Goal: Task Accomplishment & Management: Use online tool/utility

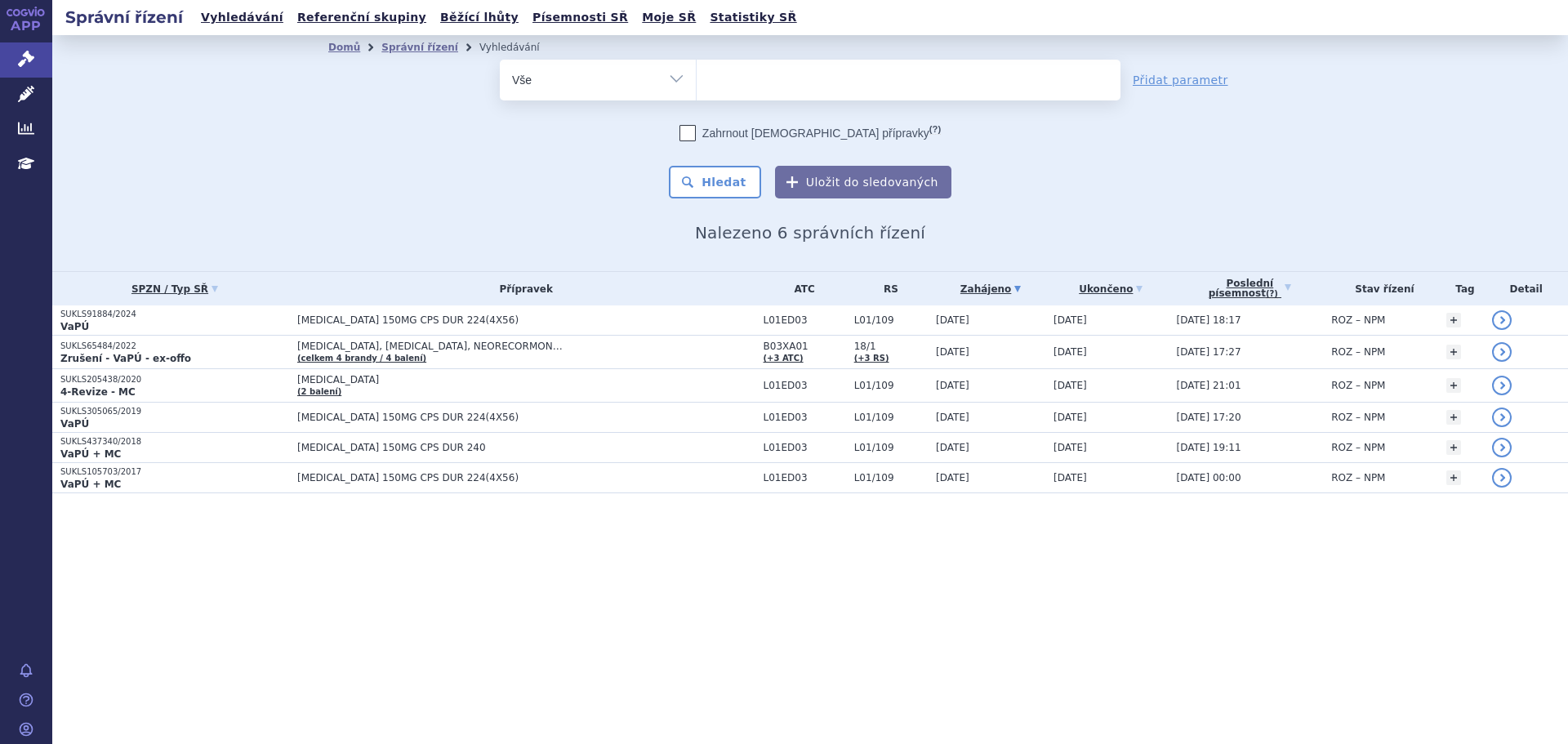
select select
type input "dym"
type input "dymi"
type input "dymist"
type input "dymistin"
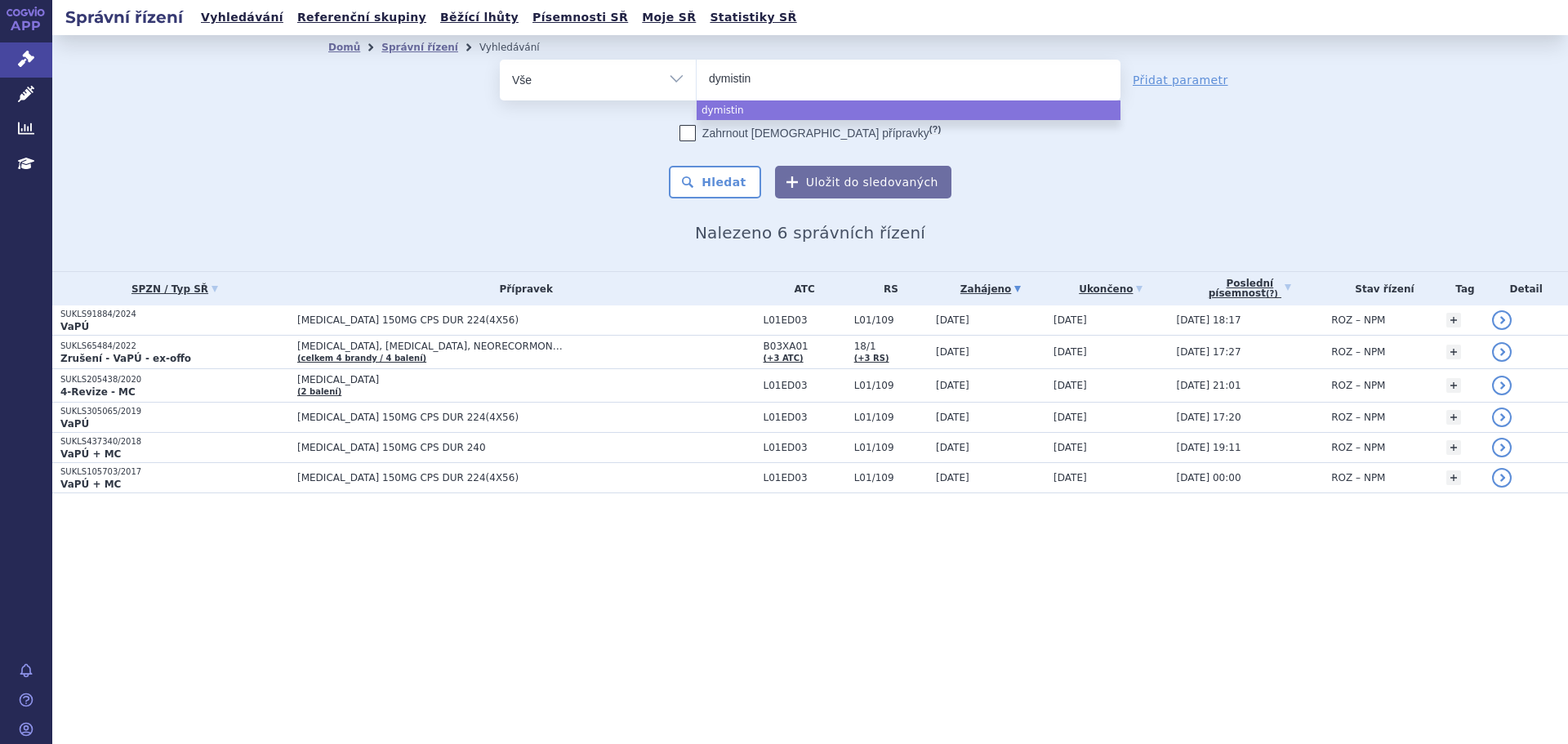
select select "dymistin"
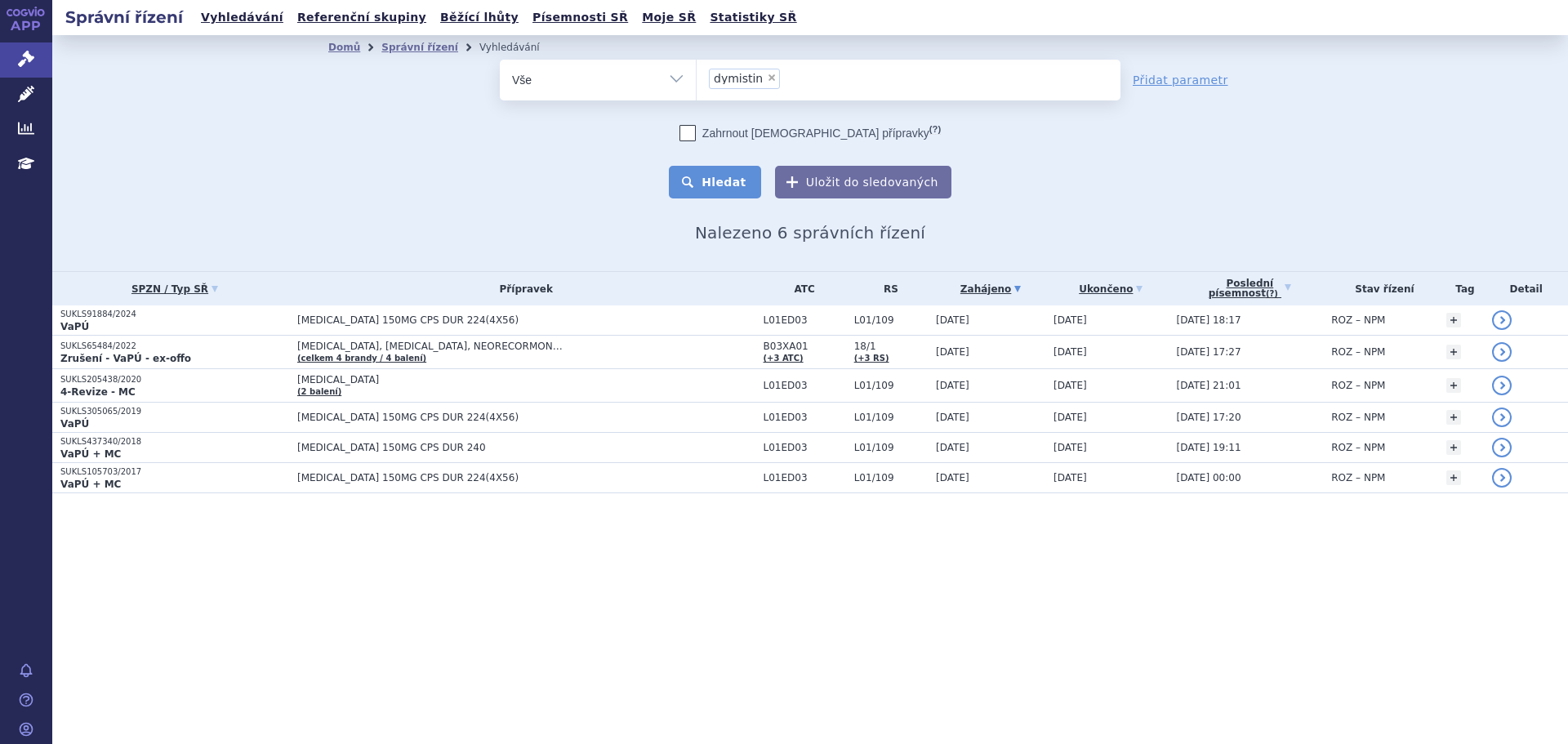
click at [730, 191] on button "Hledat" at bounding box center [714, 182] width 92 height 32
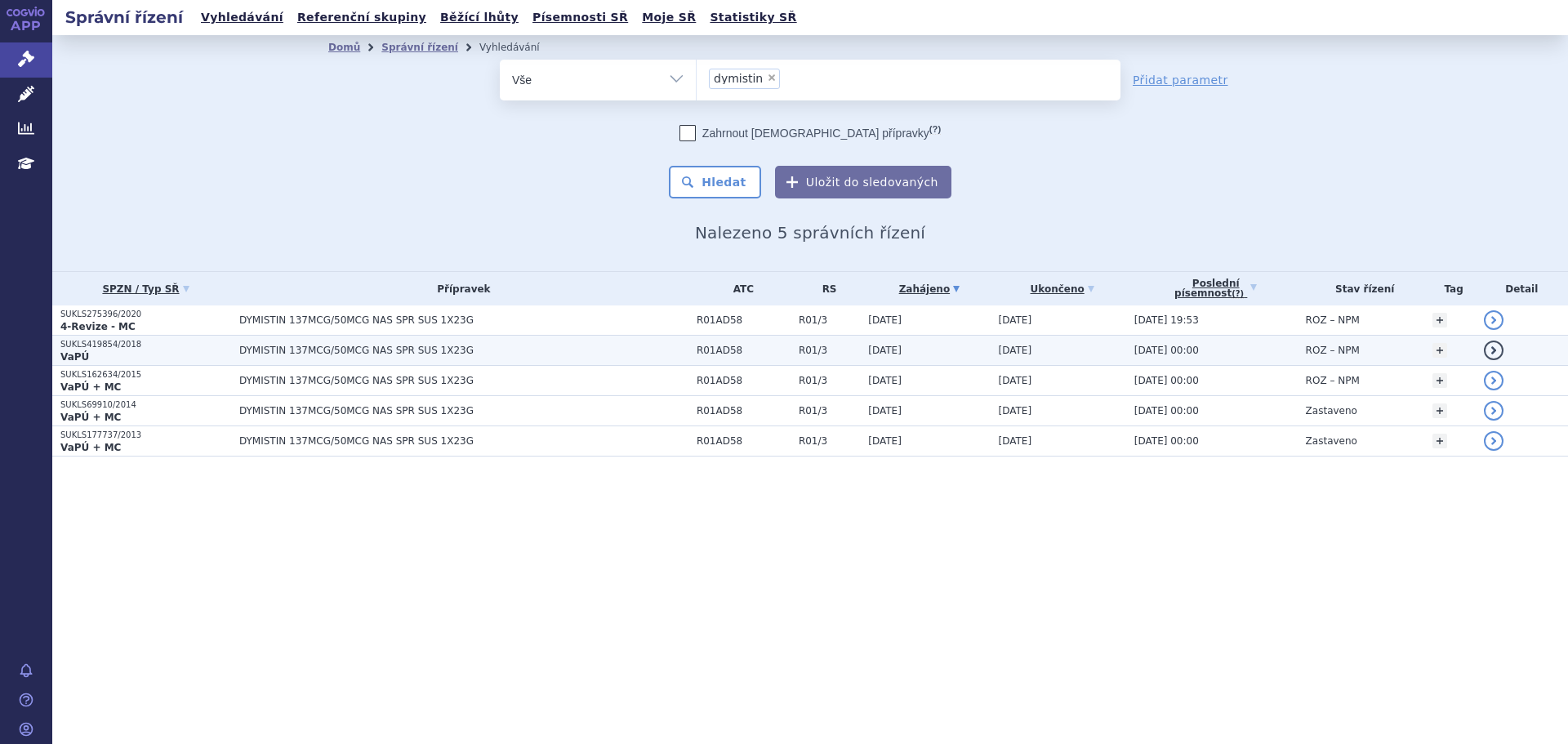
click at [109, 348] on p "SUKLS419854/2018" at bounding box center [145, 345] width 171 height 12
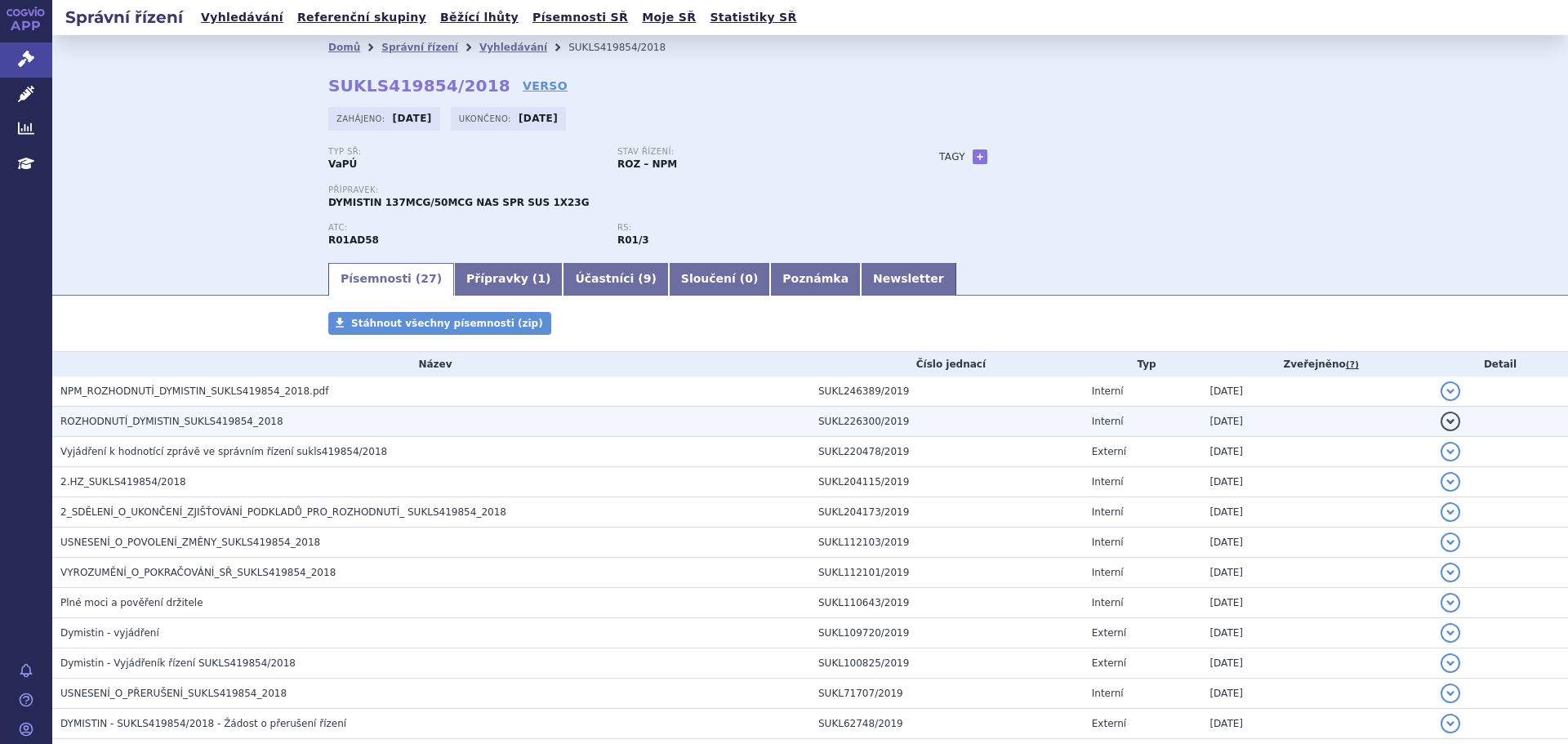
click at [145, 427] on span "ROZHODNUTÍ_DYMISTIN_SUKLS419854_2018" at bounding box center [171, 421] width 223 height 12
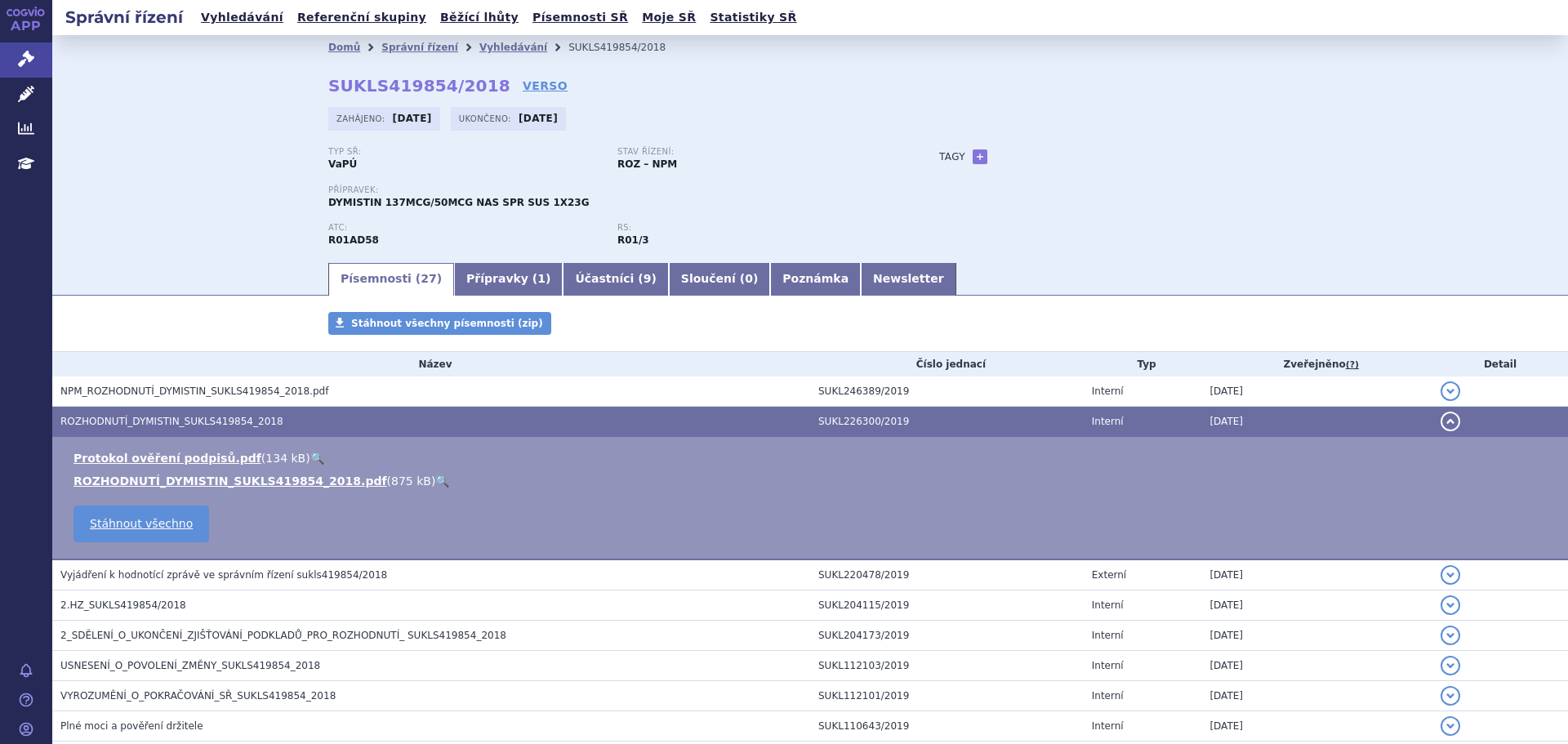
click at [435, 484] on link "🔍" at bounding box center [442, 481] width 13 height 13
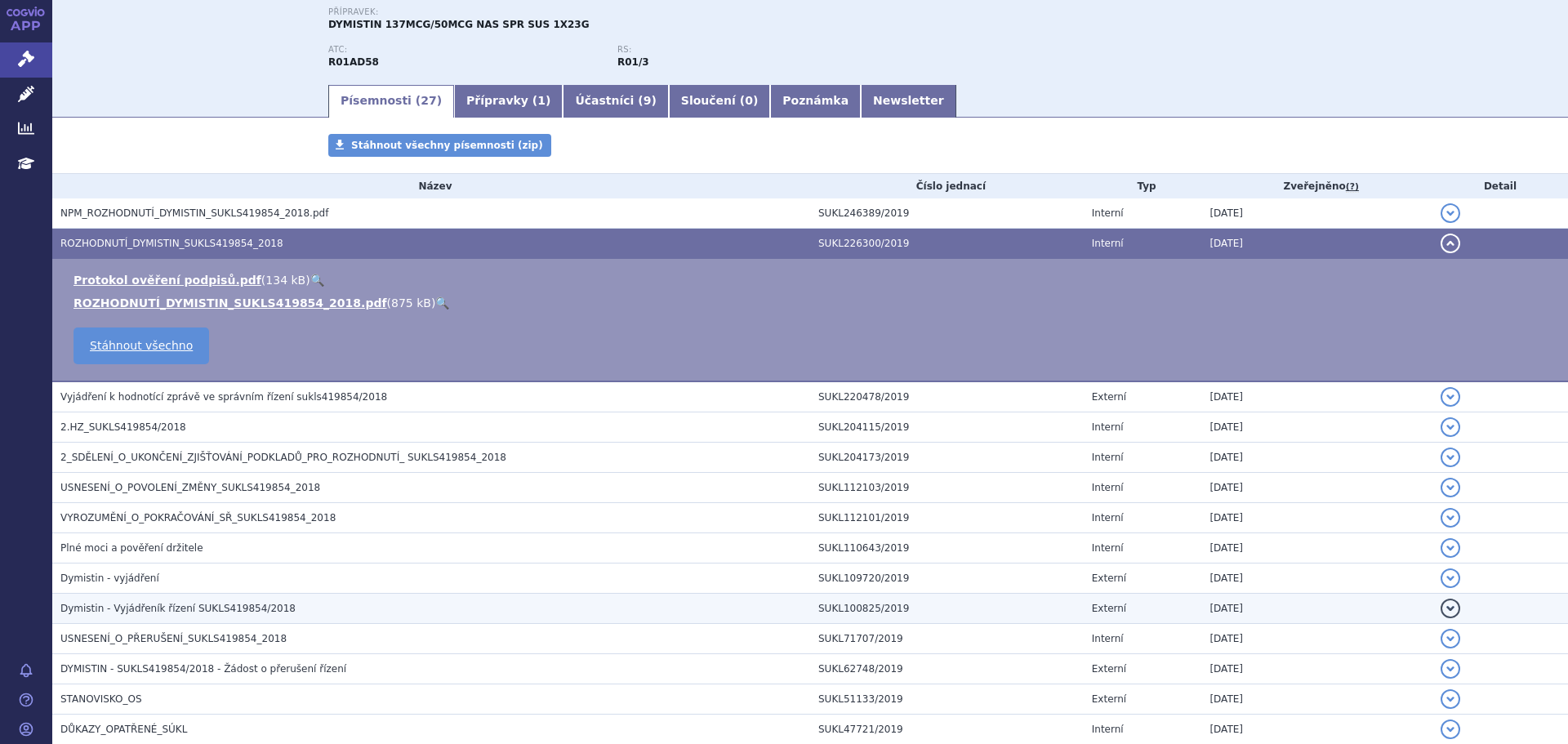
scroll to position [245, 0]
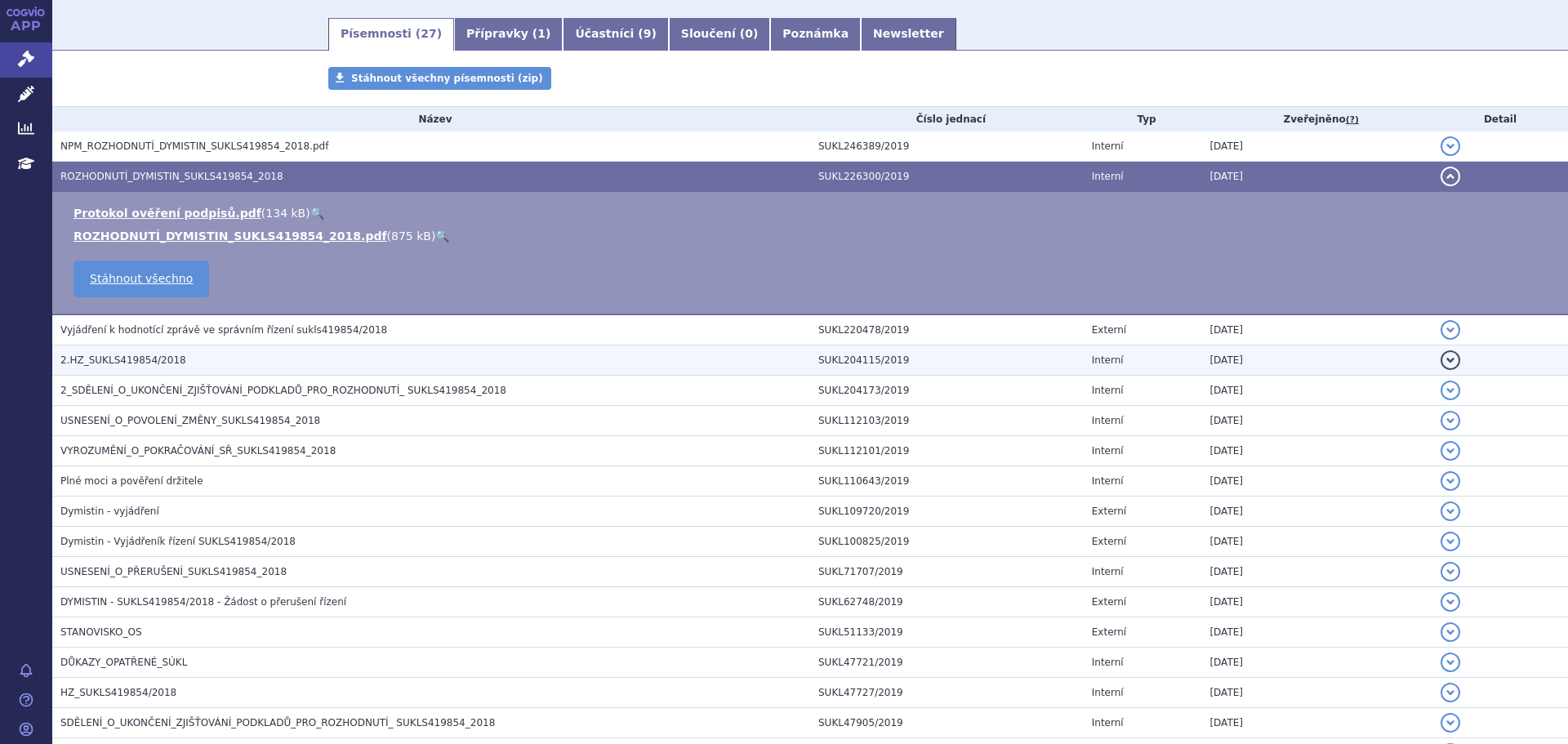
click at [161, 359] on span "2.HZ_SUKLS419854/2018" at bounding box center [123, 360] width 126 height 12
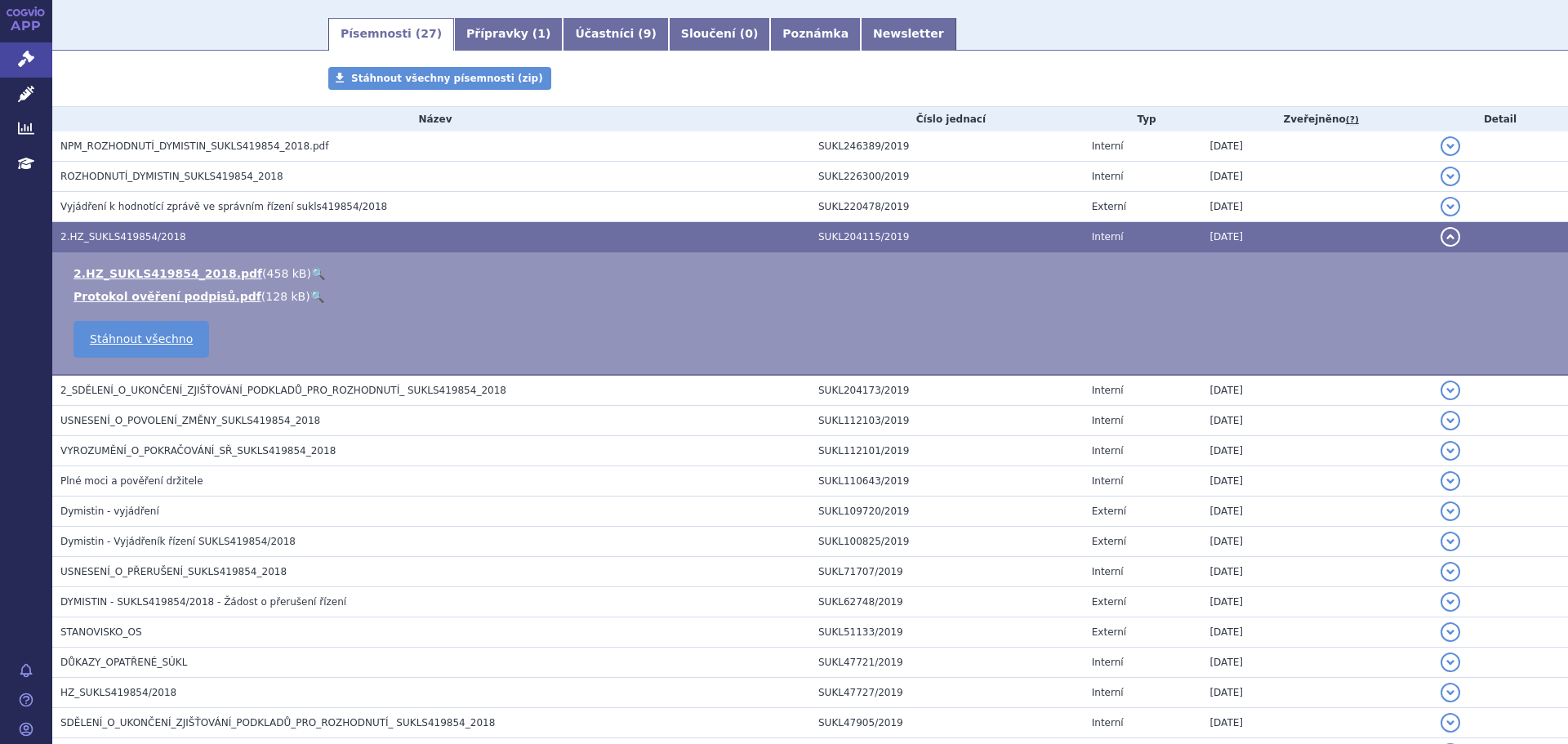
scroll to position [0, 0]
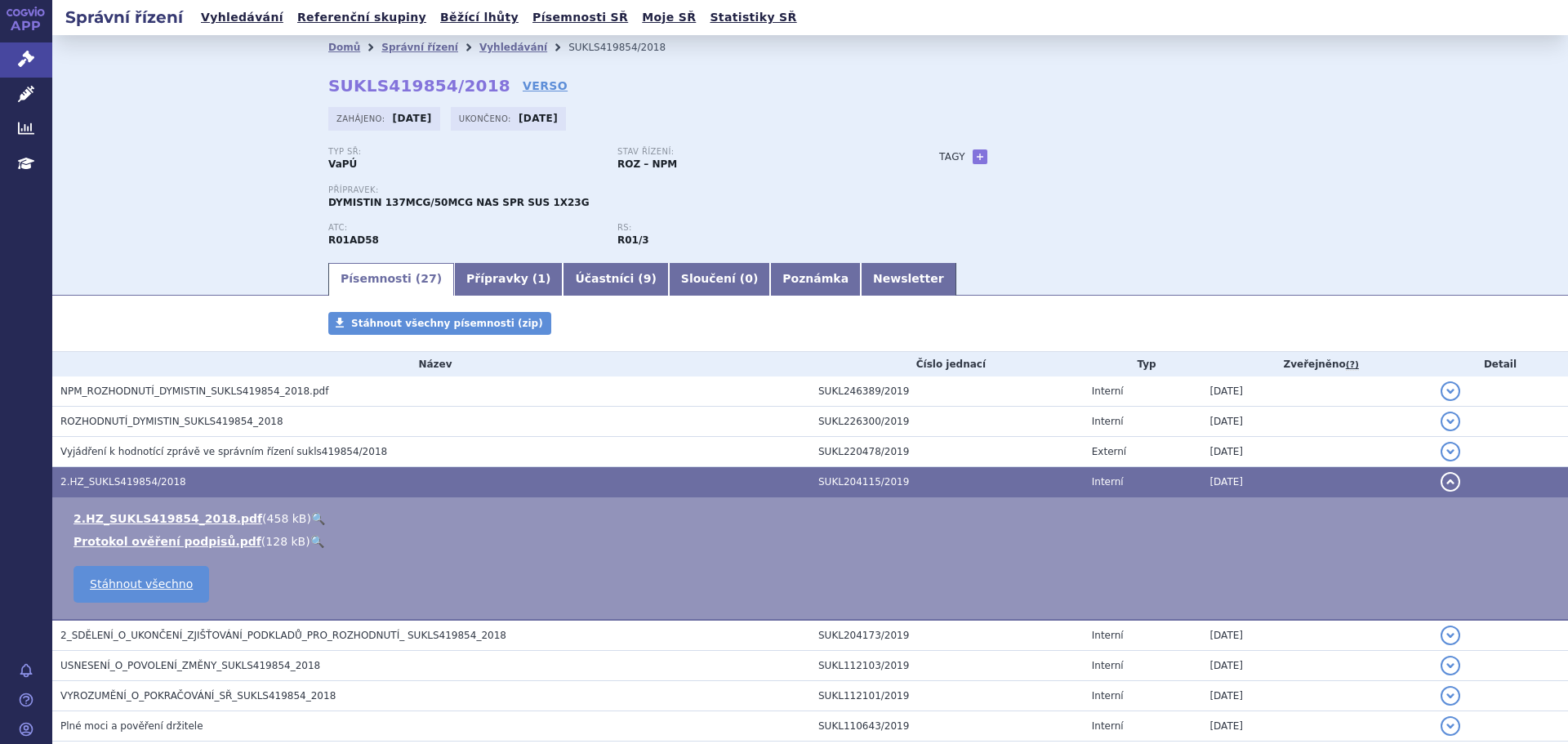
click at [311, 515] on link "🔍" at bounding box center [318, 518] width 13 height 13
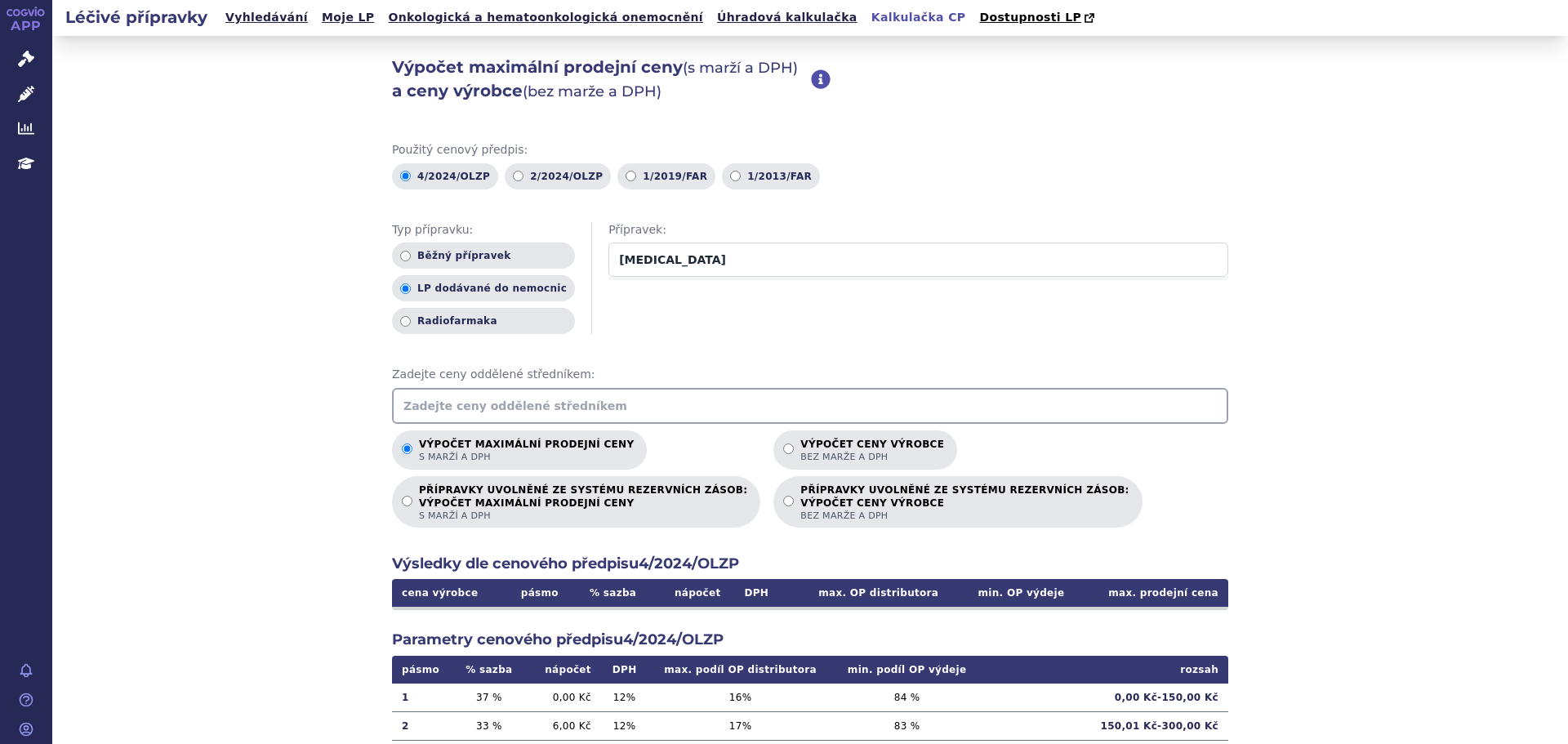
click at [660, 267] on input "adcetris" at bounding box center [918, 259] width 619 height 34
click at [424, 416] on input "text" at bounding box center [810, 406] width 837 height 36
click at [635, 176] on label "1/2019/FAR" at bounding box center [666, 176] width 98 height 26
click at [635, 176] on input "1/2019/FAR" at bounding box center [631, 176] width 11 height 11
radio input "true"
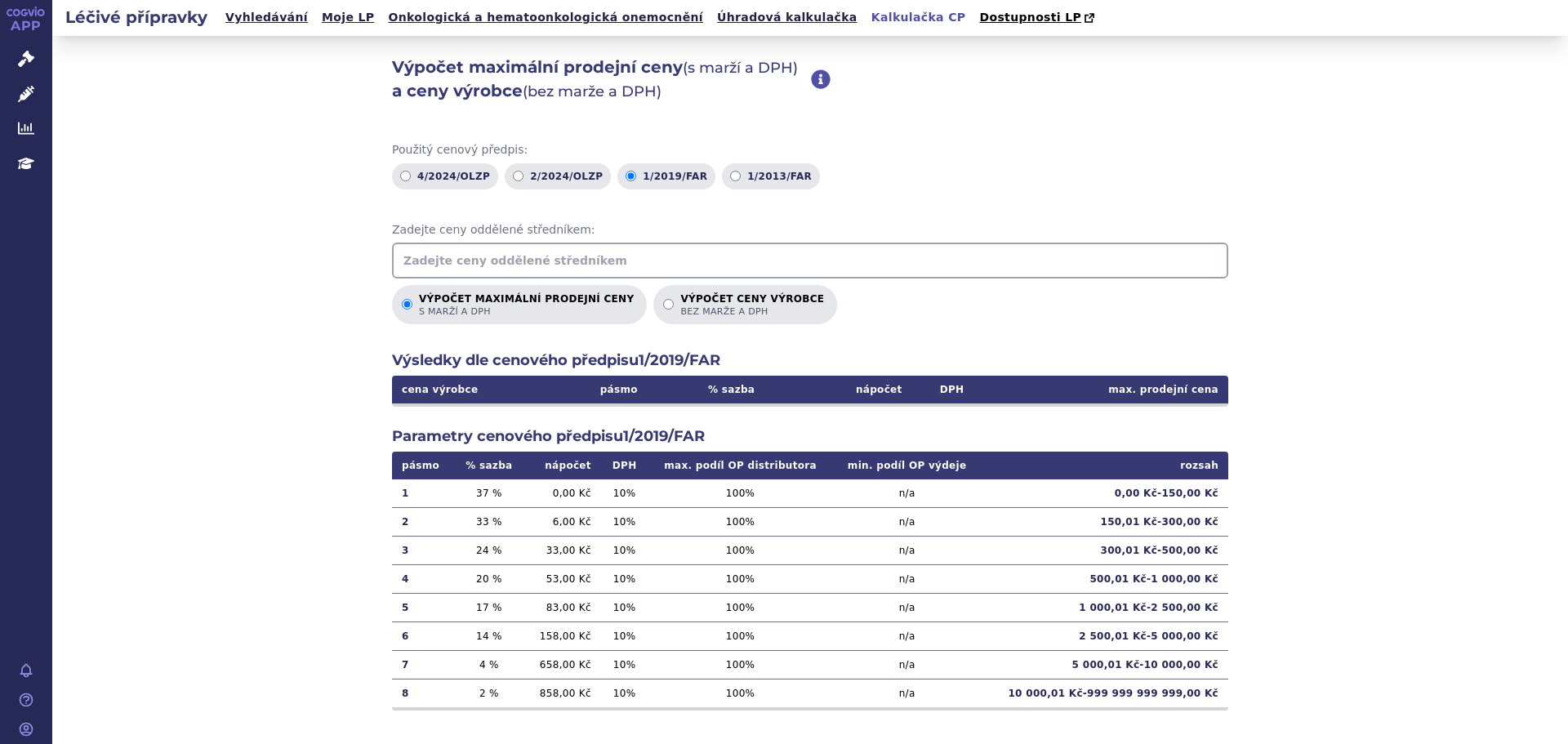
click at [439, 258] on input "text" at bounding box center [810, 260] width 837 height 36
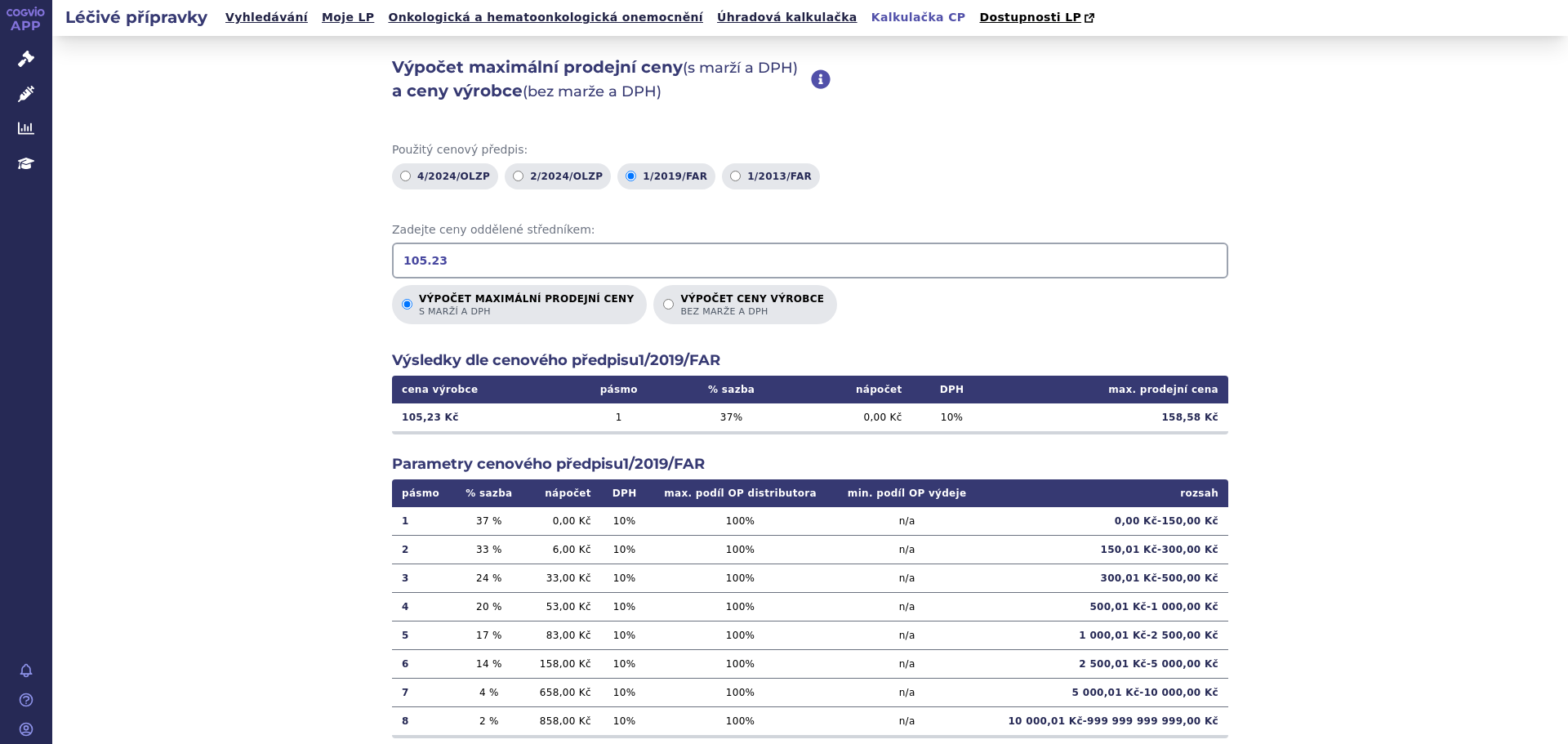
type input "105.23"
click at [1446, 363] on div "Výpočet maximální prodejní ceny (s marží a DPH) a ceny výrobce (bez marže a DPH…" at bounding box center [810, 410] width 1515 height 748
click at [460, 170] on label "4/2024/OLZP" at bounding box center [445, 176] width 106 height 26
click at [411, 171] on input "4/2024/OLZP" at bounding box center [406, 176] width 11 height 11
radio input "true"
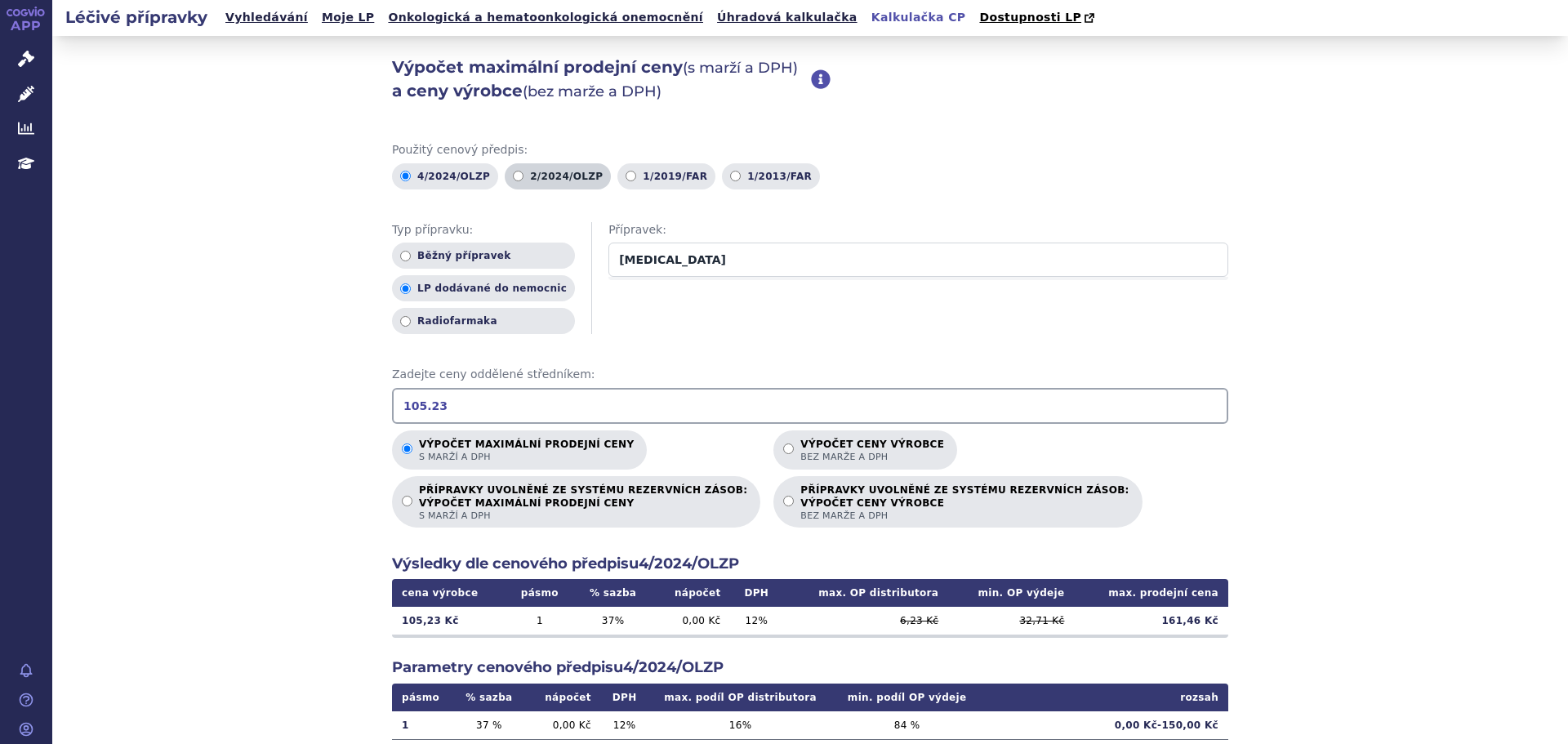
click at [522, 171] on label "2/2024/OLZP" at bounding box center [557, 176] width 106 height 26
click at [522, 171] on input "2/2024/OLZP" at bounding box center [518, 176] width 11 height 11
radio input "true"
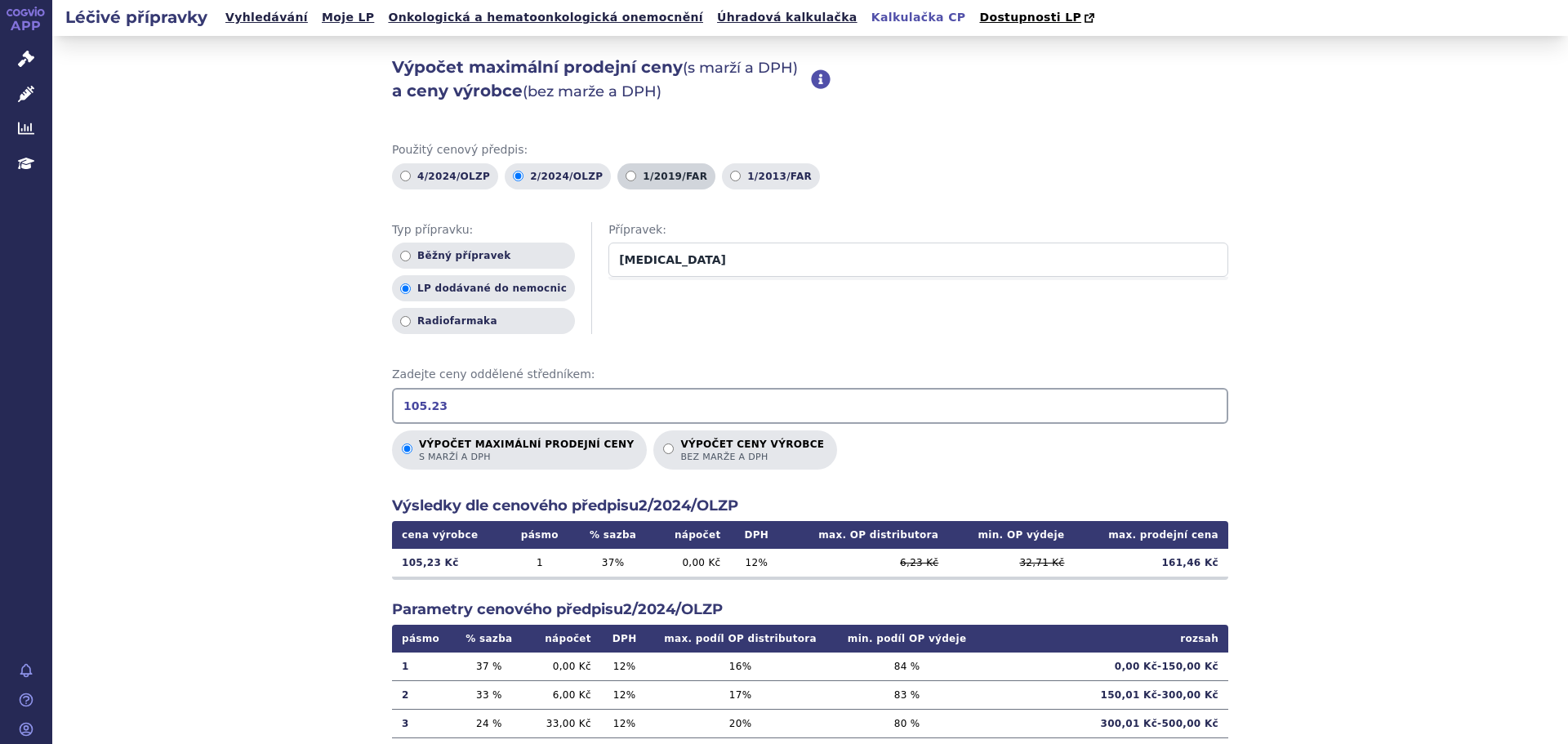
click at [618, 177] on label "1/2019/FAR" at bounding box center [666, 176] width 98 height 26
click at [626, 177] on input "1/2019/FAR" at bounding box center [631, 176] width 11 height 11
radio input "true"
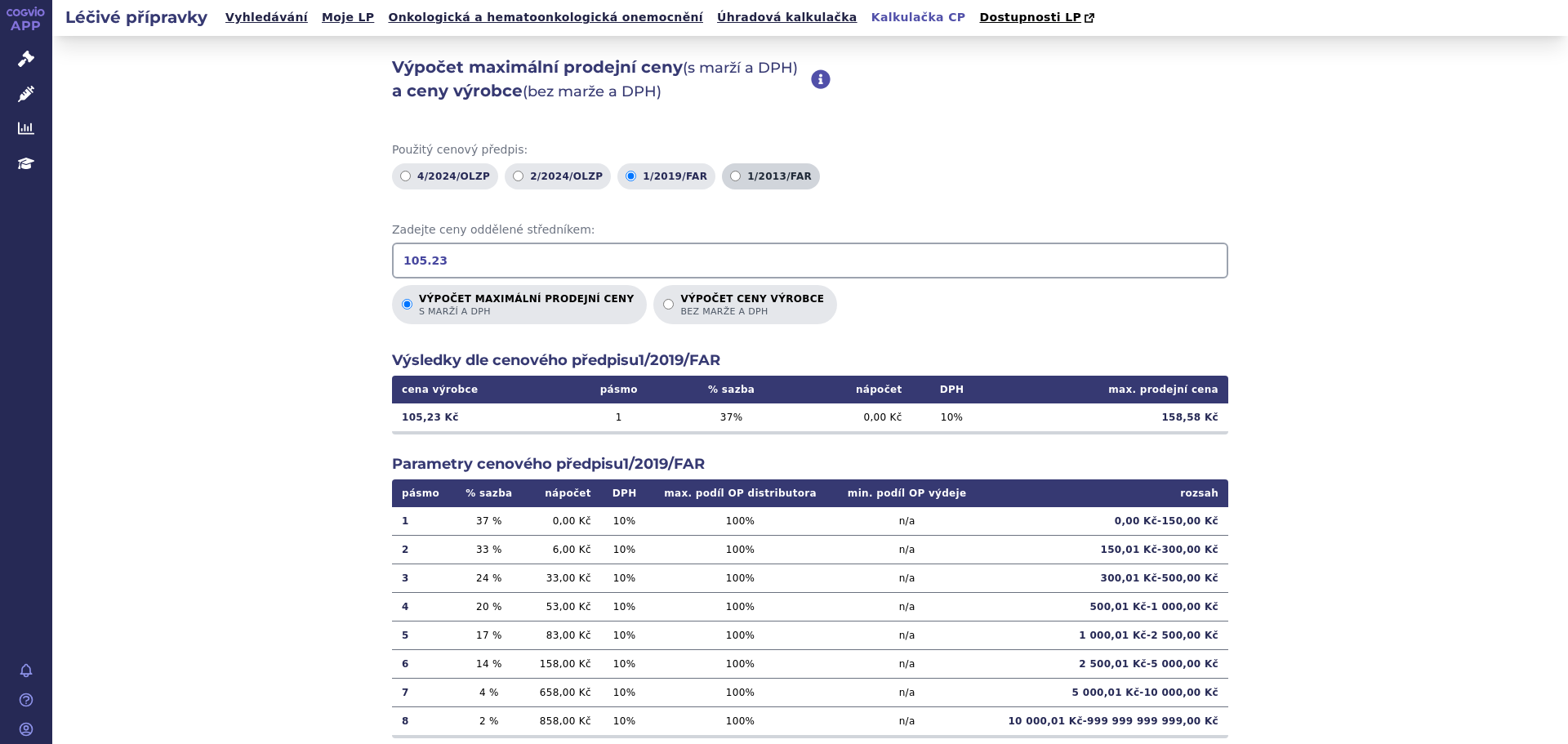
click at [740, 180] on label "1/2013/FAR" at bounding box center [770, 176] width 98 height 26
click at [740, 180] on input "1/2013/FAR" at bounding box center [735, 176] width 11 height 11
radio input "true"
click at [638, 179] on label "1/2019/FAR" at bounding box center [666, 176] width 98 height 26
click at [636, 179] on input "1/2019/FAR" at bounding box center [631, 176] width 11 height 11
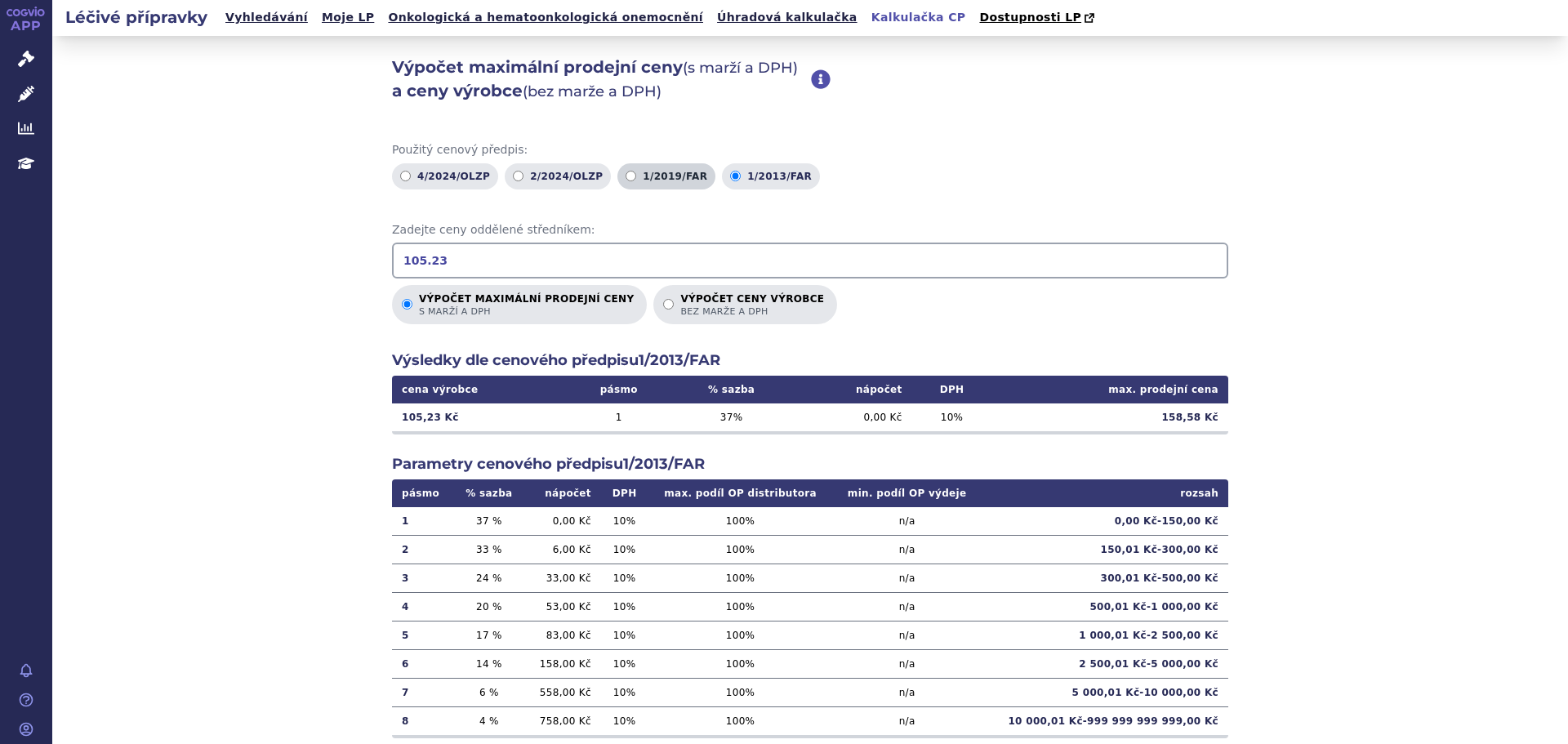
radio input "true"
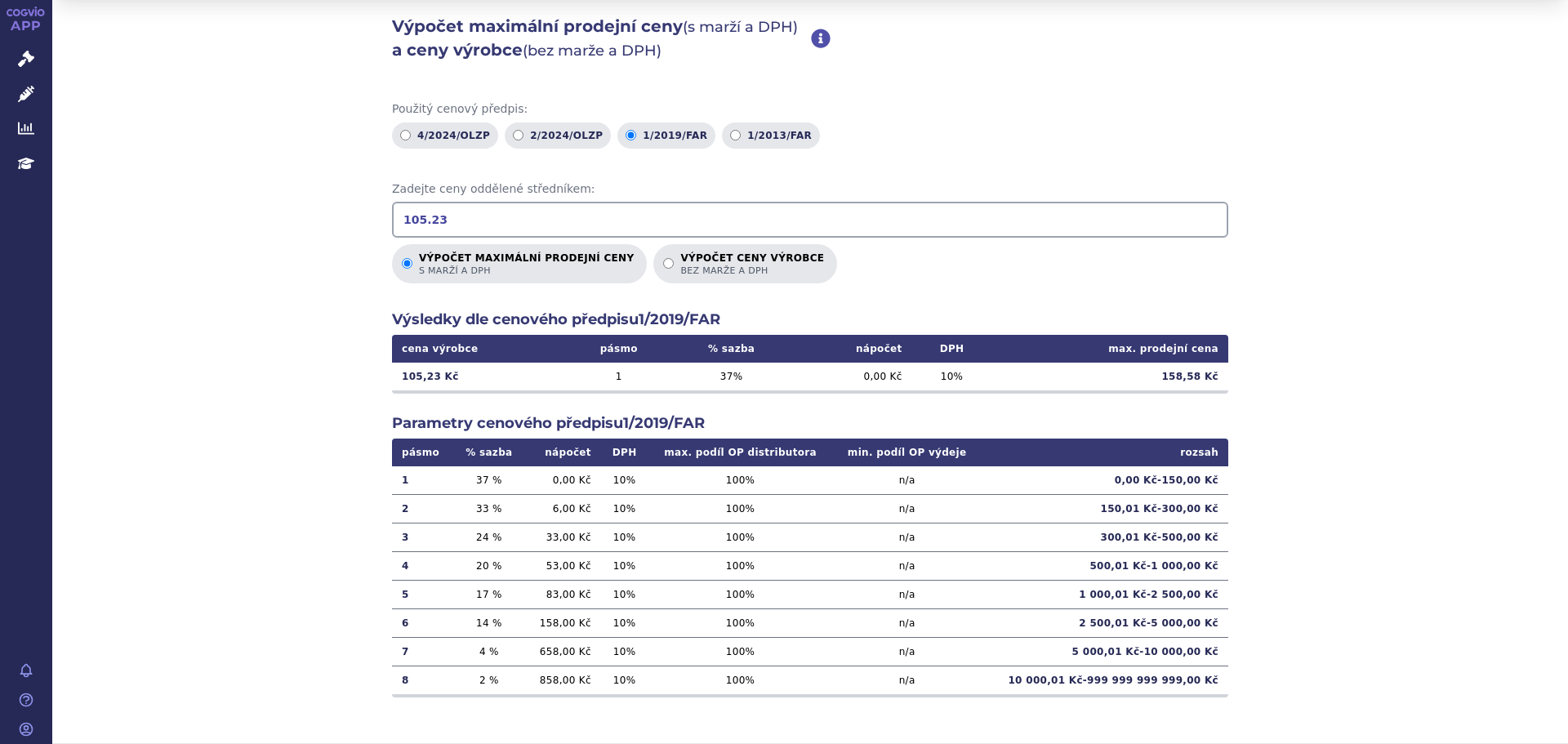
drag, startPoint x: 488, startPoint y: 221, endPoint x: 267, endPoint y: 214, distance: 221.1
click at [267, 214] on div "Výpočet maximální prodejní ceny (s marží a DPH) a ceny výrobce (bez marže a DPH…" at bounding box center [810, 370] width 1515 height 748
click at [266, 287] on div "Výpočet maximální prodejní ceny (s marží a DPH) a ceny výrobce (bez marže a DPH…" at bounding box center [810, 370] width 1515 height 748
drag, startPoint x: 518, startPoint y: 212, endPoint x: 265, endPoint y: 214, distance: 253.0
click at [265, 214] on div "Výpočet maximální prodejní ceny (s marží a DPH) a ceny výrobce (bez marže a DPH…" at bounding box center [810, 370] width 1515 height 748
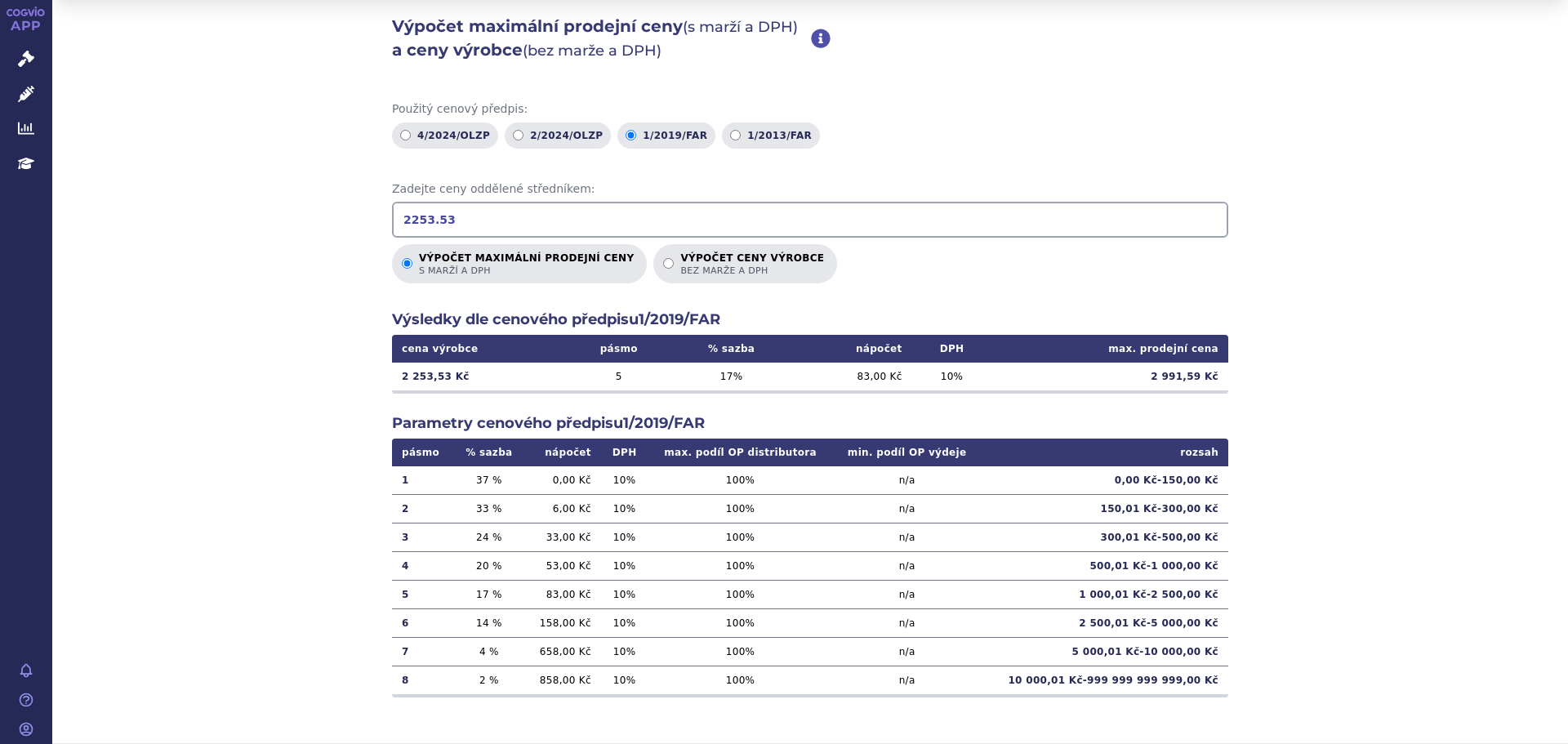
type input "2253.53"
click at [276, 311] on div "Výpočet maximální prodejní ceny (s marží a DPH) a ceny výrobce (bez marže a DPH…" at bounding box center [810, 370] width 1515 height 748
click at [434, 214] on input "2253.53" at bounding box center [810, 220] width 837 height 36
click at [944, 190] on span "Zadejte ceny oddělené středníkem:" at bounding box center [810, 189] width 837 height 16
click at [1349, 333] on div "Výpočet maximální prodejní ceny (s marží a DPH) a ceny výrobce (bez marže a DPH…" at bounding box center [810, 370] width 1515 height 748
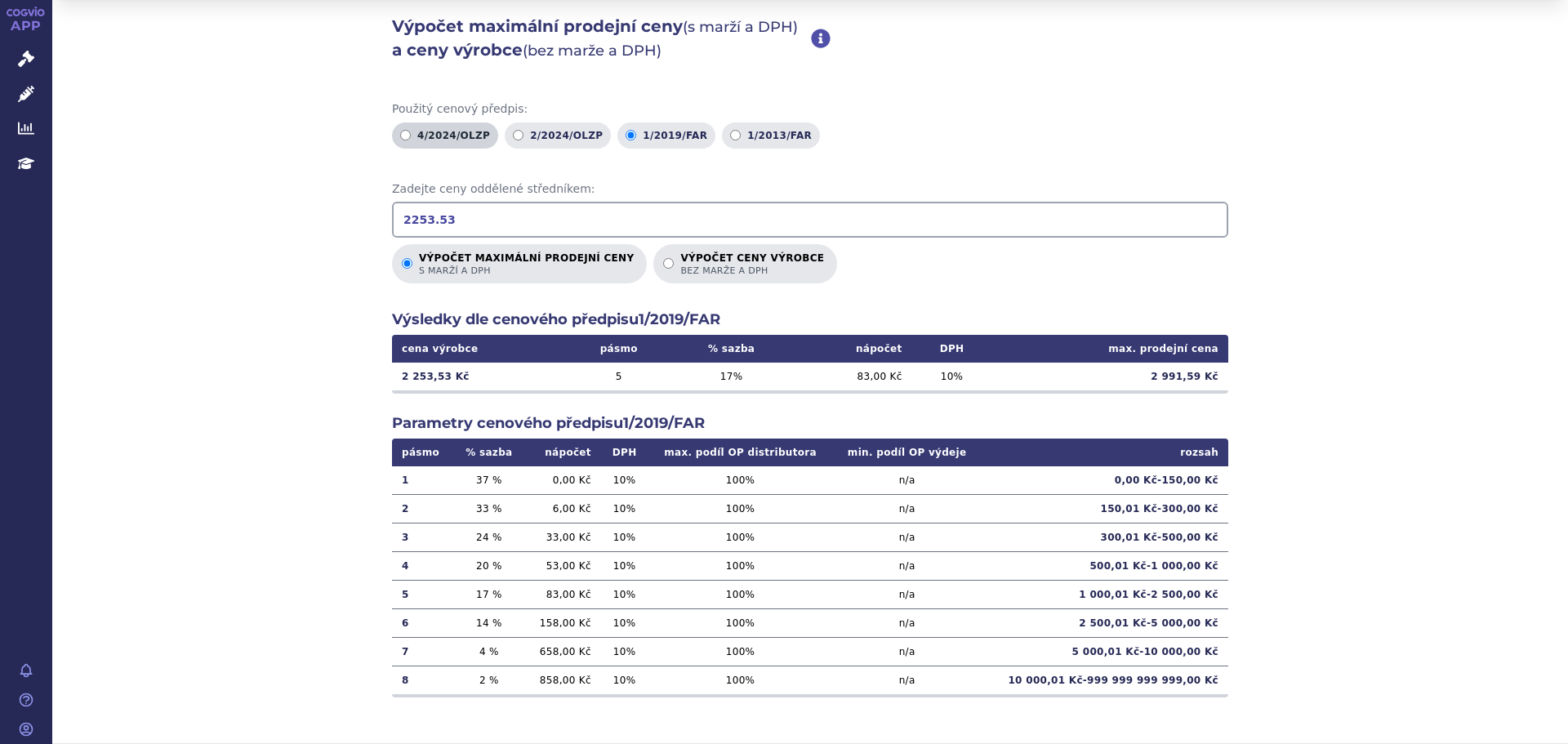
click at [434, 129] on label "4/2024/OLZP" at bounding box center [445, 135] width 106 height 26
click at [411, 130] on input "4/2024/OLZP" at bounding box center [406, 136] width 11 height 11
radio input "true"
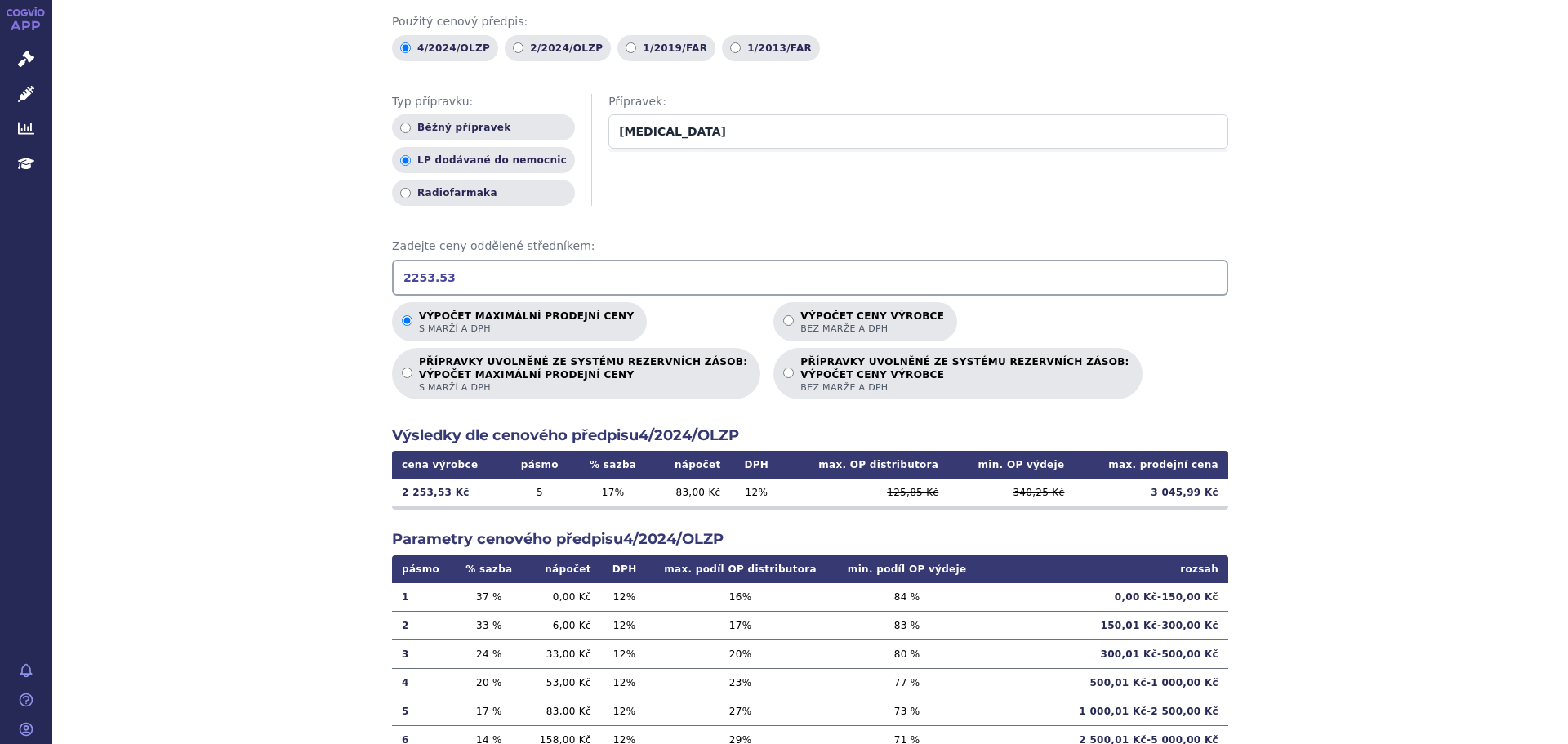
scroll to position [206, 0]
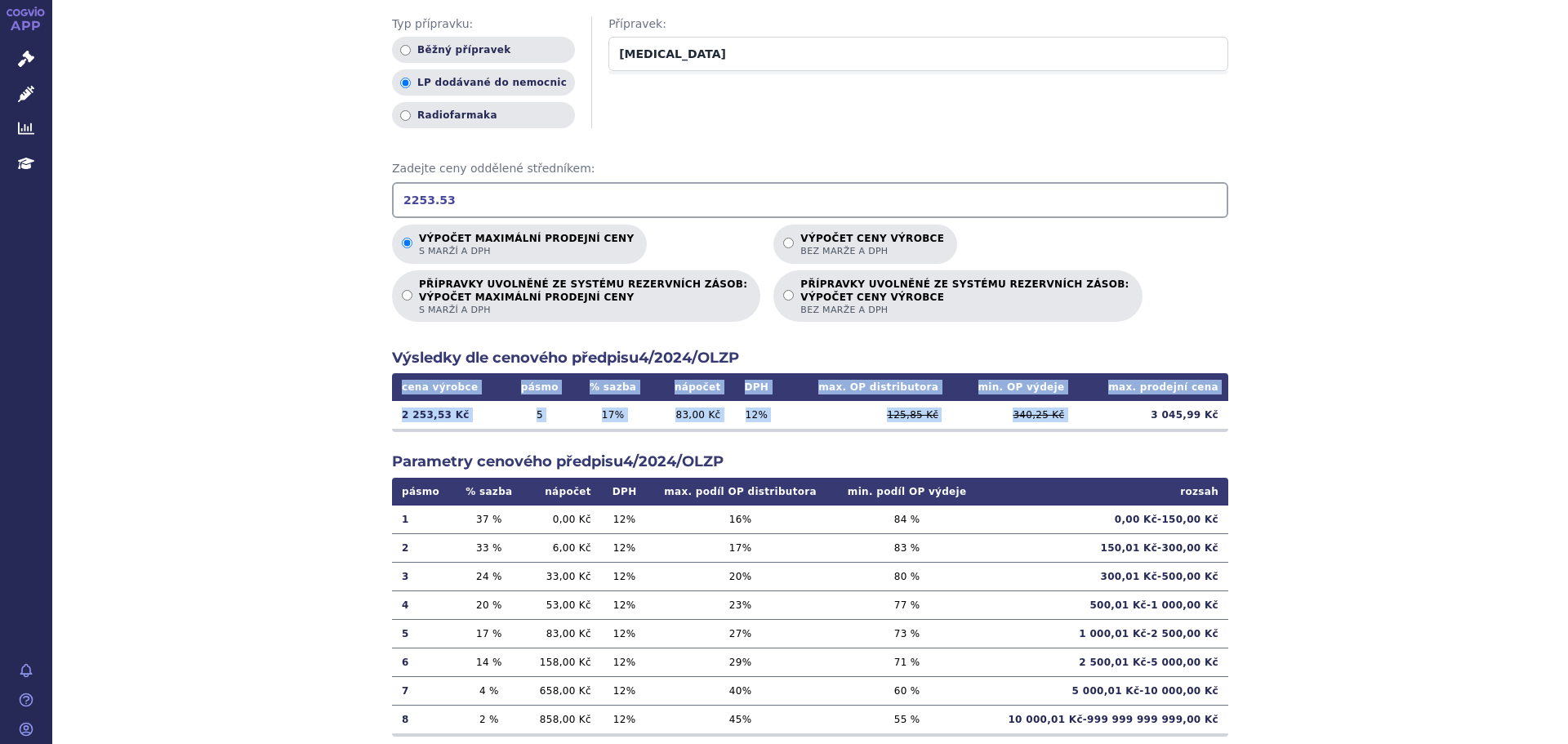
drag, startPoint x: 1160, startPoint y: 420, endPoint x: 1248, endPoint y: 421, distance: 88.0
click at [1248, 421] on div "Výpočet maximální prodejní ceny (s marží a DPH) a ceny výrobce (bez marže a DPH…" at bounding box center [810, 307] width 1515 height 953
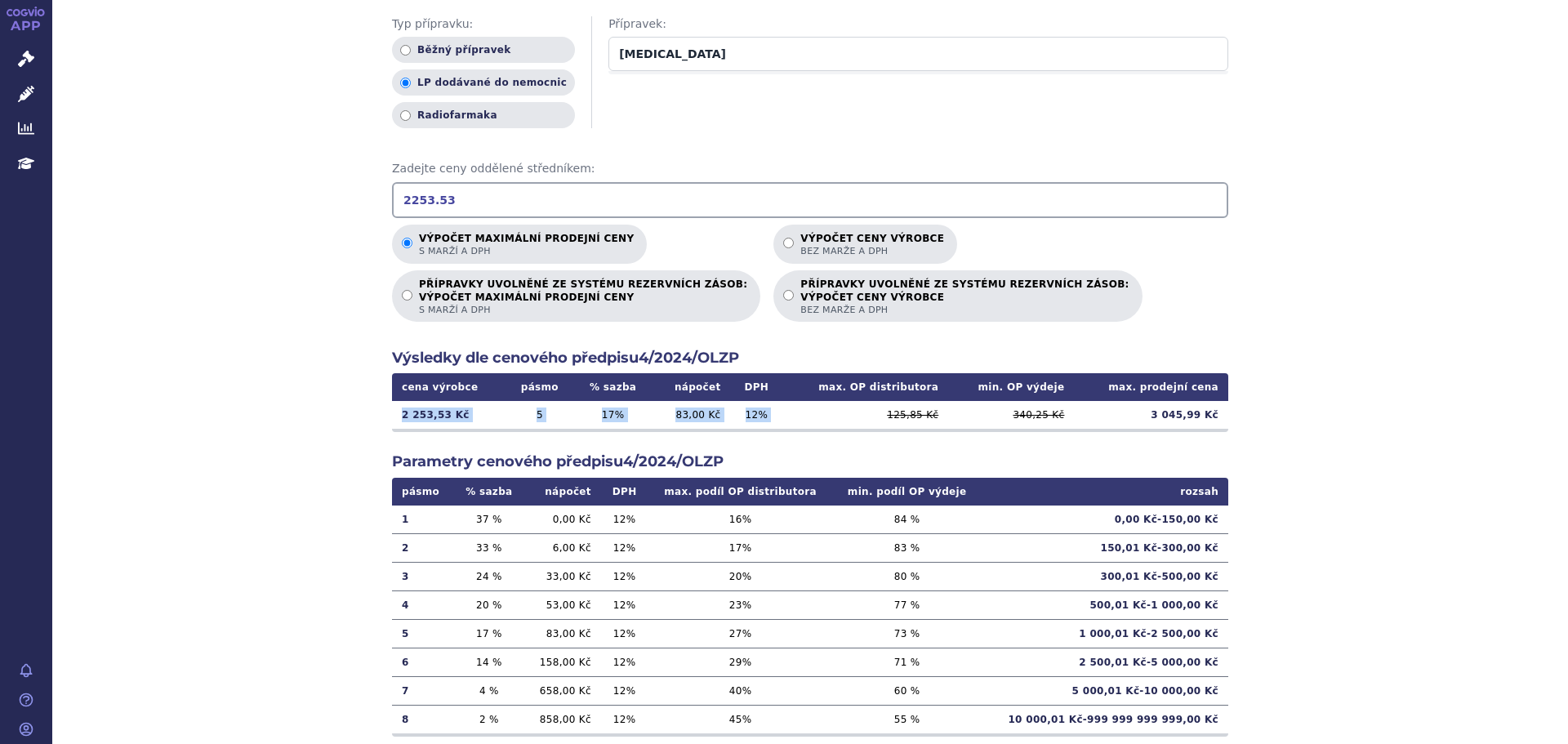
drag, startPoint x: 393, startPoint y: 410, endPoint x: 858, endPoint y: 412, distance: 465.0
click at [858, 412] on tr "2 253,53 Kč 5 17 % 83,00 Kč 12 % 125,85 Kč 340,25 Kč 3 045,99 Kč" at bounding box center [810, 415] width 837 height 28
click at [1380, 401] on div "Výpočet maximální prodejní ceny (s marží a DPH) a ceny výrobce (bez marže a DPH…" at bounding box center [810, 307] width 1515 height 953
drag, startPoint x: 500, startPoint y: 195, endPoint x: 231, endPoint y: 188, distance: 269.1
click at [231, 188] on div "Výpočet maximální prodejní ceny (s marží a DPH) a ceny výrobce (bez marže a DPH…" at bounding box center [810, 307] width 1515 height 953
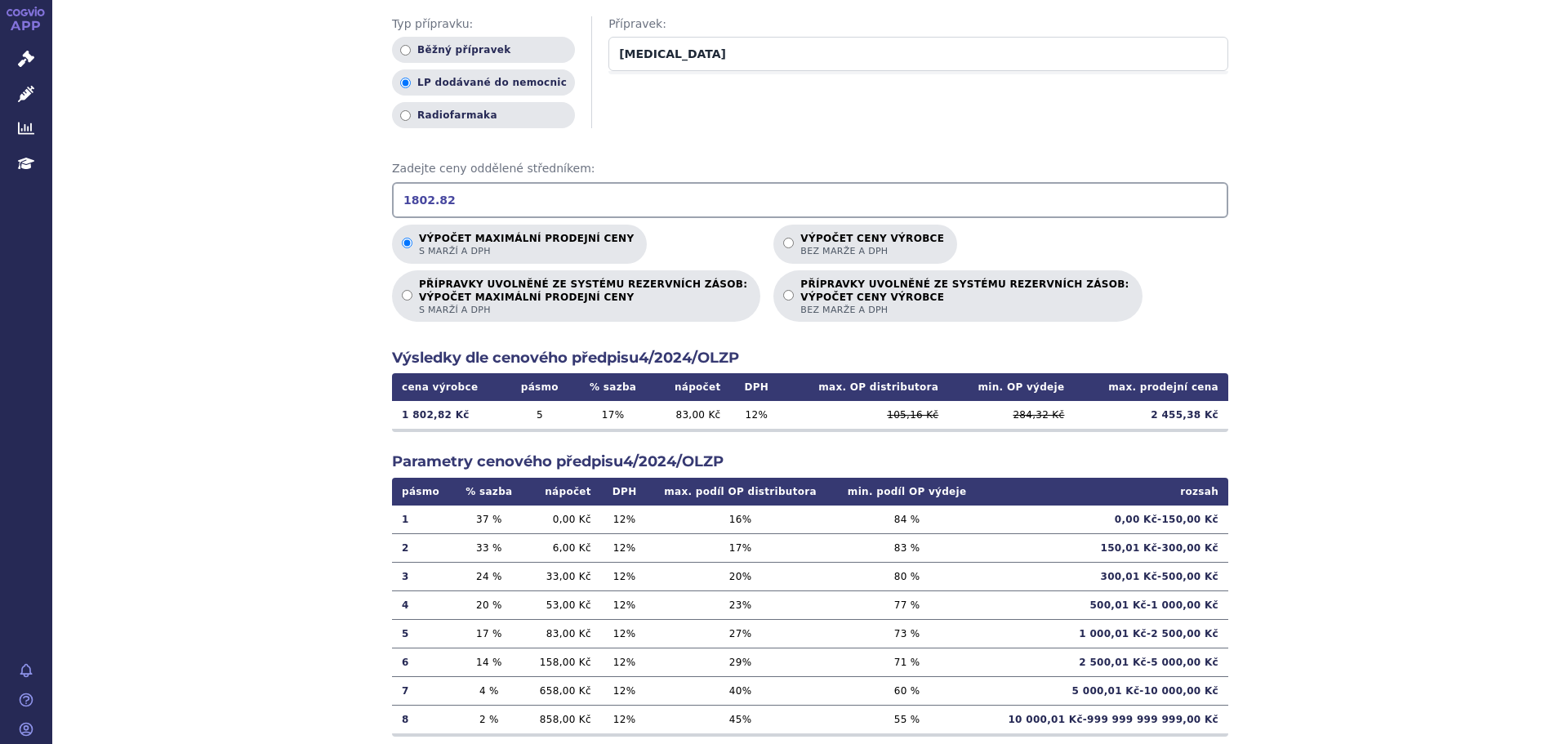
type input "1802.82"
click at [269, 437] on div "Výpočet maximální prodejní ceny (s marží a DPH) a ceny výrobce (bez marže a DPH…" at bounding box center [810, 307] width 1515 height 953
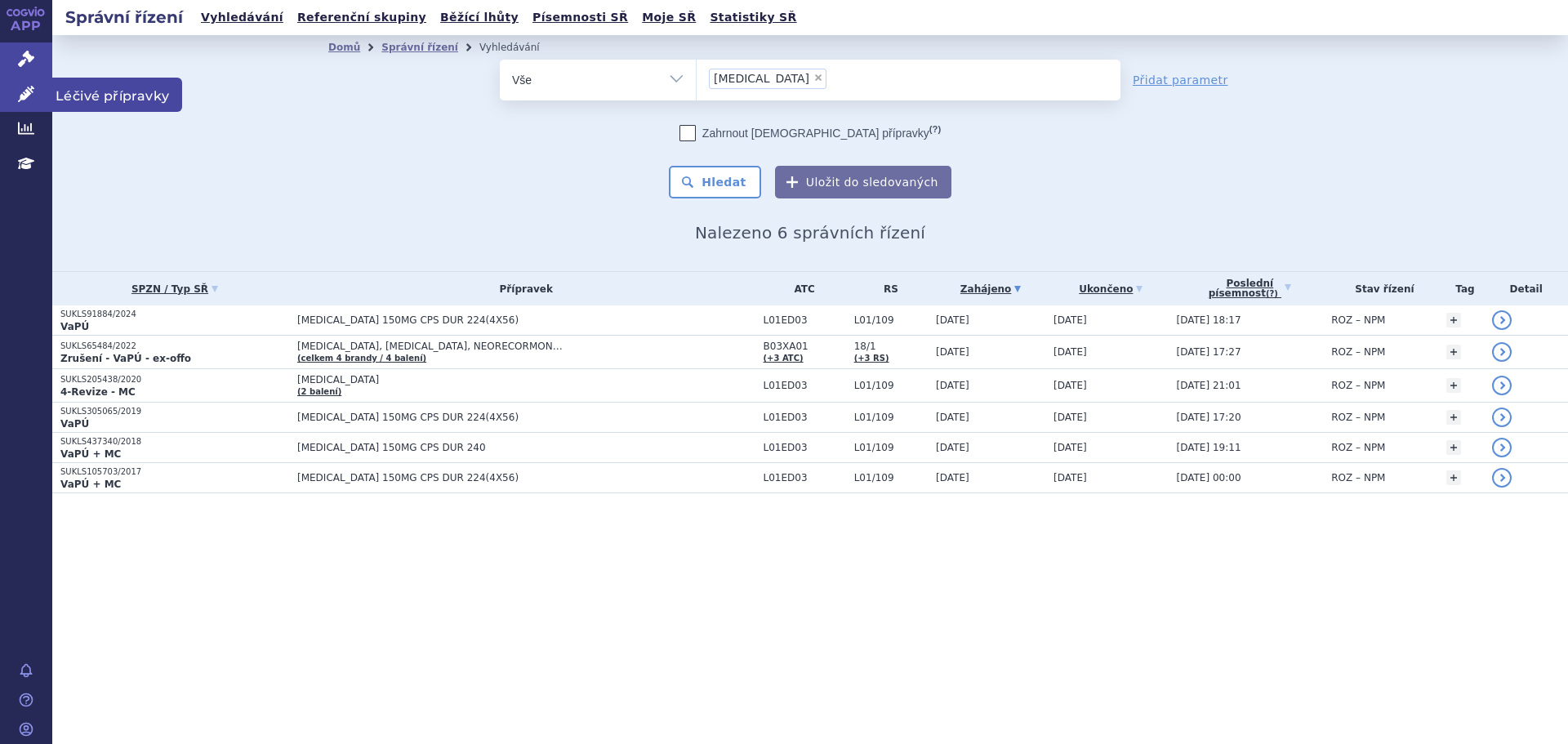
click at [106, 95] on span "Léčivé přípravky" at bounding box center [117, 94] width 130 height 34
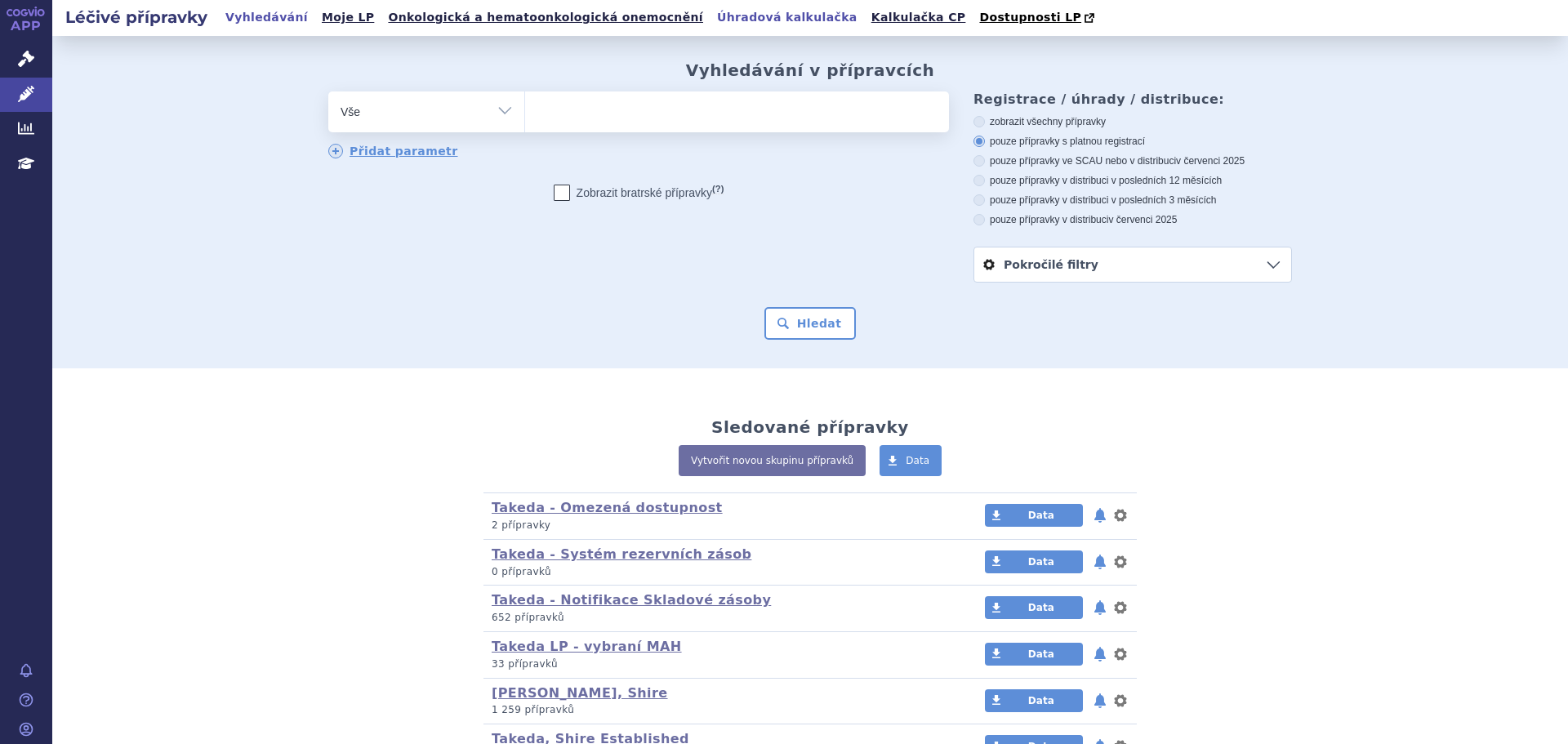
click at [712, 18] on link "Úhradová kalkulačka" at bounding box center [786, 17] width 150 height 22
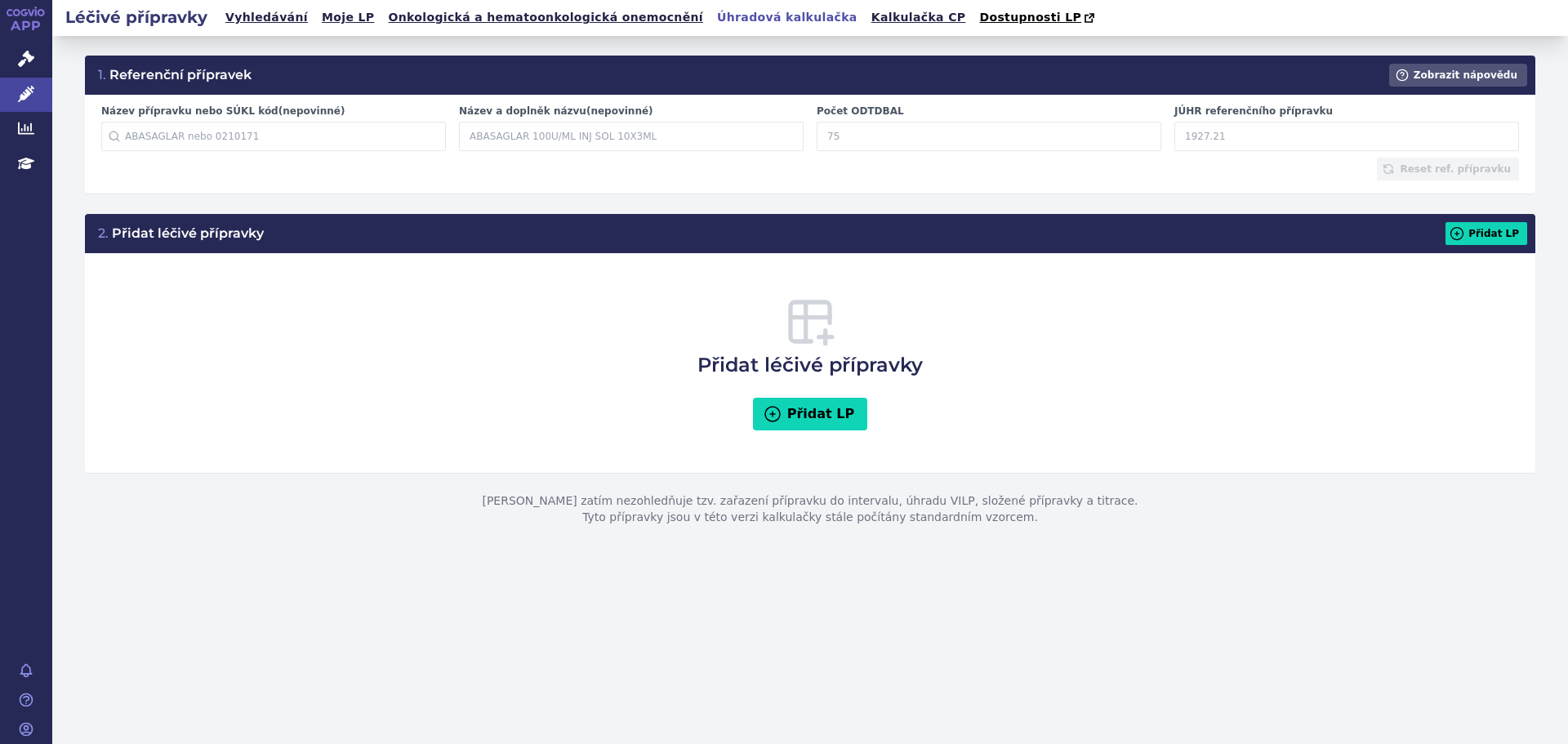
click at [281, 138] on input "Název přípravku nebo SÚKL kód (nepovinné)" at bounding box center [274, 136] width 345 height 30
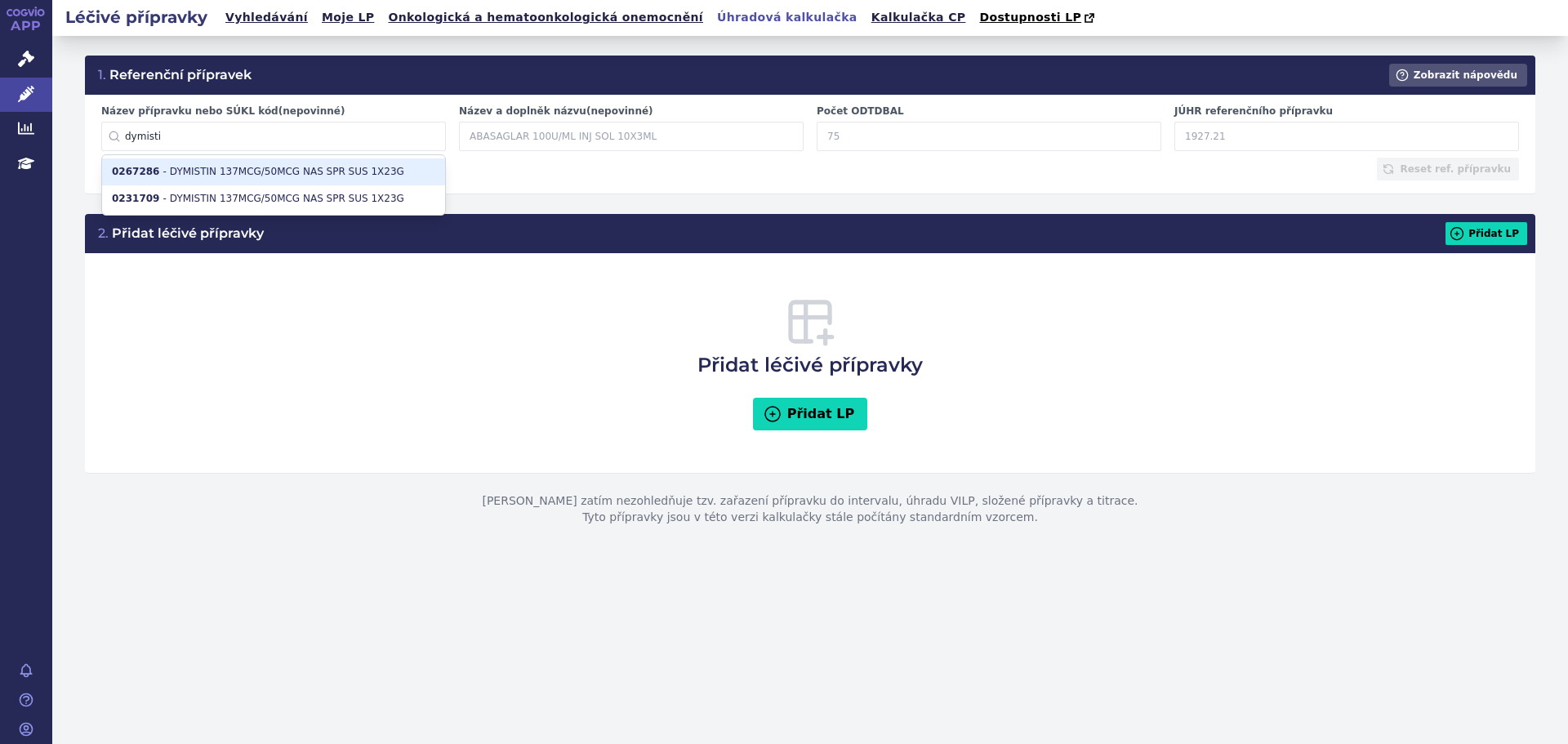
click at [372, 168] on li "0267286 - DYMISTIN 137MCG/50MCG NAS SPR SUS 1X23G" at bounding box center [274, 171] width 343 height 27
type input "0267286"
type input "DYMISTIN 137MCG/50MCG NAS SPR SUS 1X23G"
type input "120"
type input "105.23"
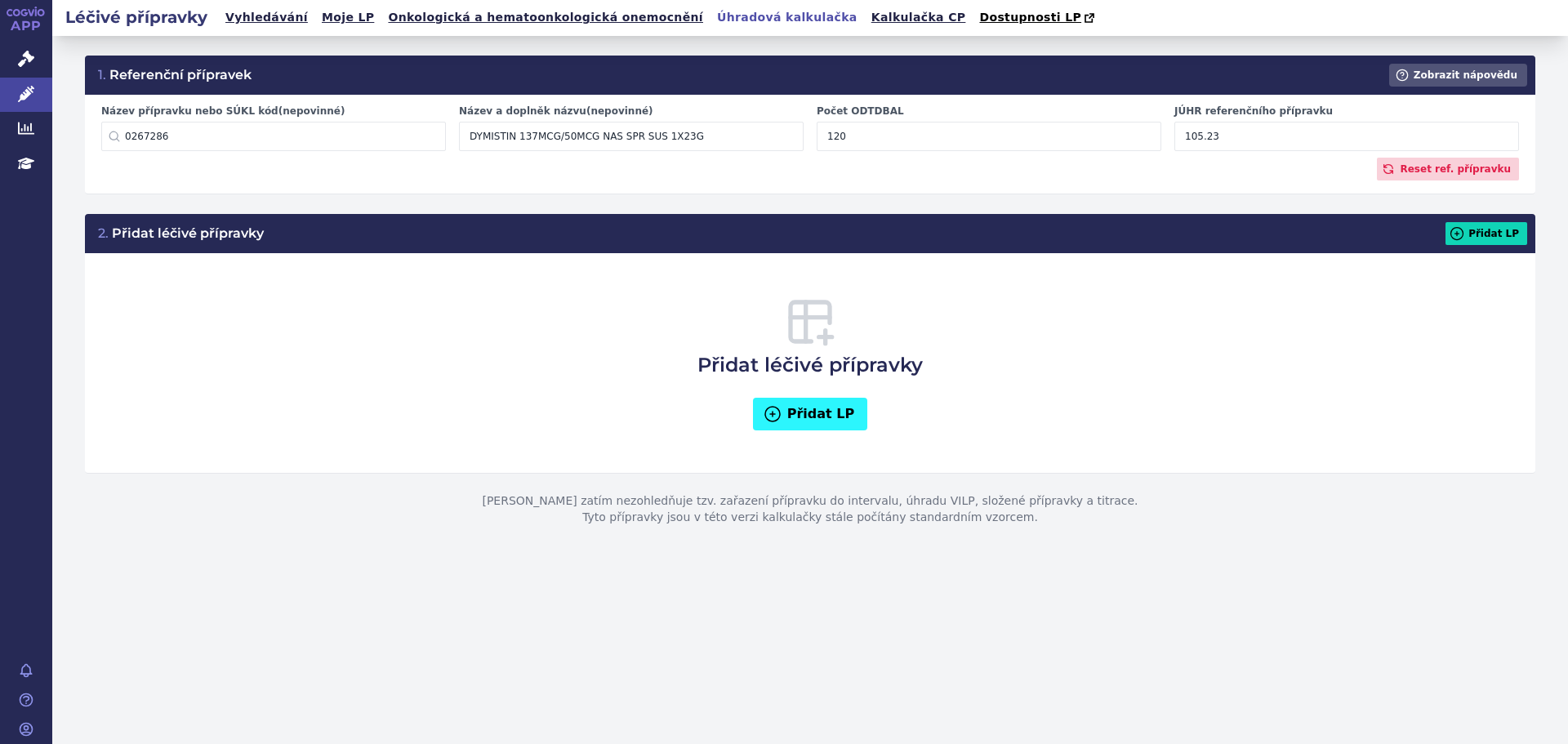
click at [814, 412] on button "Přidat LP" at bounding box center [810, 414] width 115 height 32
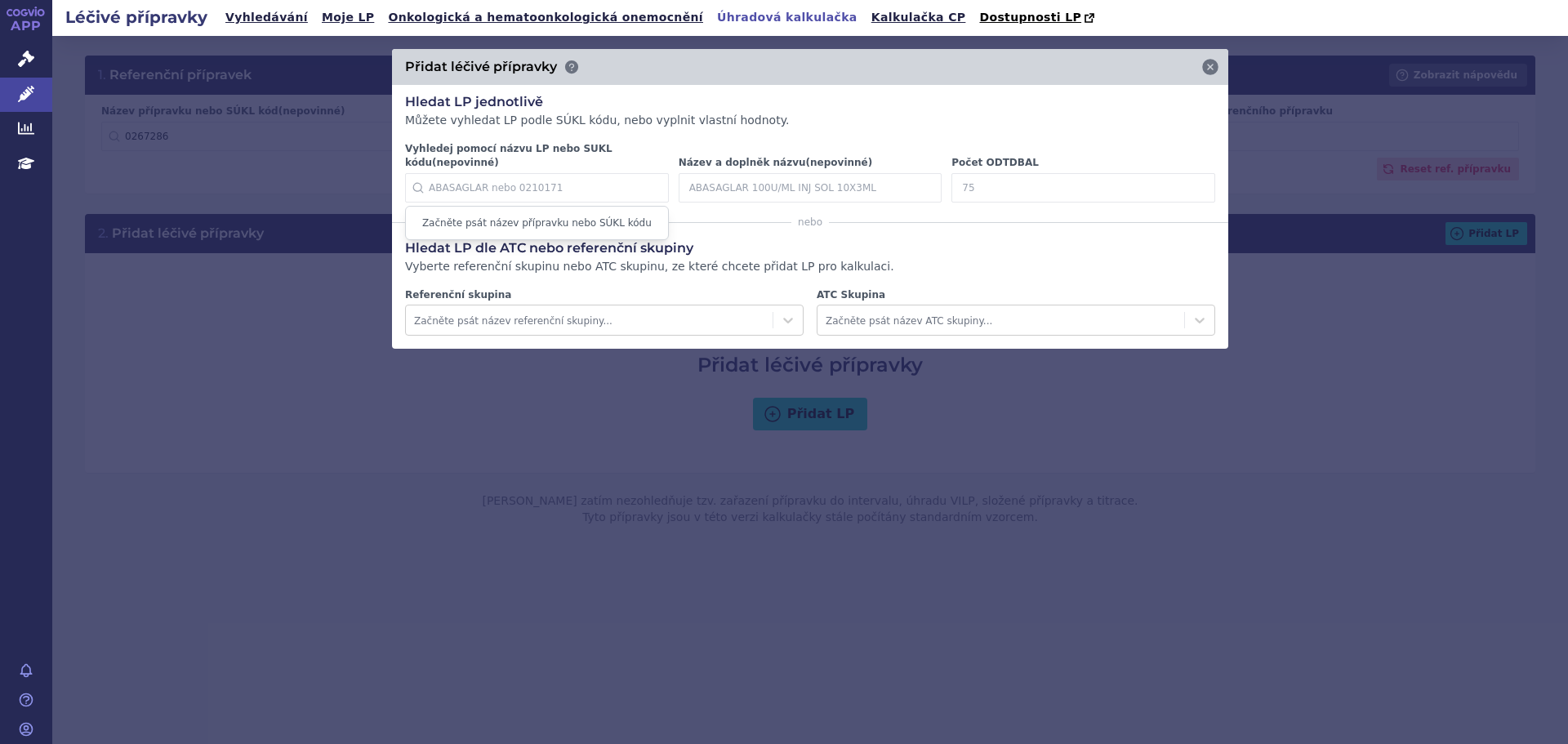
click at [462, 173] on input "Vyhledej pomocí názvu LP nebo SUKL kódu (nepovinné)" at bounding box center [537, 188] width 264 height 30
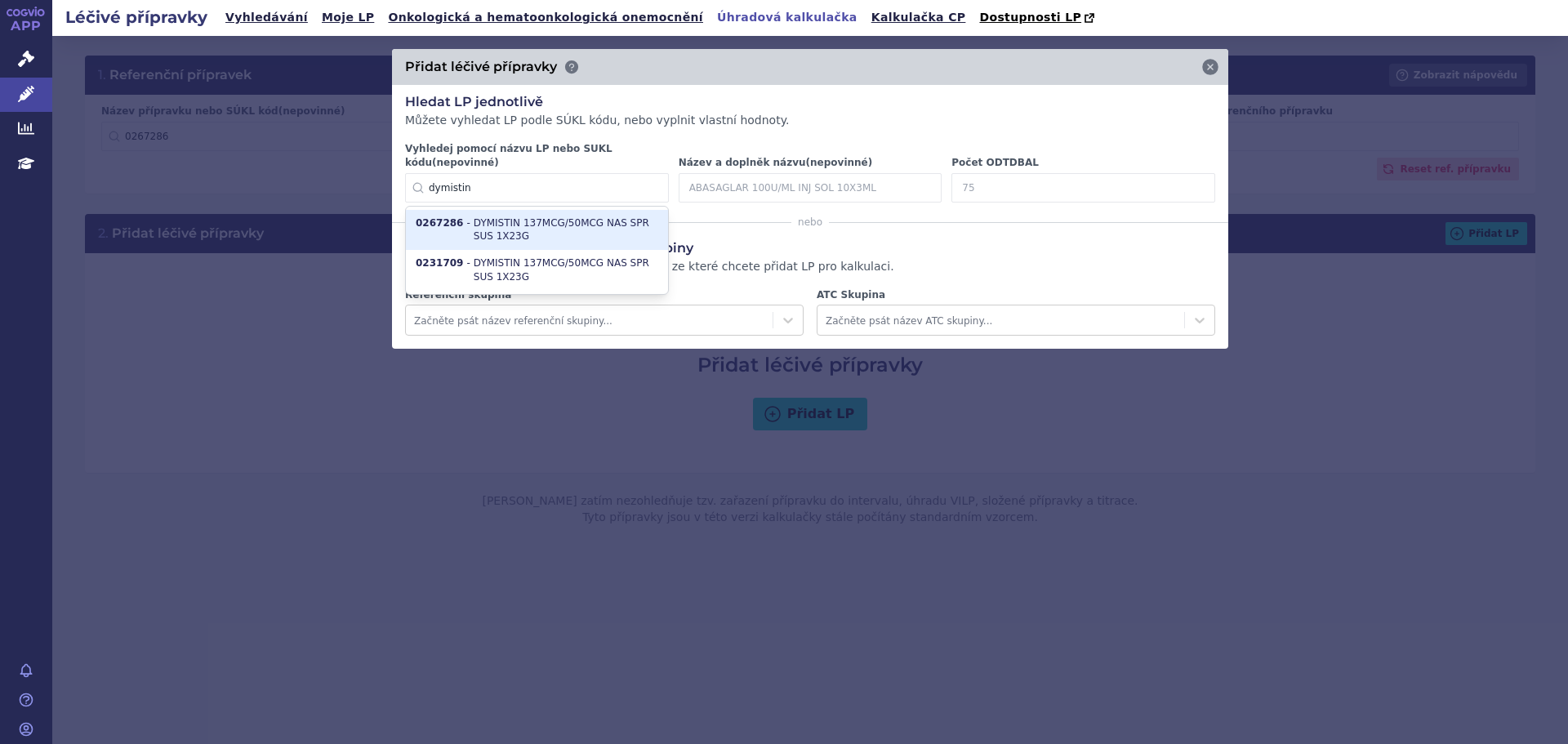
click at [506, 211] on li "0267286 - DYMISTIN 137MCG/50MCG NAS SPR SUS 1X23G" at bounding box center [537, 230] width 262 height 40
type input "0267286"
type input "DYMISTIN"
type input "120"
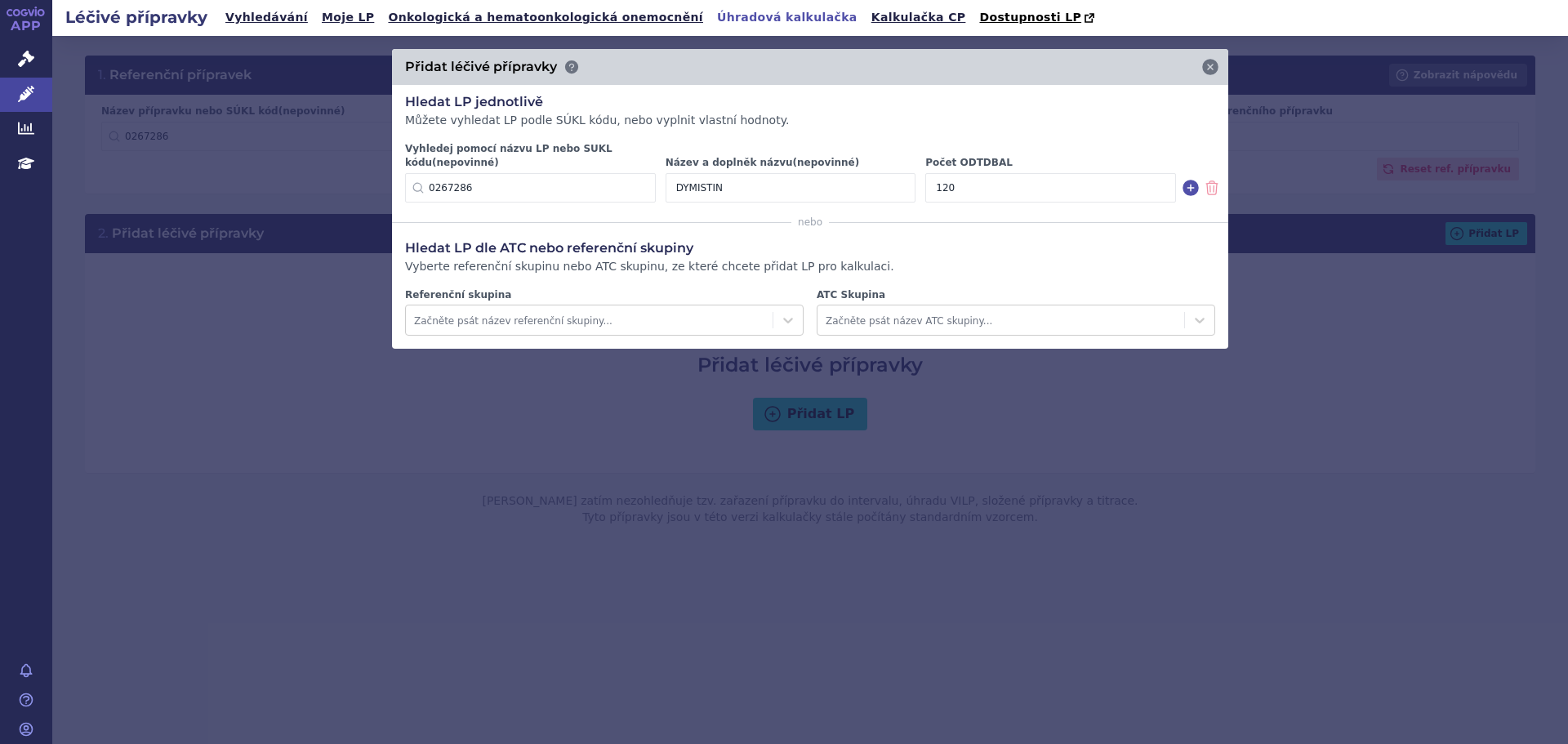
click at [970, 240] on h3 "Hledat LP dle ATC nebo referenční skupiny" at bounding box center [810, 249] width 810 height 18
click at [1194, 179] on icon at bounding box center [1190, 188] width 16 height 16
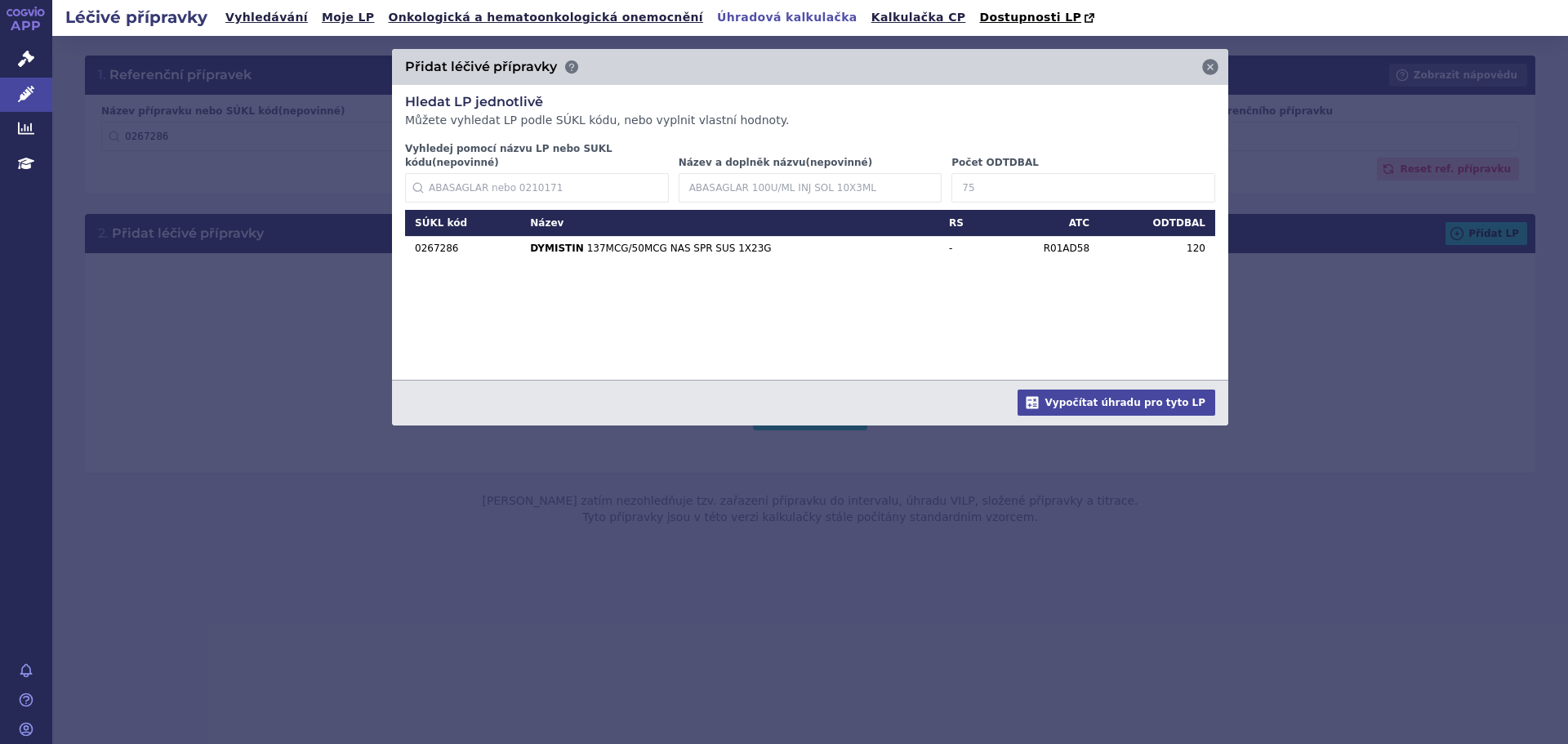
click at [469, 183] on input "Vyhledej pomocí názvu LP nebo SUKL kódu (nepovinné)" at bounding box center [537, 188] width 264 height 30
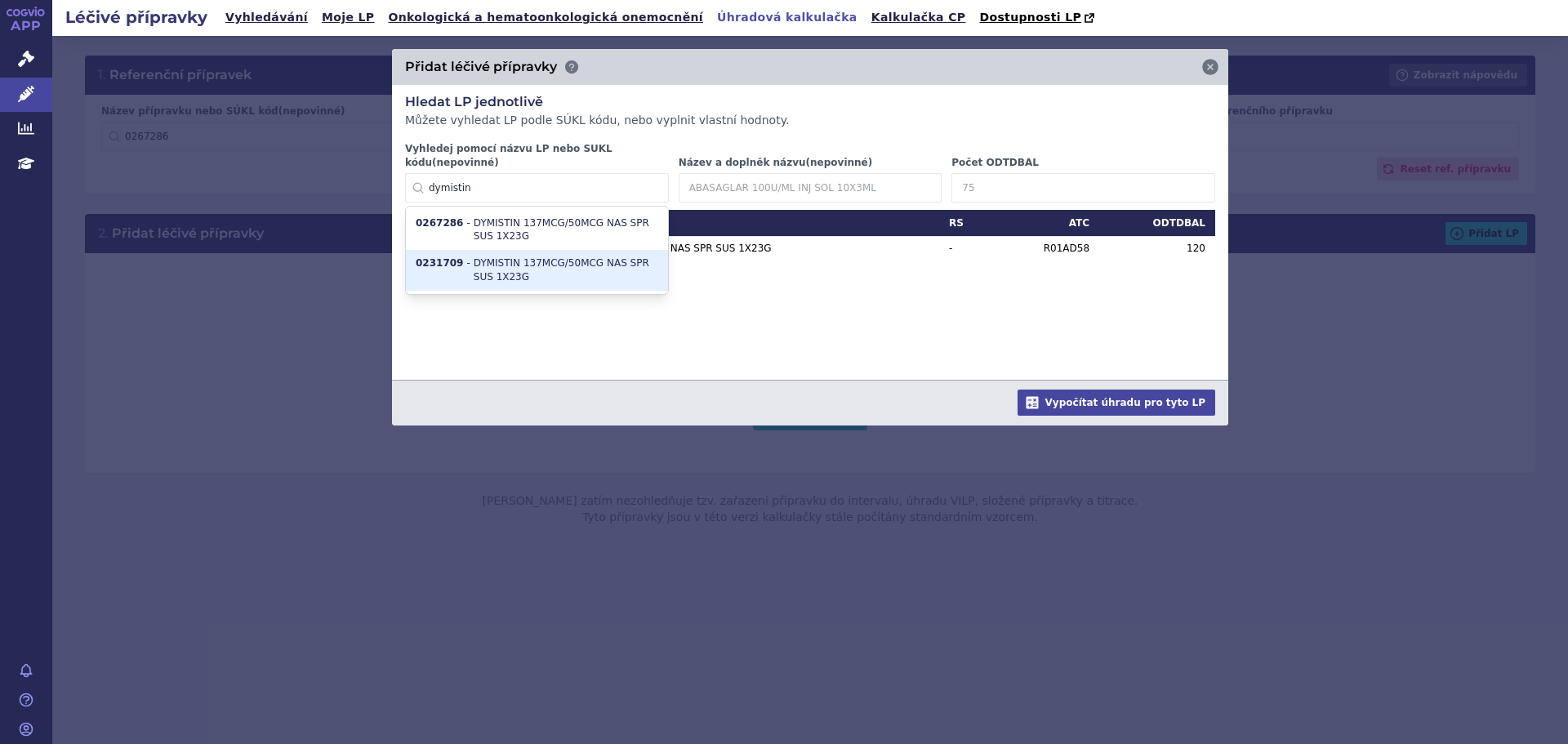
click at [522, 261] on li "0231709 - DYMISTIN 137MCG/50MCG NAS SPR SUS 1X23G" at bounding box center [537, 269] width 262 height 40
type input "0231709"
type input "DYMISTIN"
type input "120"
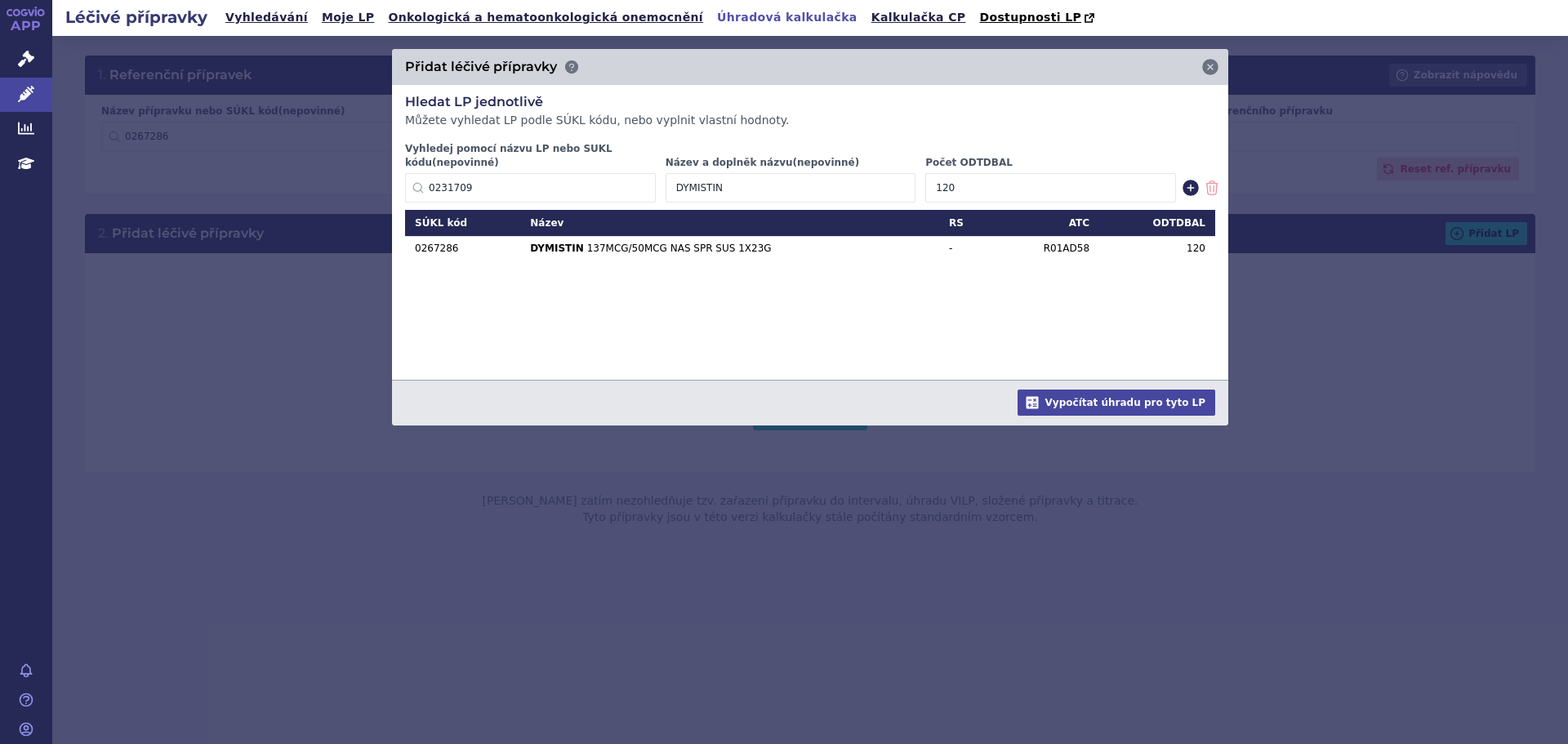
click at [1189, 178] on icon at bounding box center [1190, 188] width 20 height 20
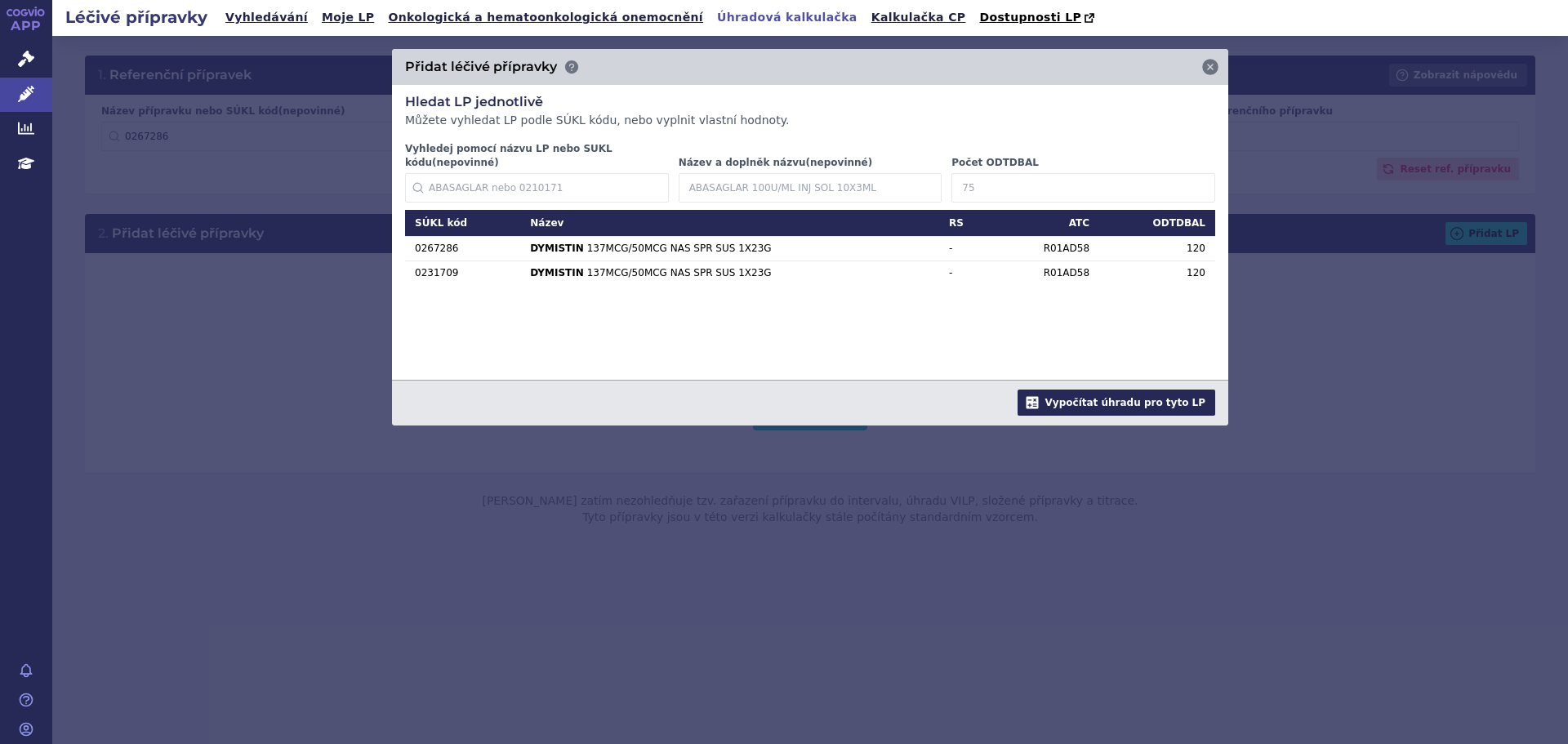
click at [1114, 391] on button "Vypočítat úhradu pro tyto LP" at bounding box center [1117, 402] width 197 height 26
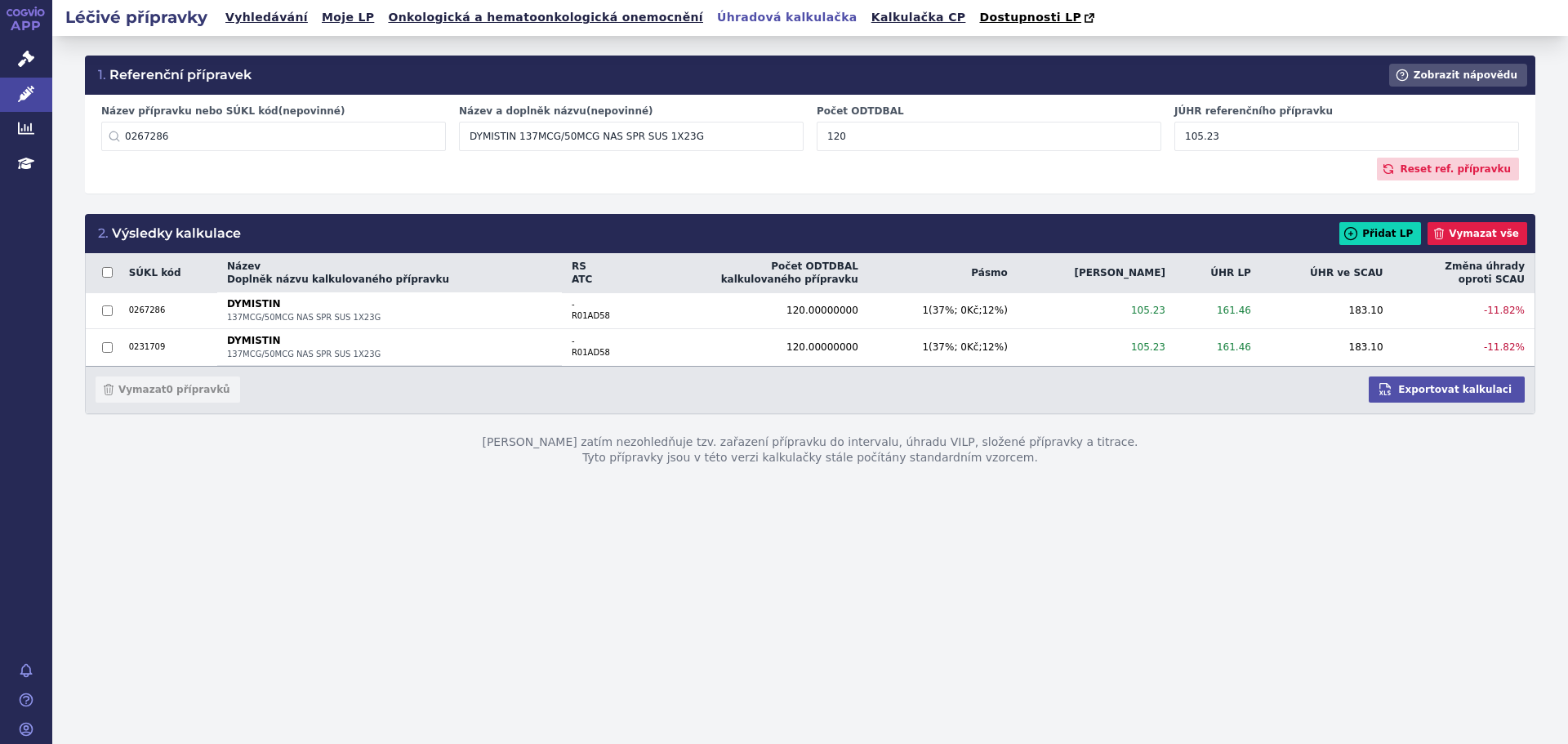
drag, startPoint x: 1241, startPoint y: 140, endPoint x: 945, endPoint y: 126, distance: 296.3
click at [945, 126] on div "Název přípravku nebo SÚKL kód (nepovinné) 0267286 Nenalezeny žádné LP Název a d…" at bounding box center [810, 130] width 1431 height 53
type input "1"
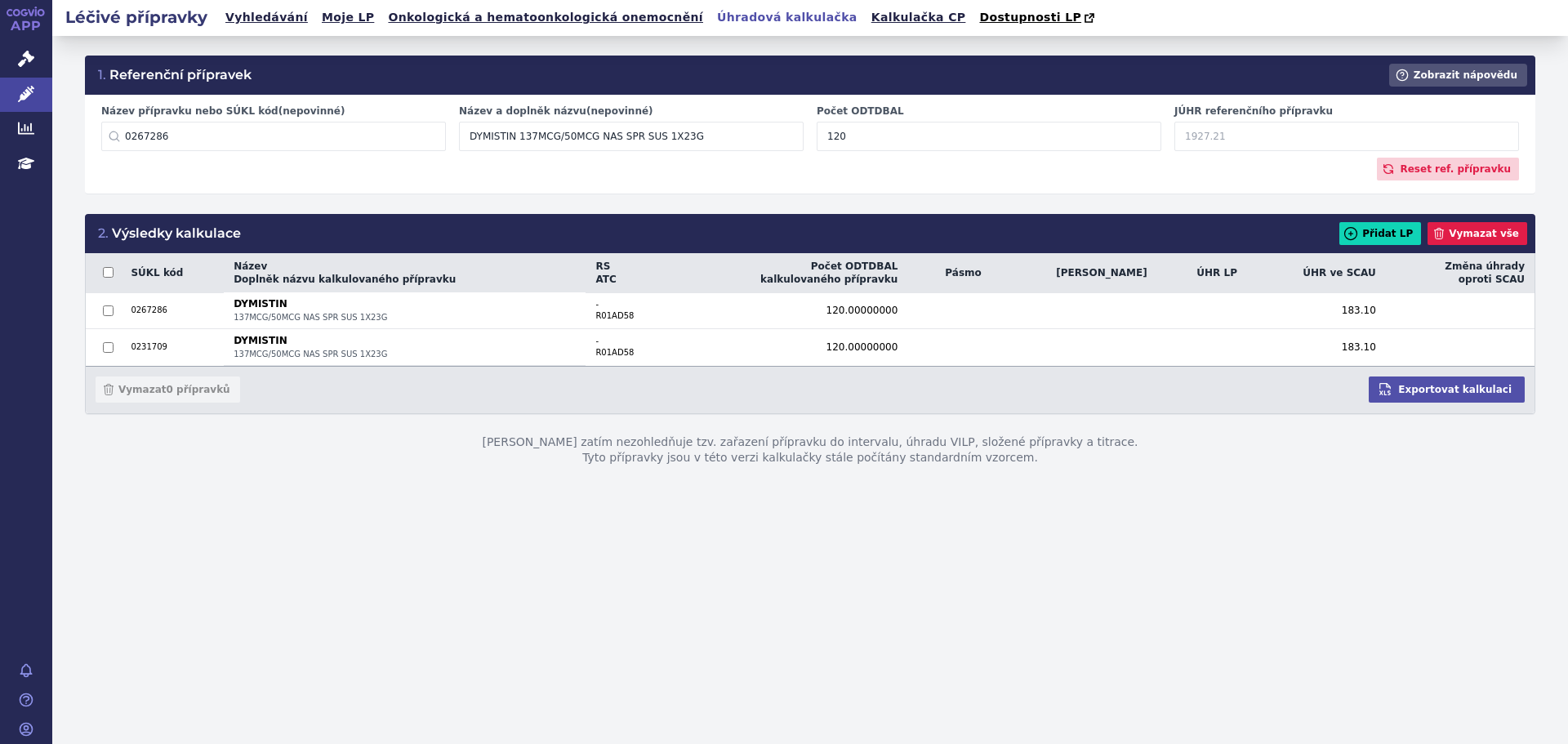
click at [1225, 143] on input "JÚHR referenčního přípravku" at bounding box center [1346, 136] width 345 height 30
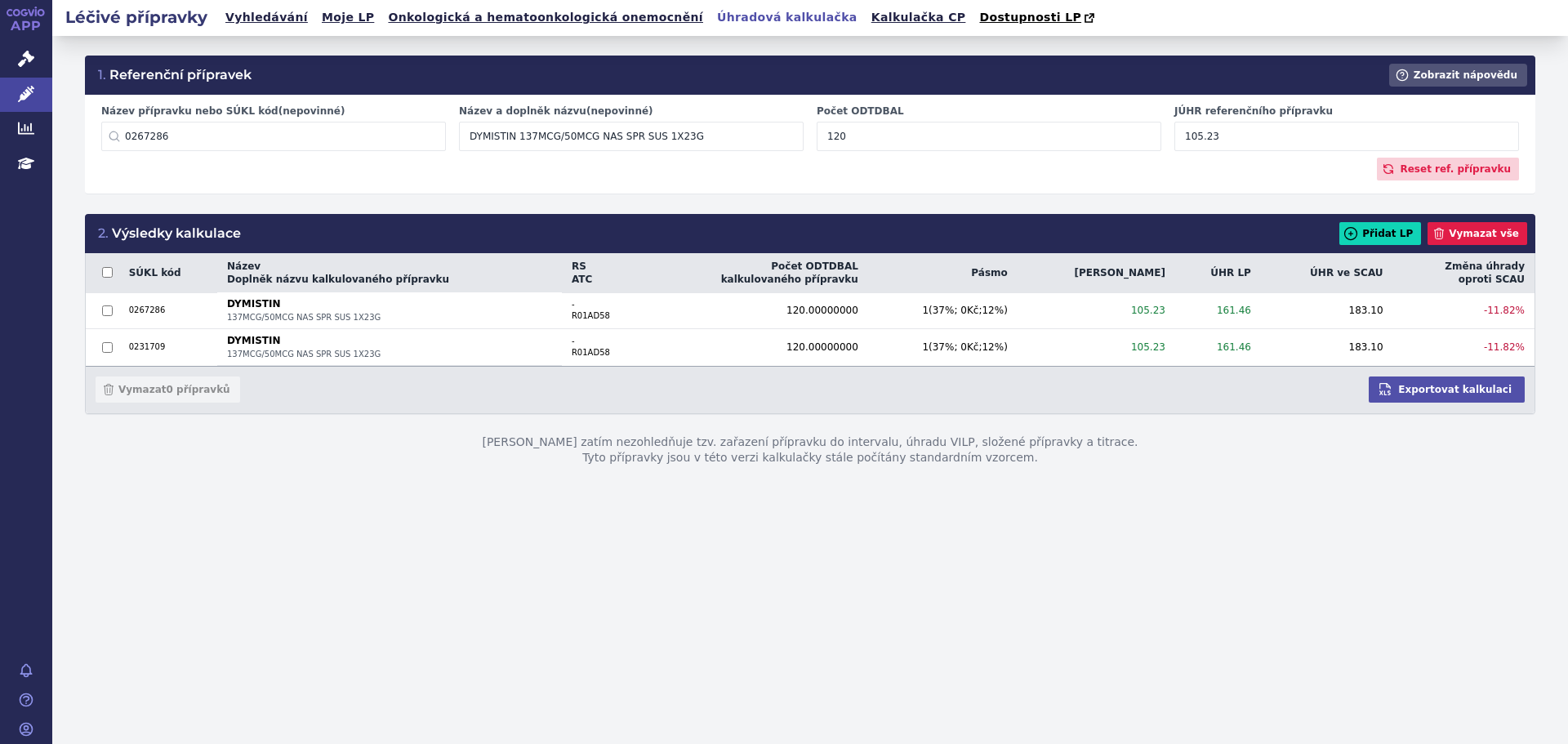
type input "105.23"
click at [1210, 176] on div "Reset ref. přípravku" at bounding box center [810, 169] width 1417 height 22
click at [1227, 272] on th "ÚHR LP" at bounding box center [1218, 273] width 86 height 40
drag, startPoint x: 1242, startPoint y: 276, endPoint x: 1200, endPoint y: 275, distance: 42.0
click at [1200, 275] on th "ÚHR LP" at bounding box center [1218, 273] width 86 height 40
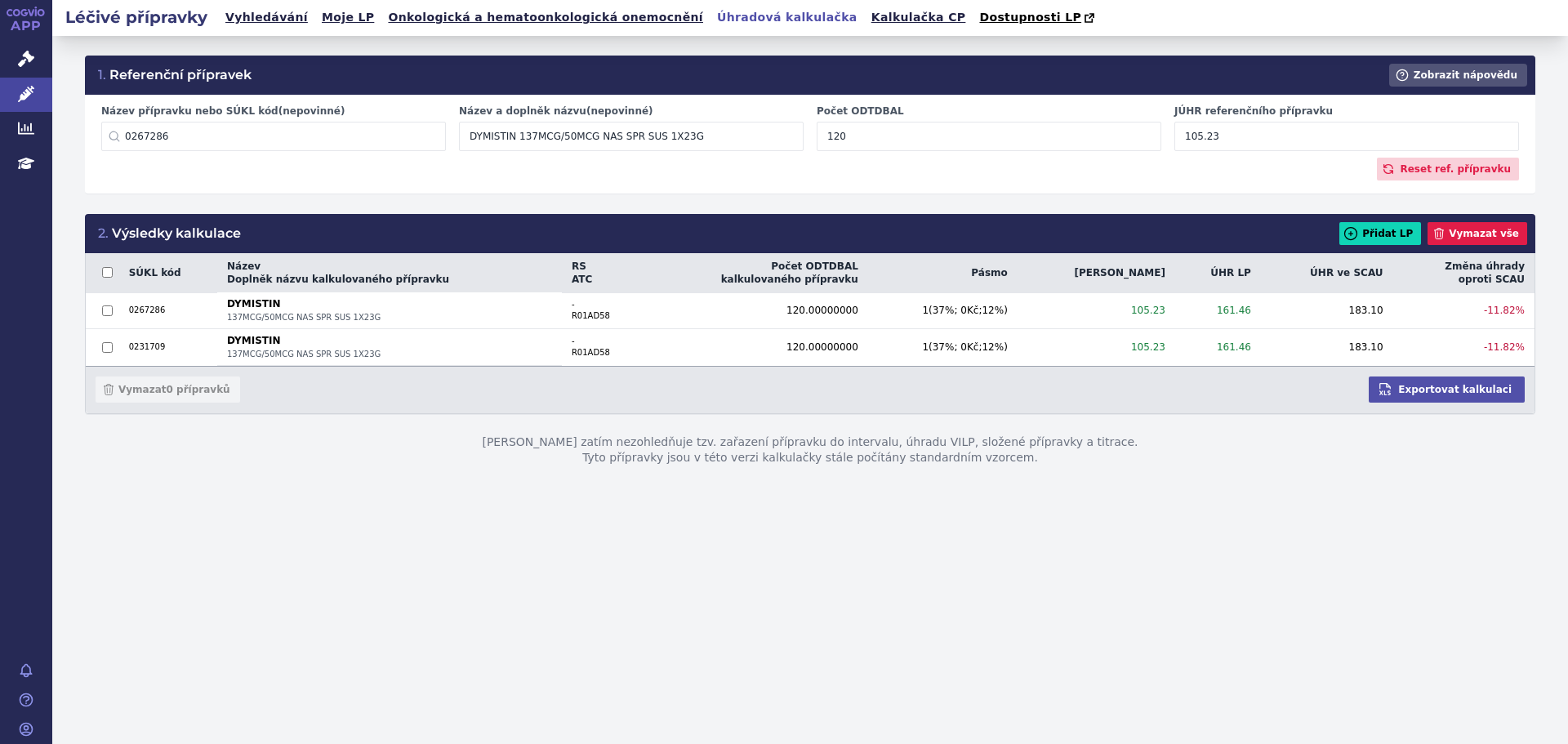
click at [536, 449] on p "Tato kalkulačka zatím nezohledňuje tzv. zařazení přípravku do intervalu, úhradu…" at bounding box center [810, 450] width 1450 height 71
drag, startPoint x: 530, startPoint y: 448, endPoint x: 1108, endPoint y: 442, distance: 578.0
click at [1108, 442] on p "Tato kalkulačka zatím nezohledňuje tzv. zařazení přípravku do intervalu, úhradu…" at bounding box center [810, 450] width 1450 height 71
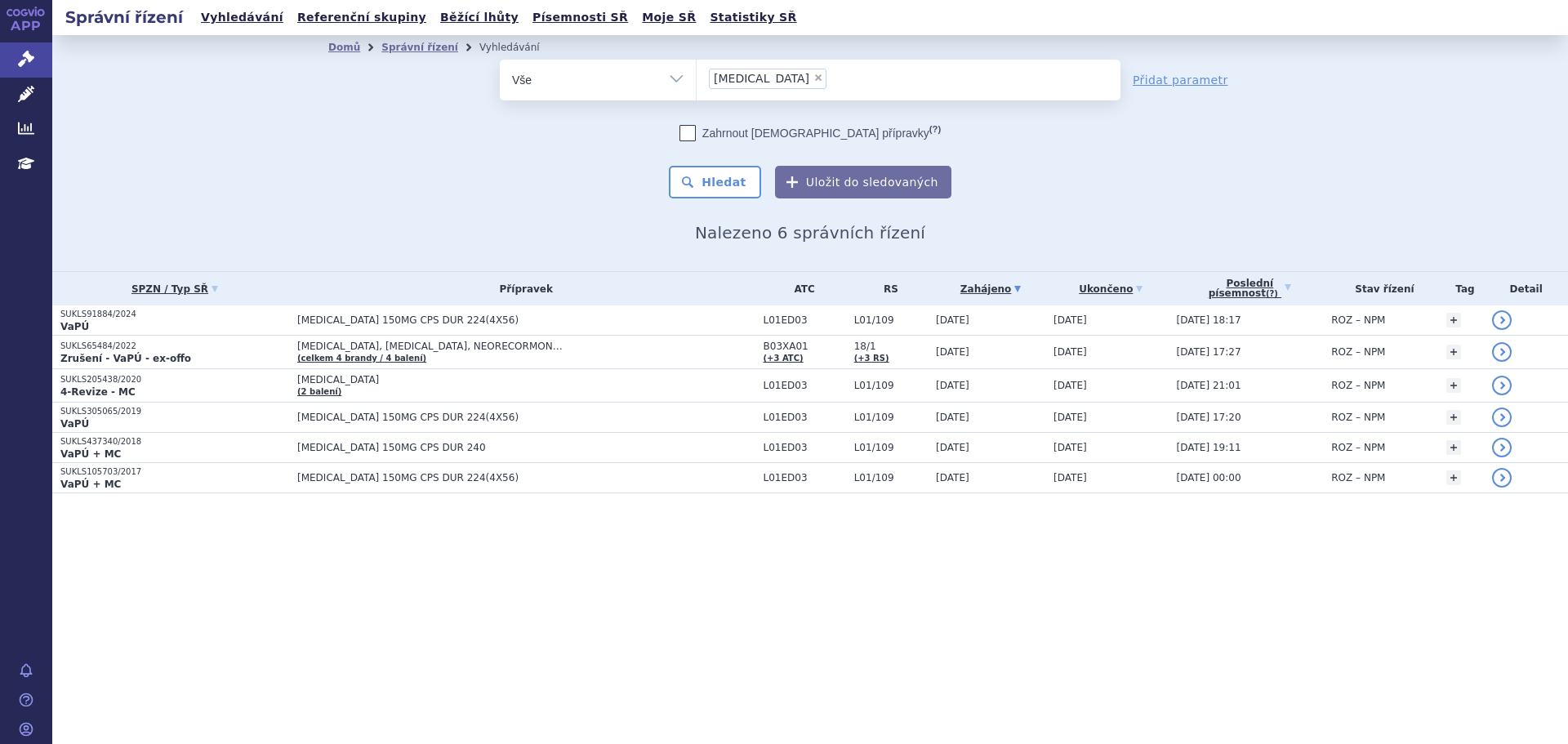
click at [813, 76] on span "×" at bounding box center [818, 77] width 10 height 10
click at [696, 76] on select "alecensa" at bounding box center [696, 79] width 1 height 40
click at [767, 75] on ul "× alecensa" at bounding box center [908, 77] width 424 height 36
click at [696, 75] on select "alecensa" at bounding box center [696, 79] width 1 height 40
select select
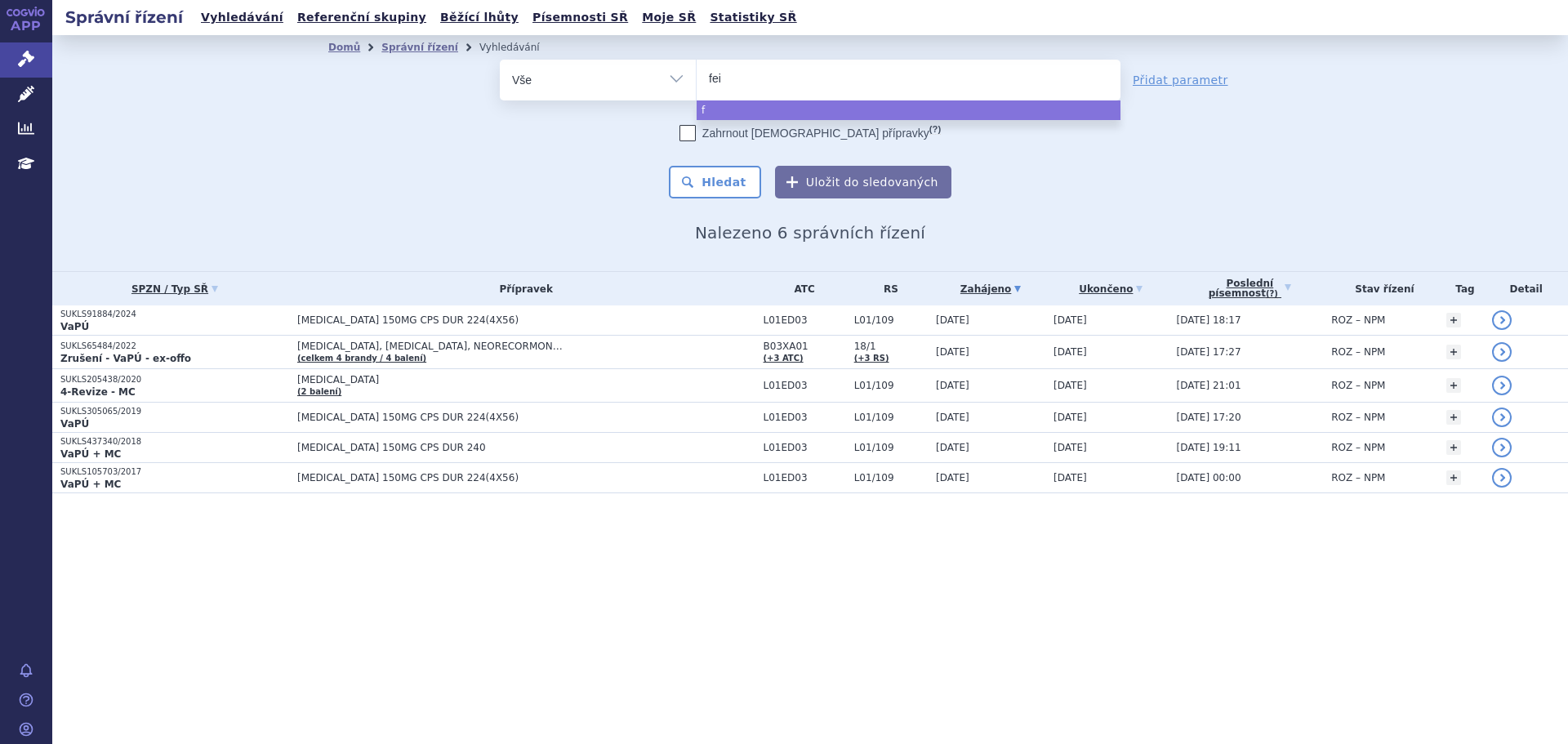
type input "feib"
type input "feiba"
select select "feiba"
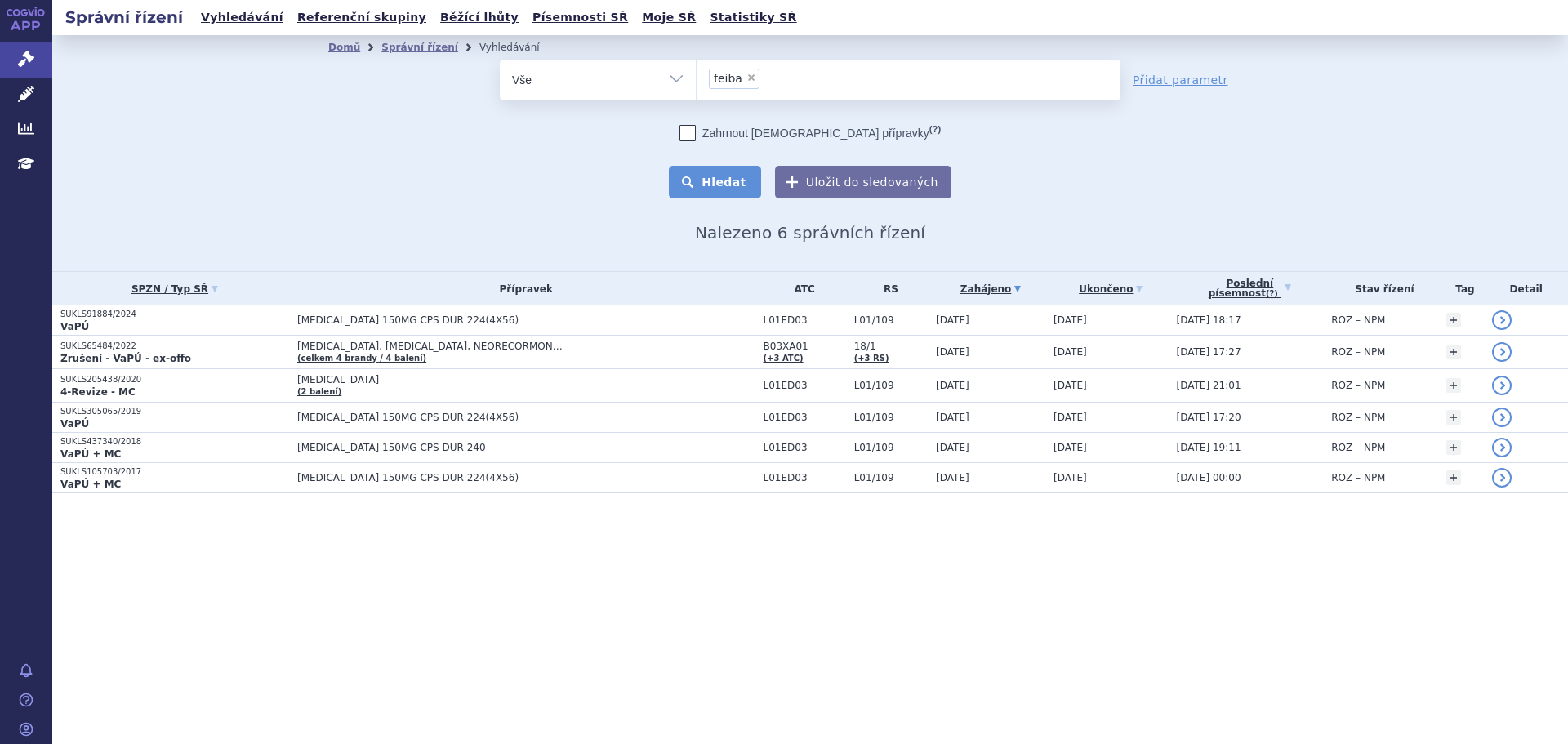
click at [705, 176] on button "Hledat" at bounding box center [714, 182] width 92 height 32
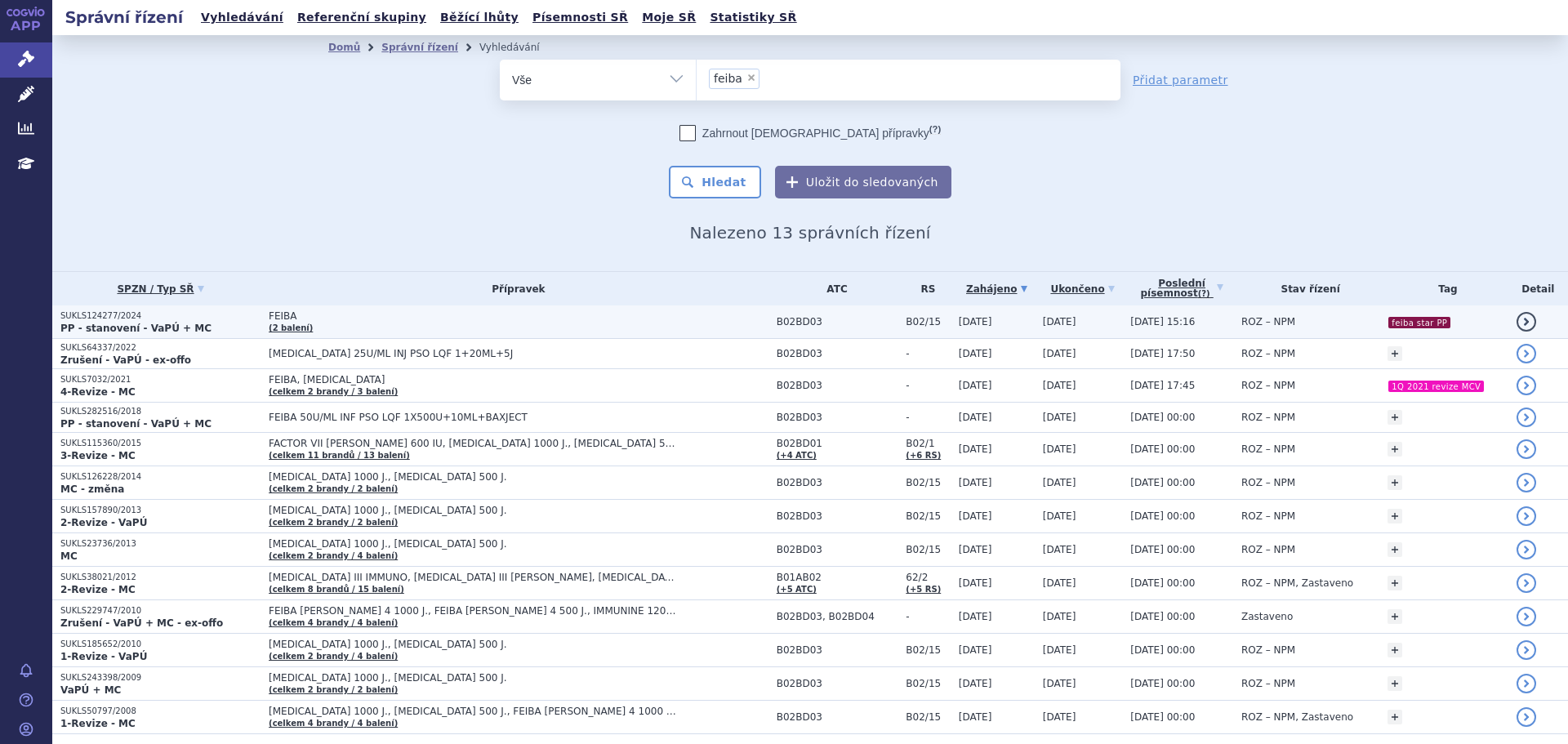
click at [179, 315] on p "SUKLS124277/2024" at bounding box center [160, 316] width 200 height 12
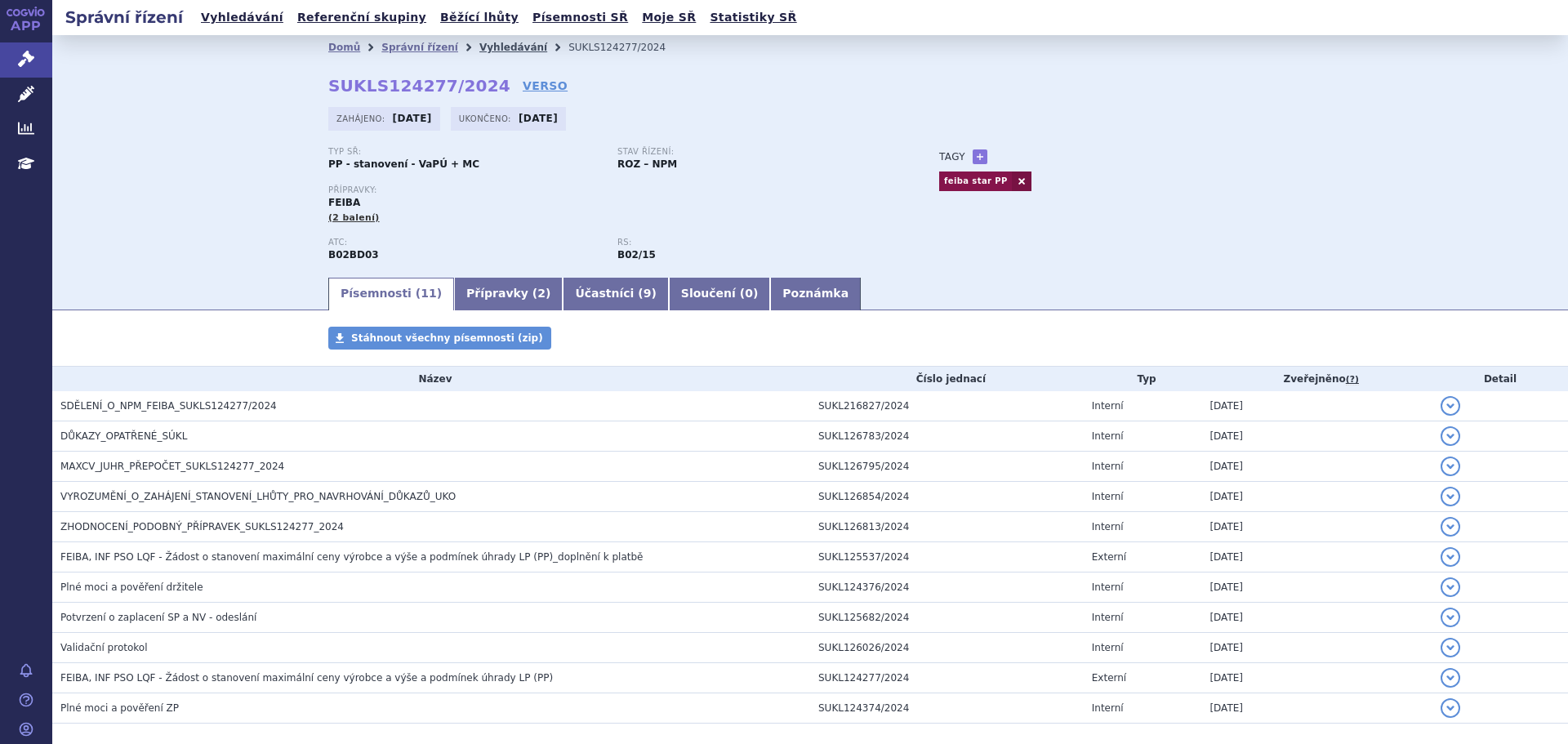
click at [506, 45] on link "Vyhledávání" at bounding box center [513, 47] width 68 height 12
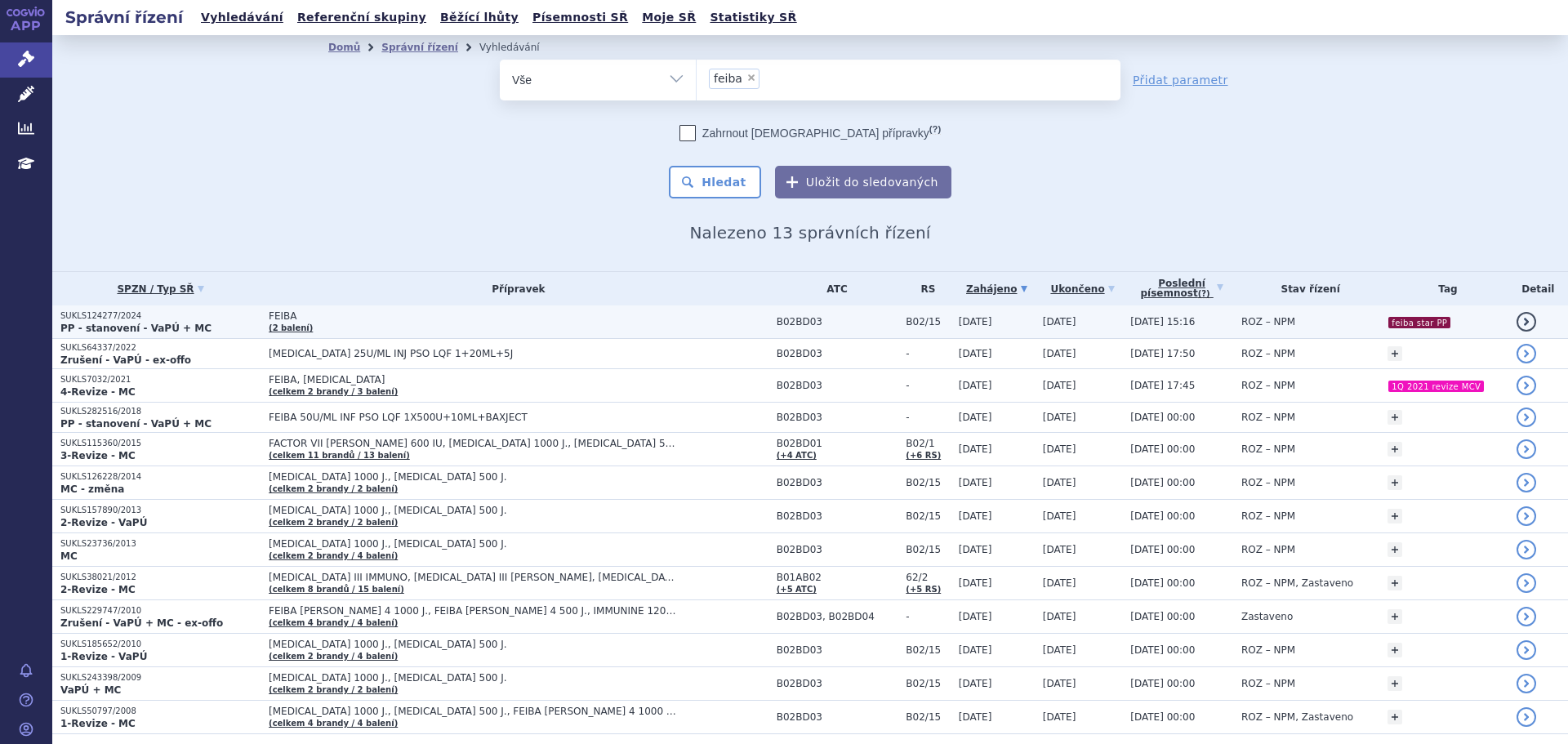
click at [177, 307] on td "SUKLS124277/2024 PP - stanovení - VaPÚ + MC" at bounding box center [156, 321] width 208 height 33
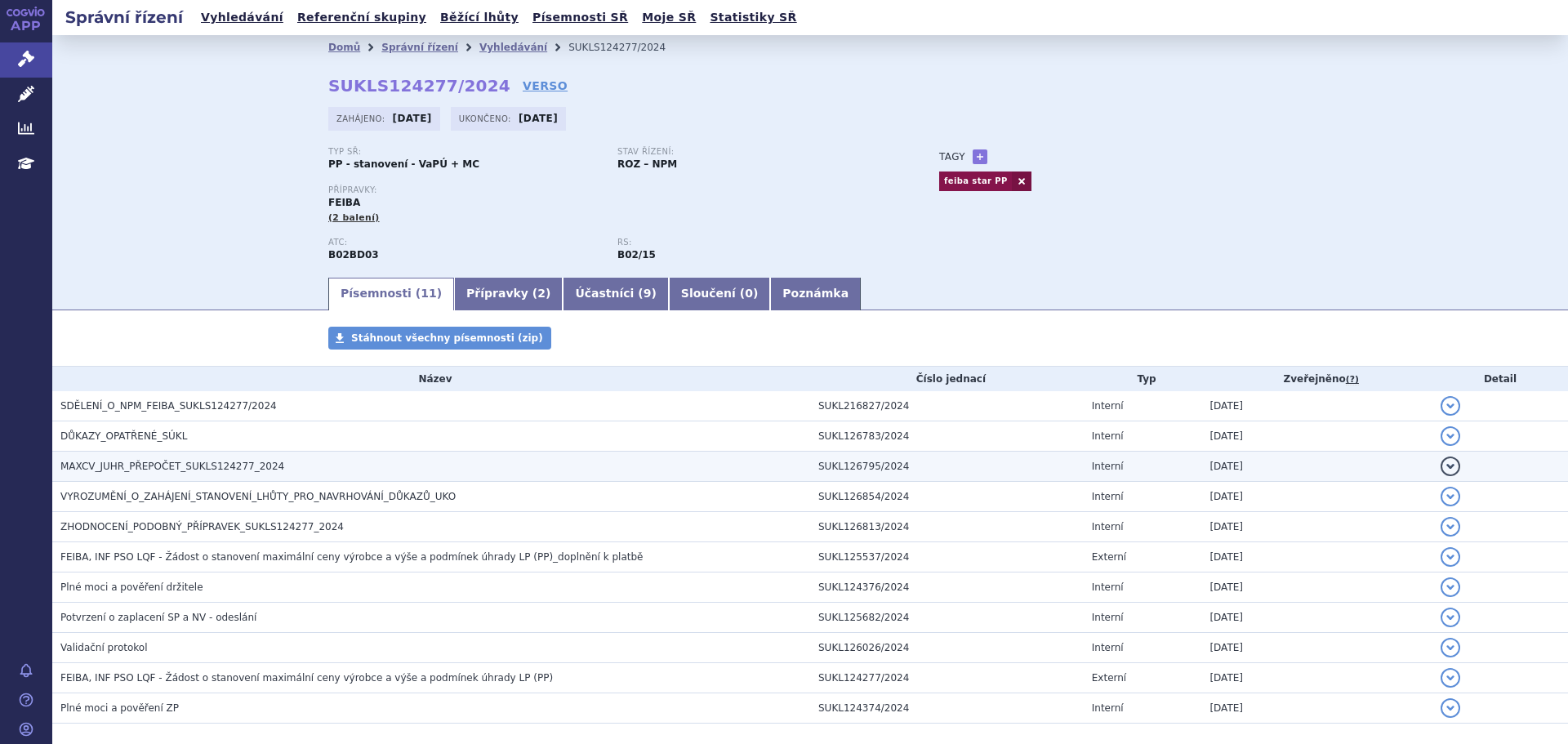
scroll to position [77, 0]
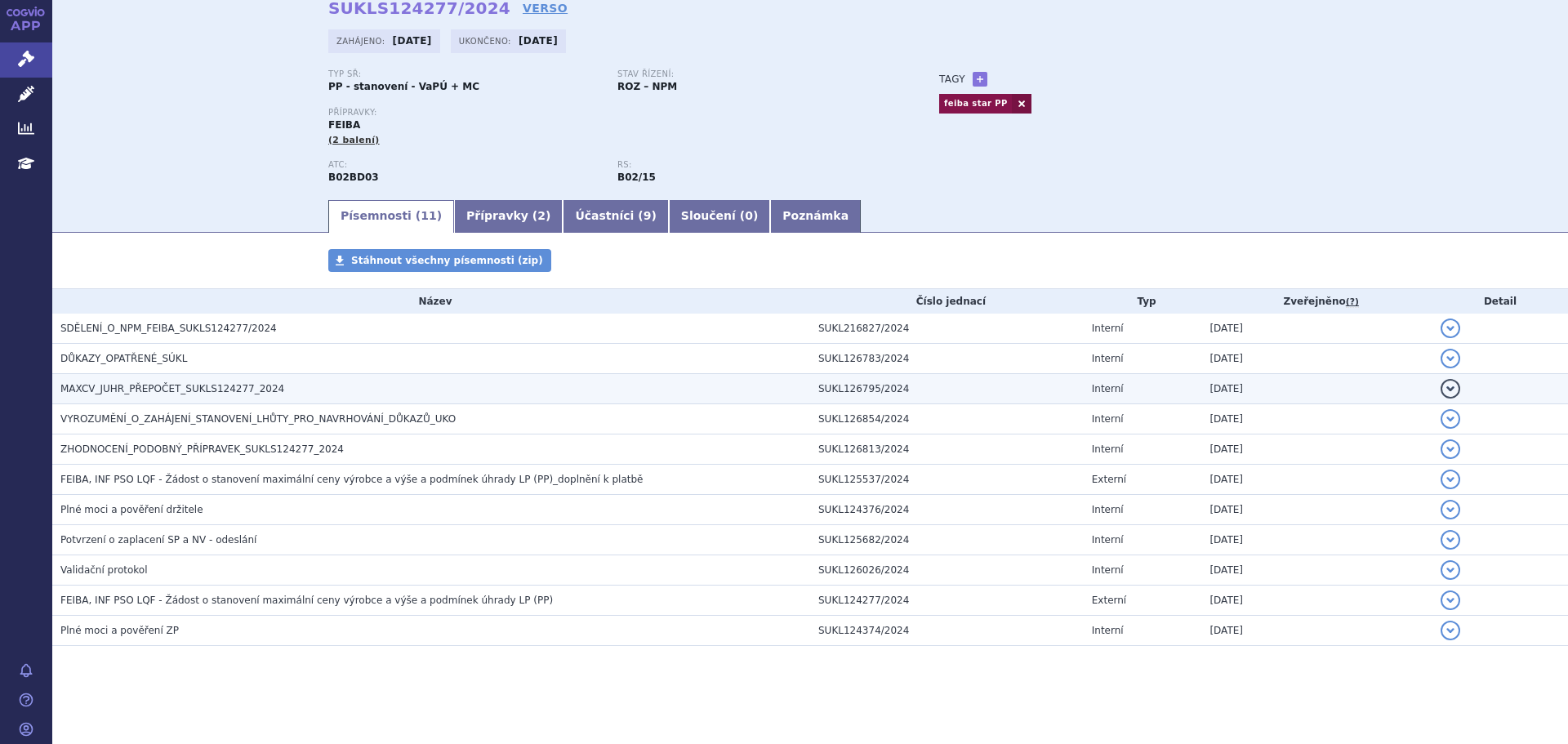
click at [189, 387] on span "MAXCV_JUHR_PŘEPOČET_SUKLS124277_2024" at bounding box center [171, 389] width 223 height 12
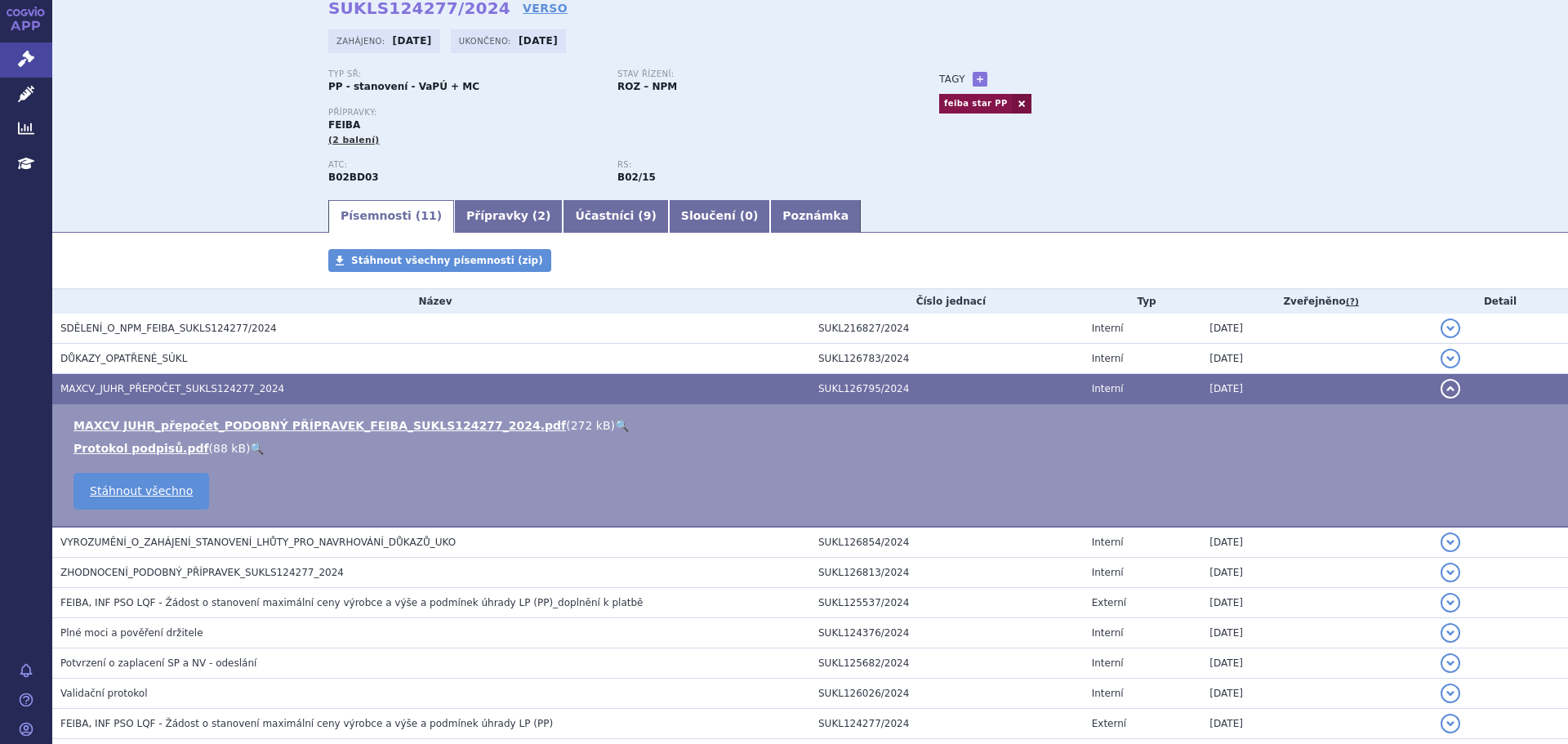
click at [615, 421] on link "🔍" at bounding box center [621, 425] width 13 height 13
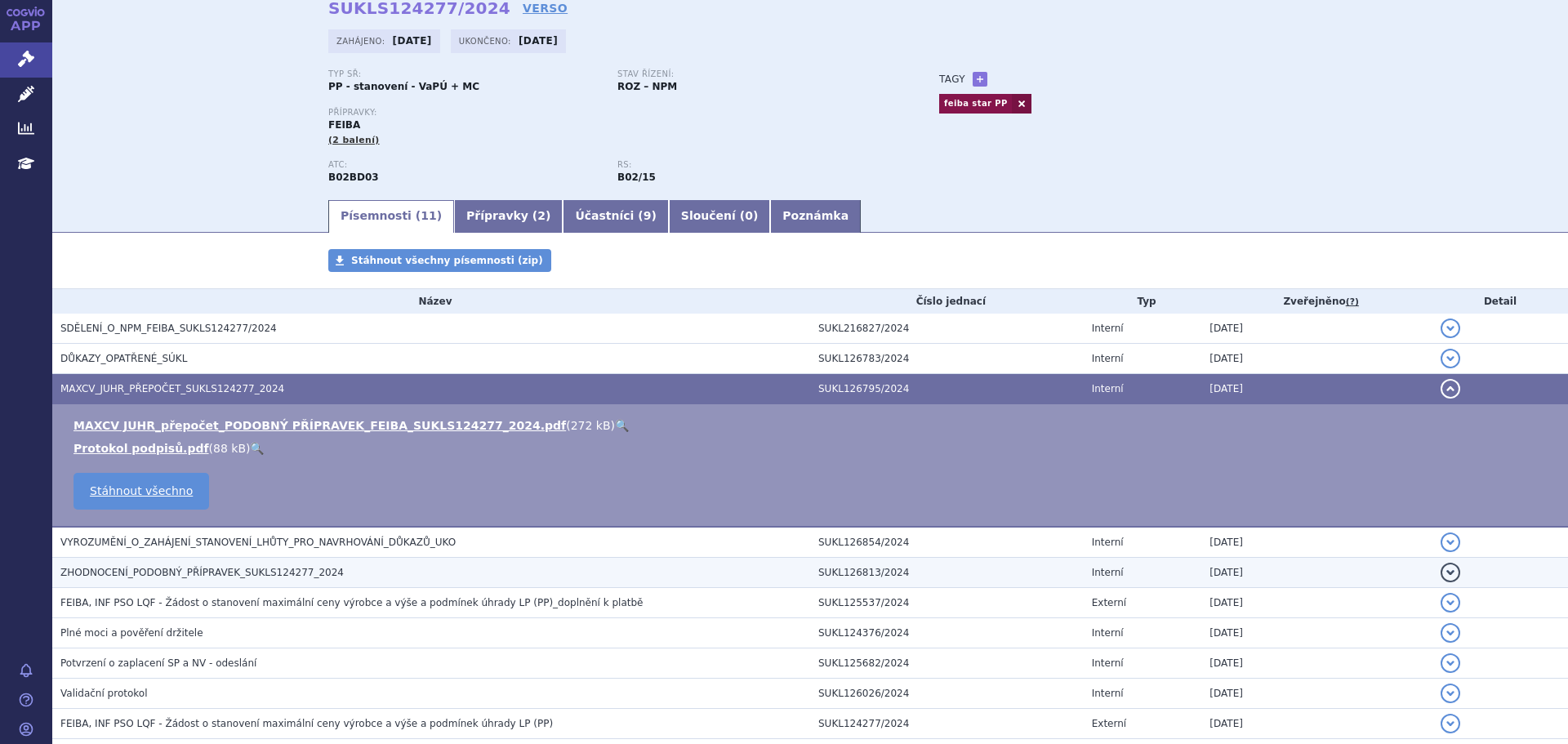
click at [229, 572] on span "ZHODNOCENÍ_PODOBNÝ_PŘÍPRAVEK_SUKLS124277_2024" at bounding box center [202, 572] width 284 height 12
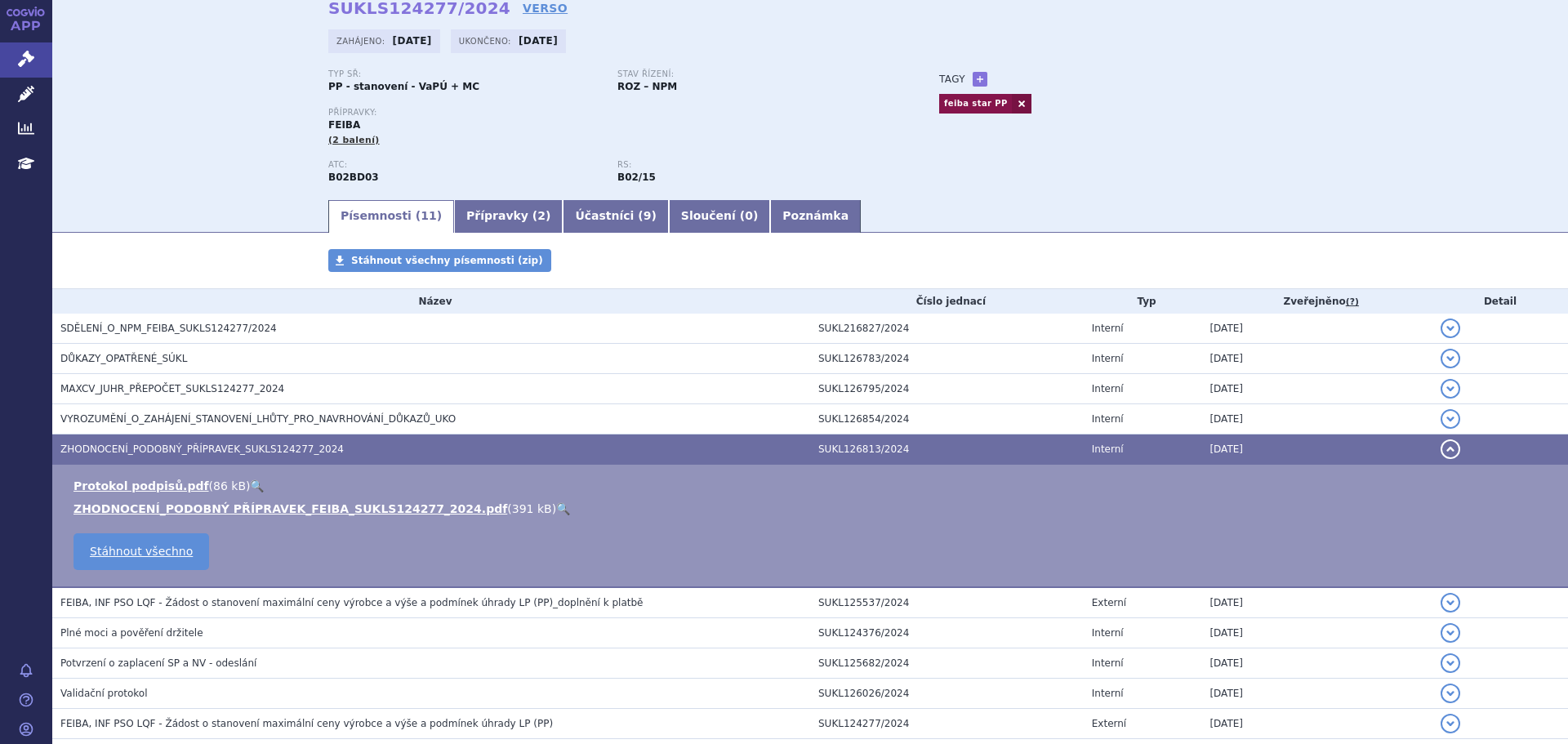
click at [556, 509] on link "🔍" at bounding box center [563, 508] width 13 height 13
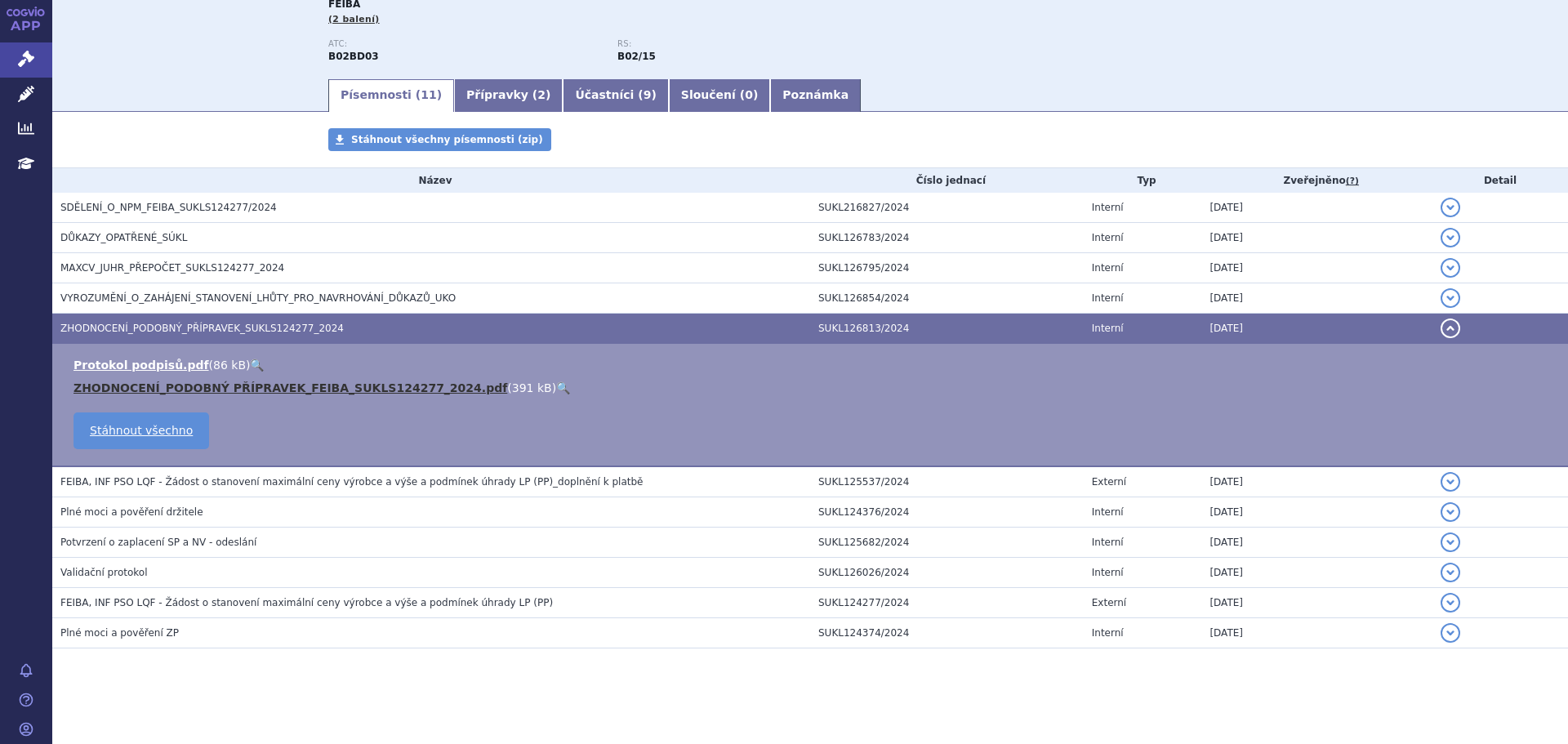
scroll to position [201, 0]
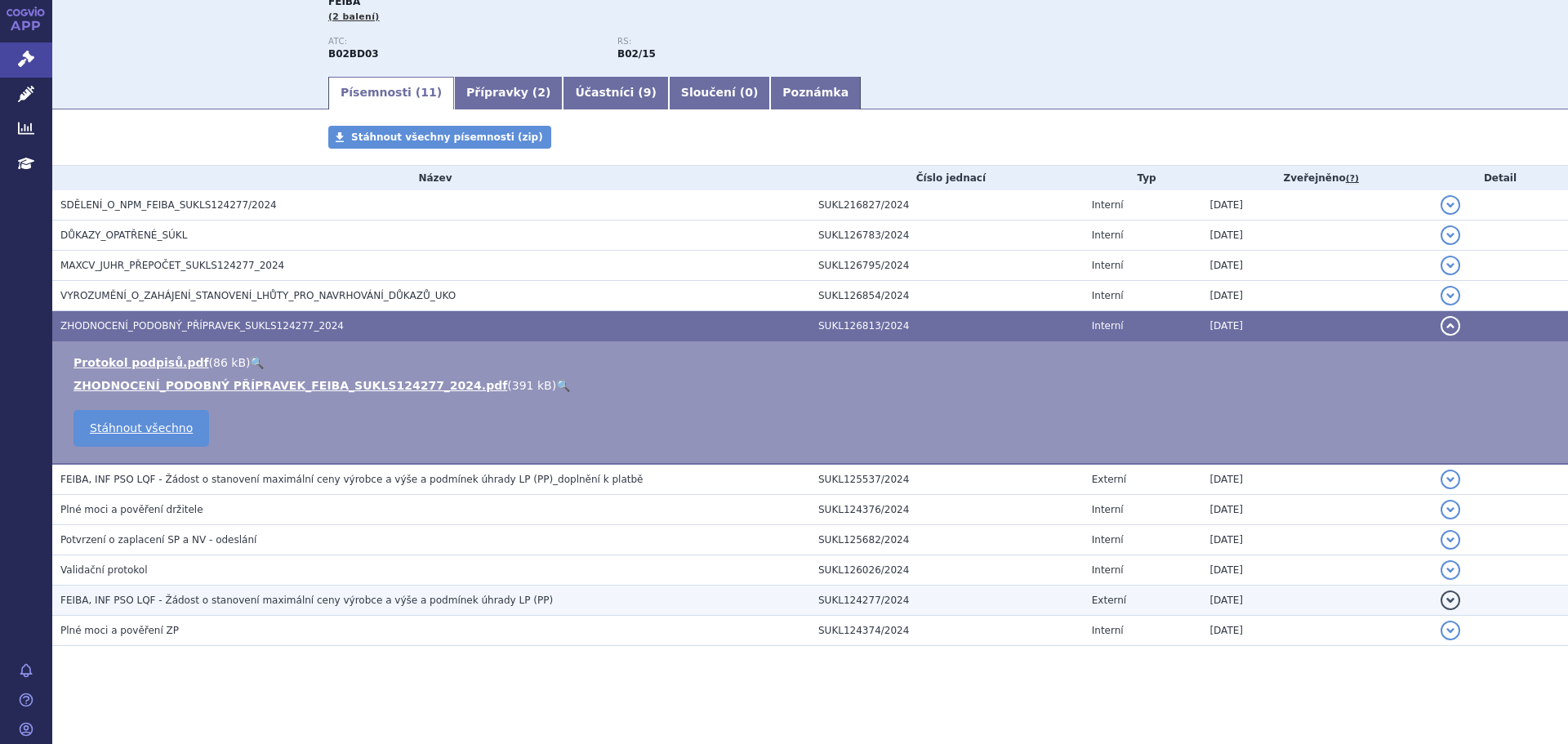
click at [205, 600] on span "FEIBA, INF PSO LQF - Žádost o stanovení maximální ceny výrobce a výše a podmíne…" at bounding box center [306, 600] width 493 height 12
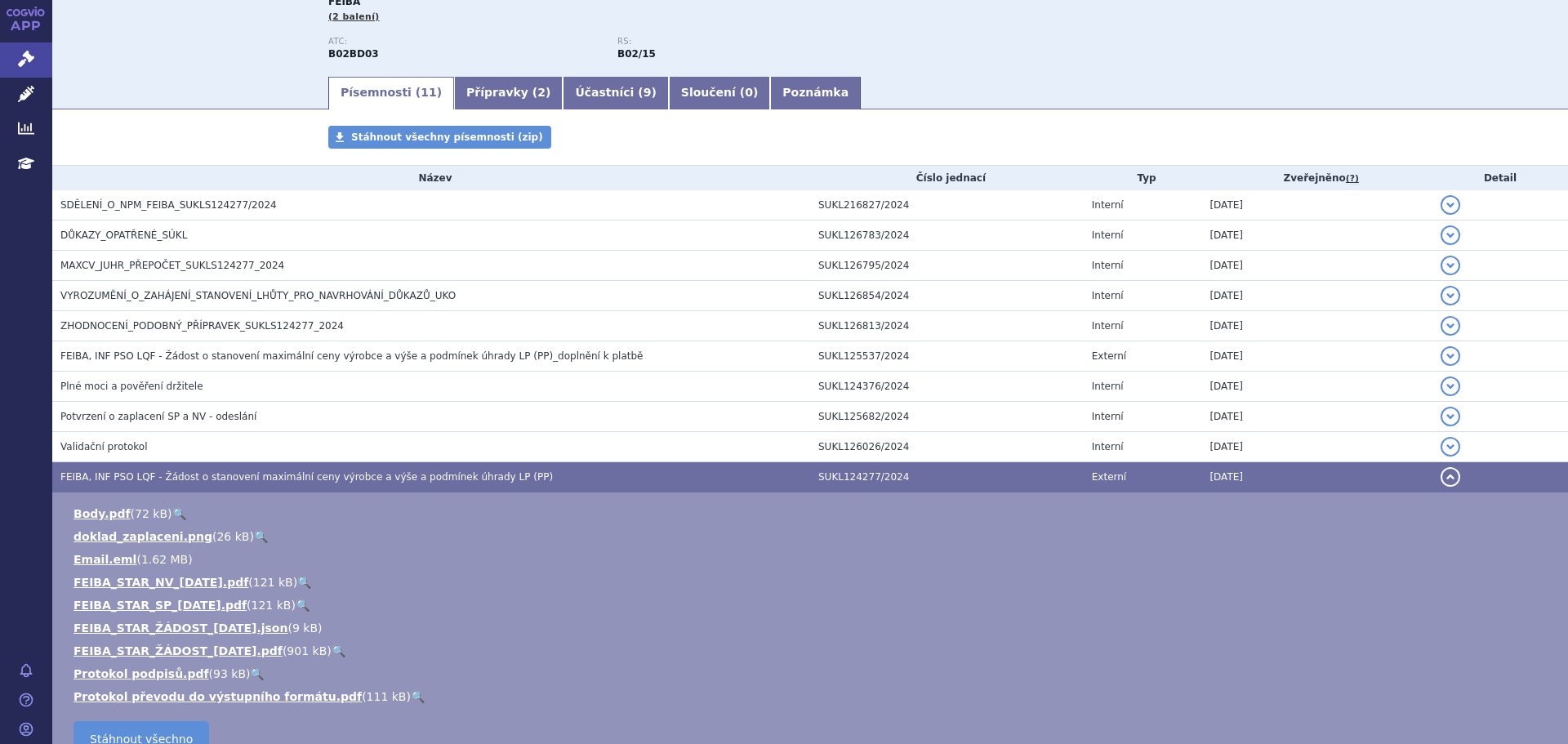
click at [293, 478] on span "FEIBA, INF PSO LQF - Žádost o stanovení maximální ceny výrobce a výše a podmíne…" at bounding box center [306, 477] width 493 height 12
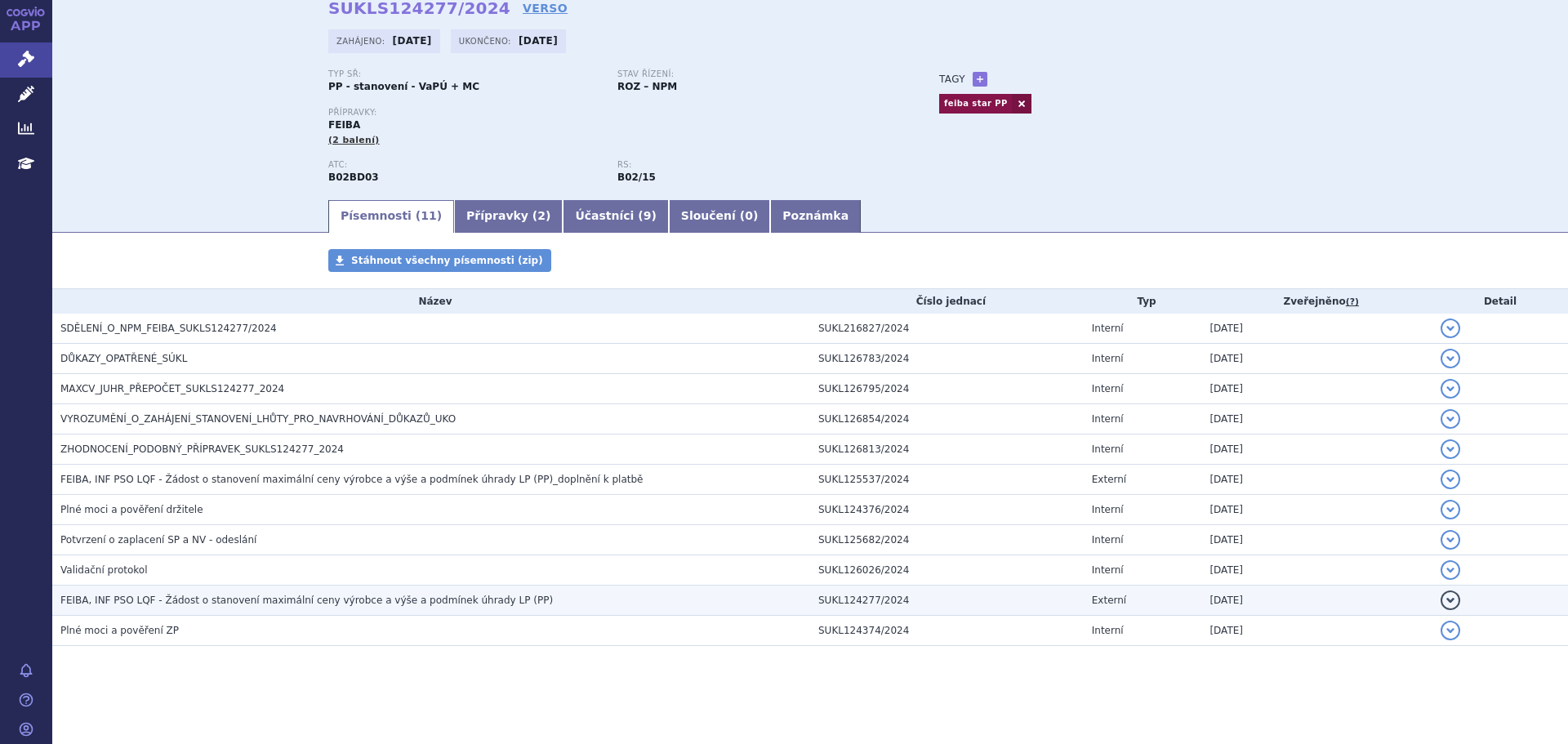
scroll to position [77, 0]
click at [288, 602] on span "FEIBA, INF PSO LQF - Žádost o stanovení maximální ceny výrobce a výše a podmíne…" at bounding box center [306, 600] width 493 height 12
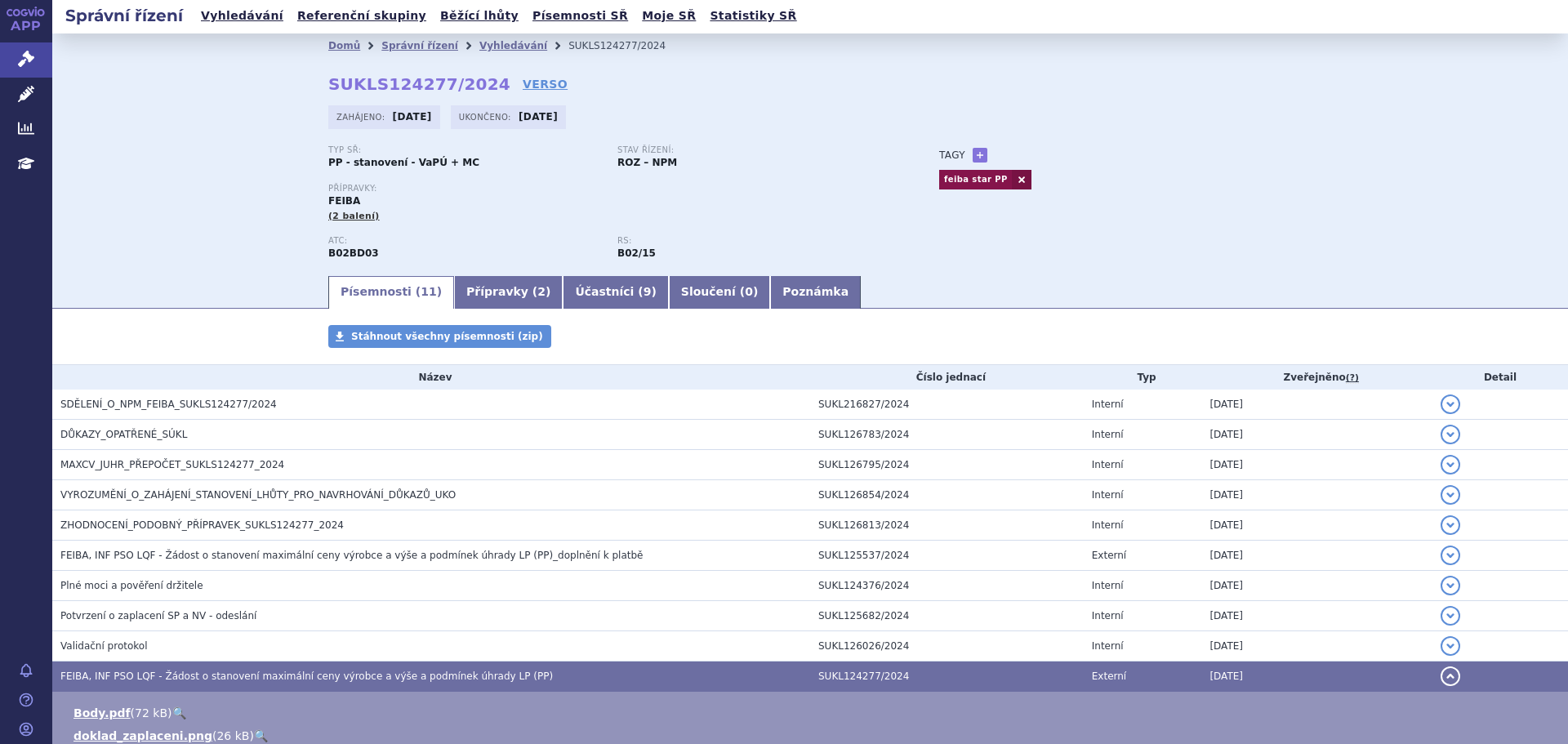
scroll to position [0, 0]
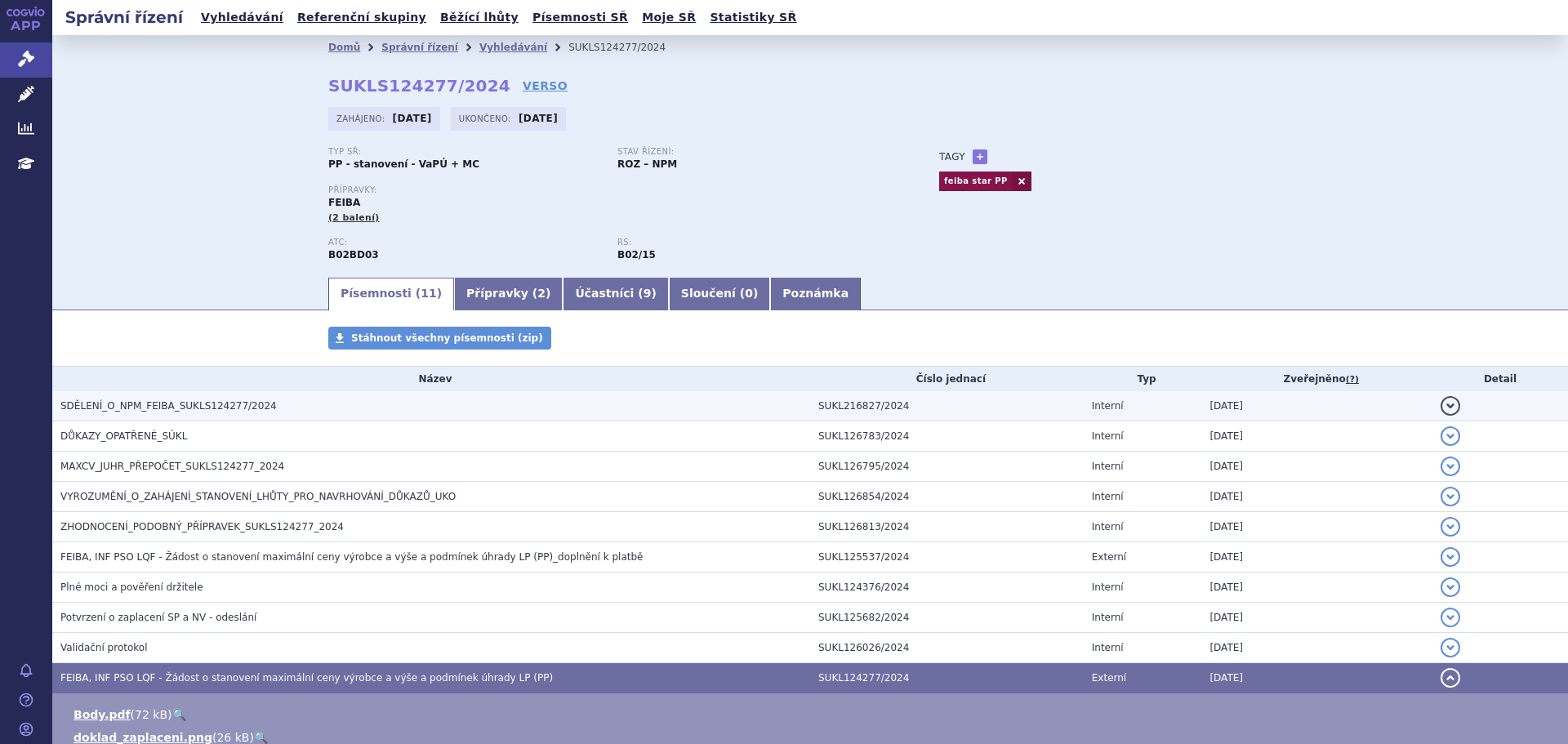
click at [175, 405] on span "SDĚLENÍ_O_NPM_FEIBA_SUKLS124277/2024" at bounding box center [168, 406] width 216 height 12
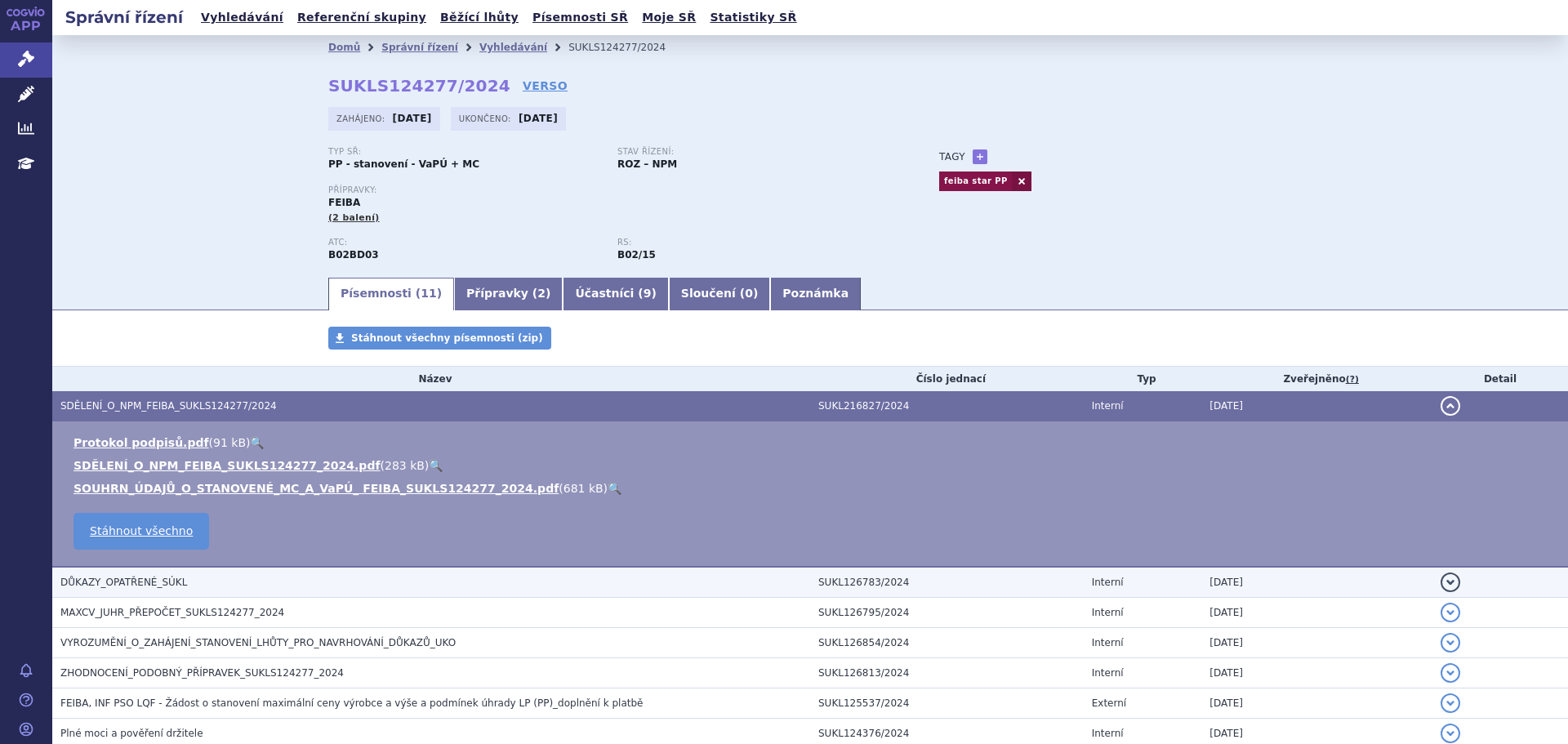
click at [274, 591] on td "DŮKAZY_OPATŘENÉ_SÚKL" at bounding box center [431, 582] width 758 height 31
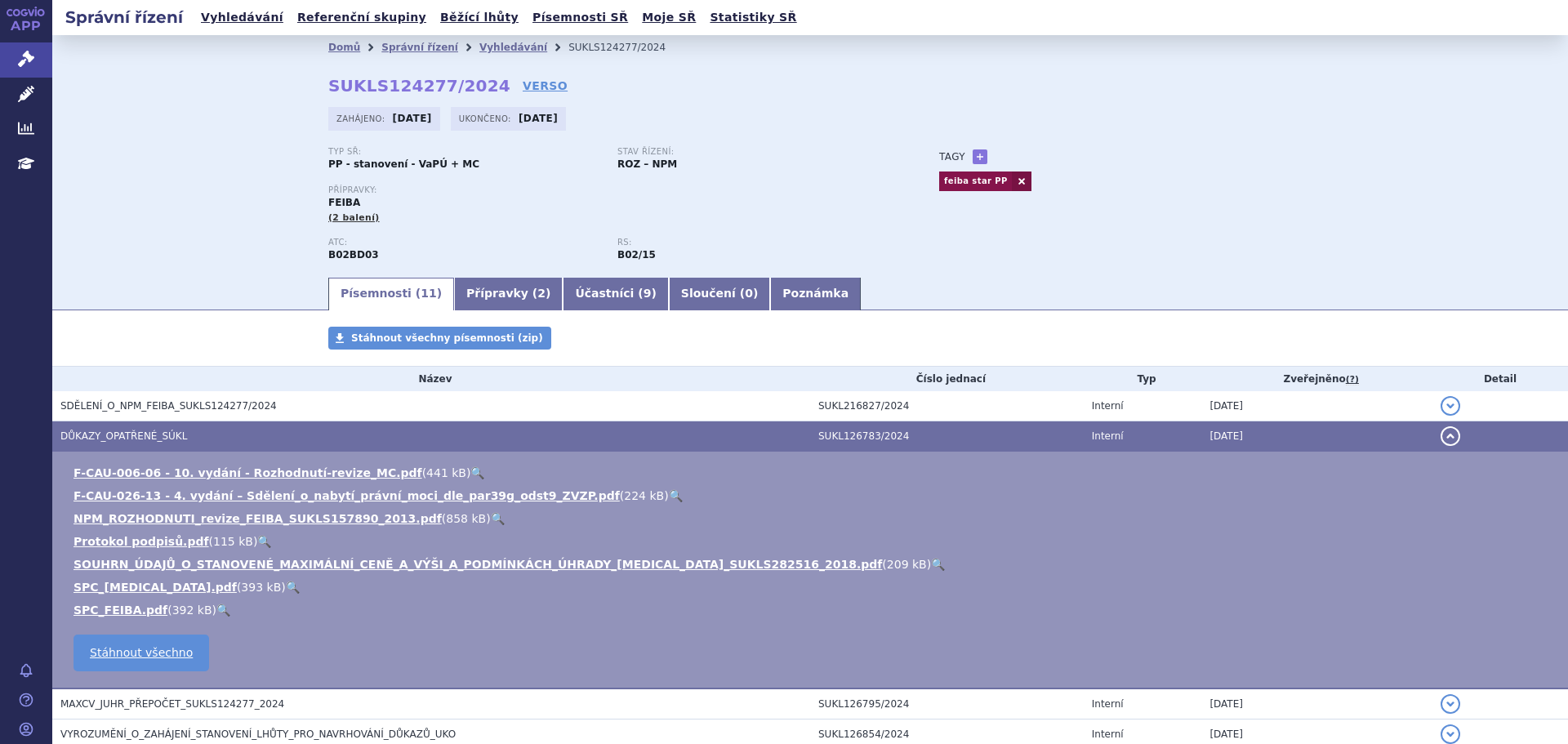
scroll to position [82, 0]
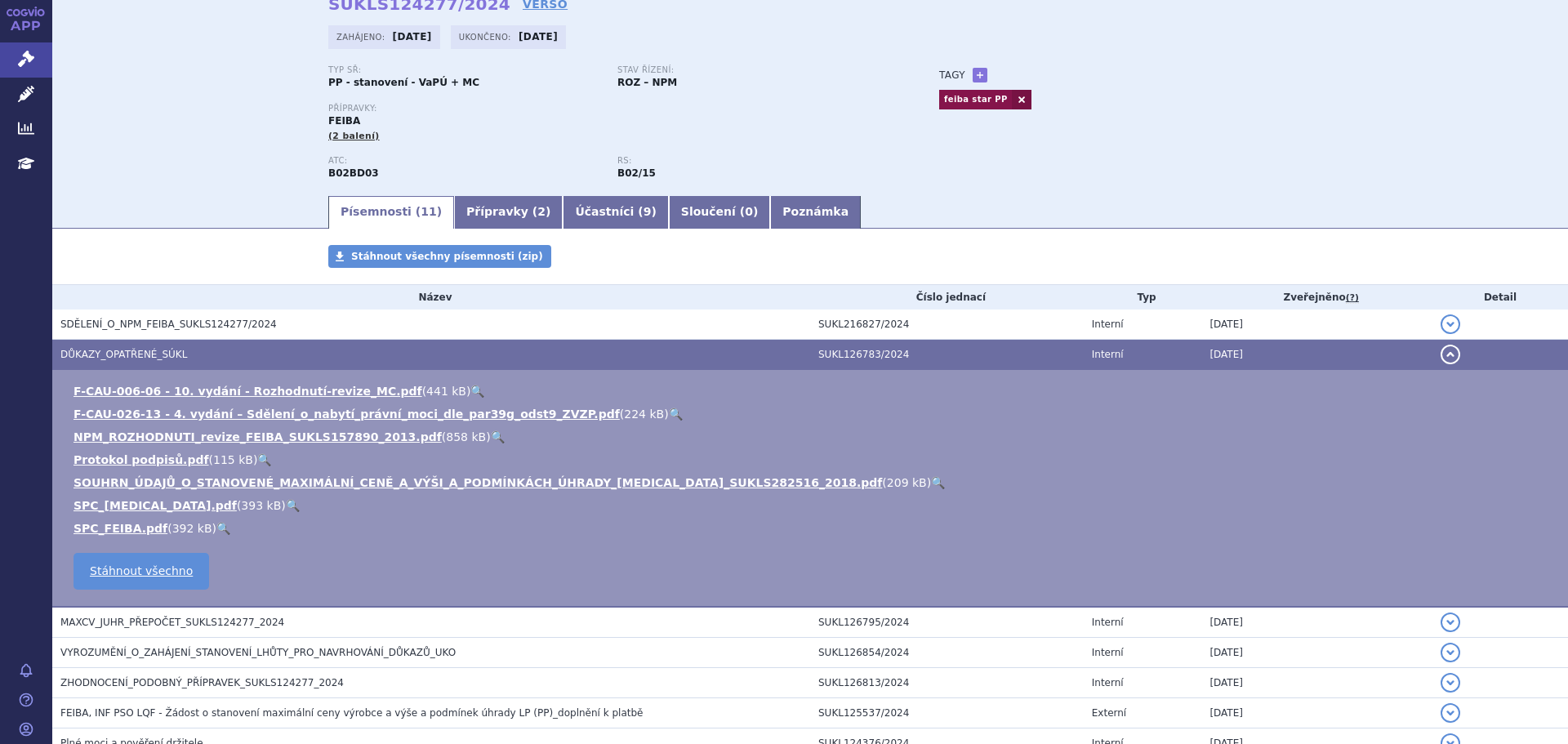
click at [491, 439] on link "🔍" at bounding box center [497, 436] width 13 height 13
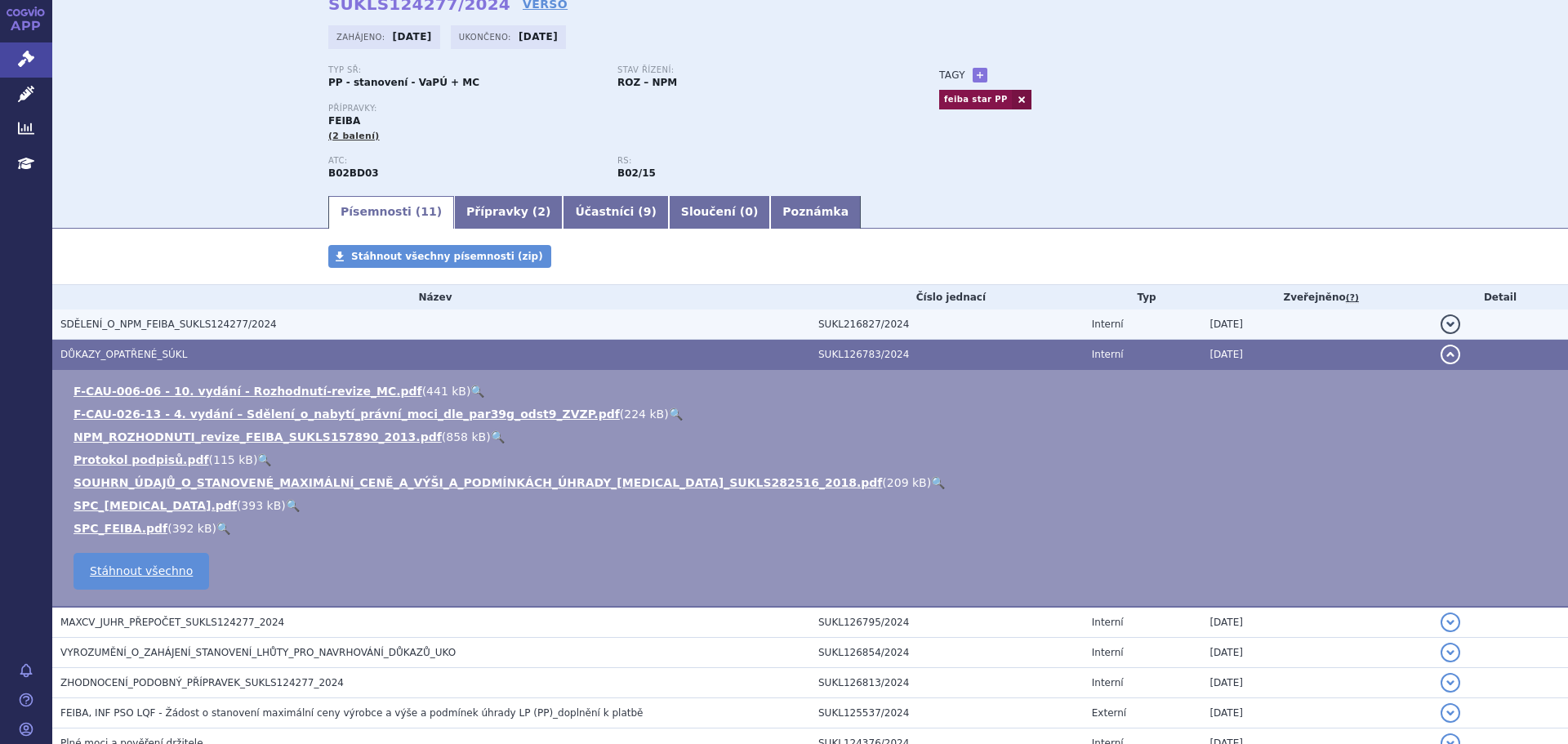
drag, startPoint x: 140, startPoint y: 302, endPoint x: 158, endPoint y: 328, distance: 31.6
click at [140, 302] on th "Název" at bounding box center [431, 296] width 758 height 24
click at [188, 319] on span "SDĚLENÍ_O_NPM_FEIBA_SUKLS124277/2024" at bounding box center [168, 324] width 216 height 12
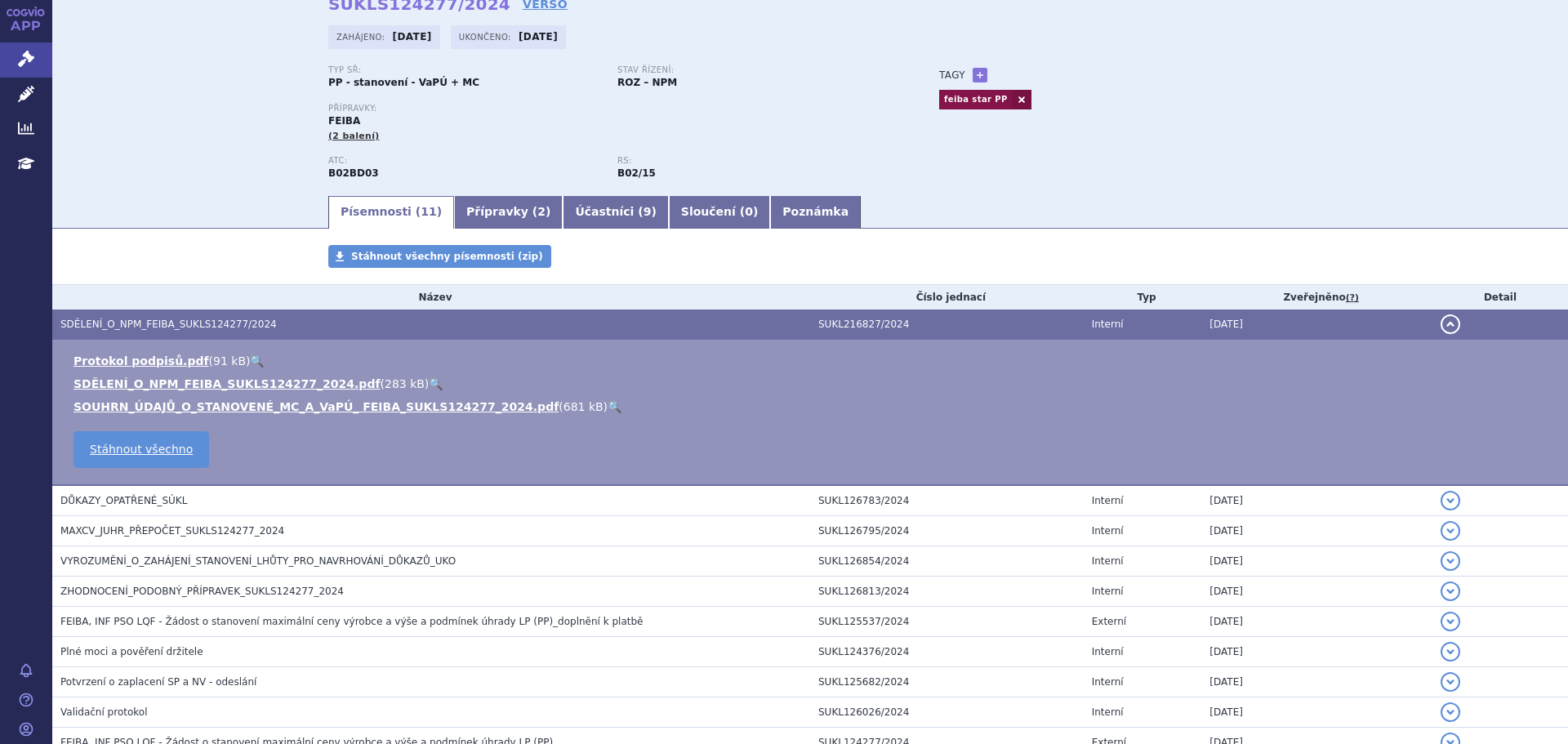
click at [188, 319] on span "SDĚLENÍ_O_NPM_FEIBA_SUKLS124277/2024" at bounding box center [168, 324] width 216 height 12
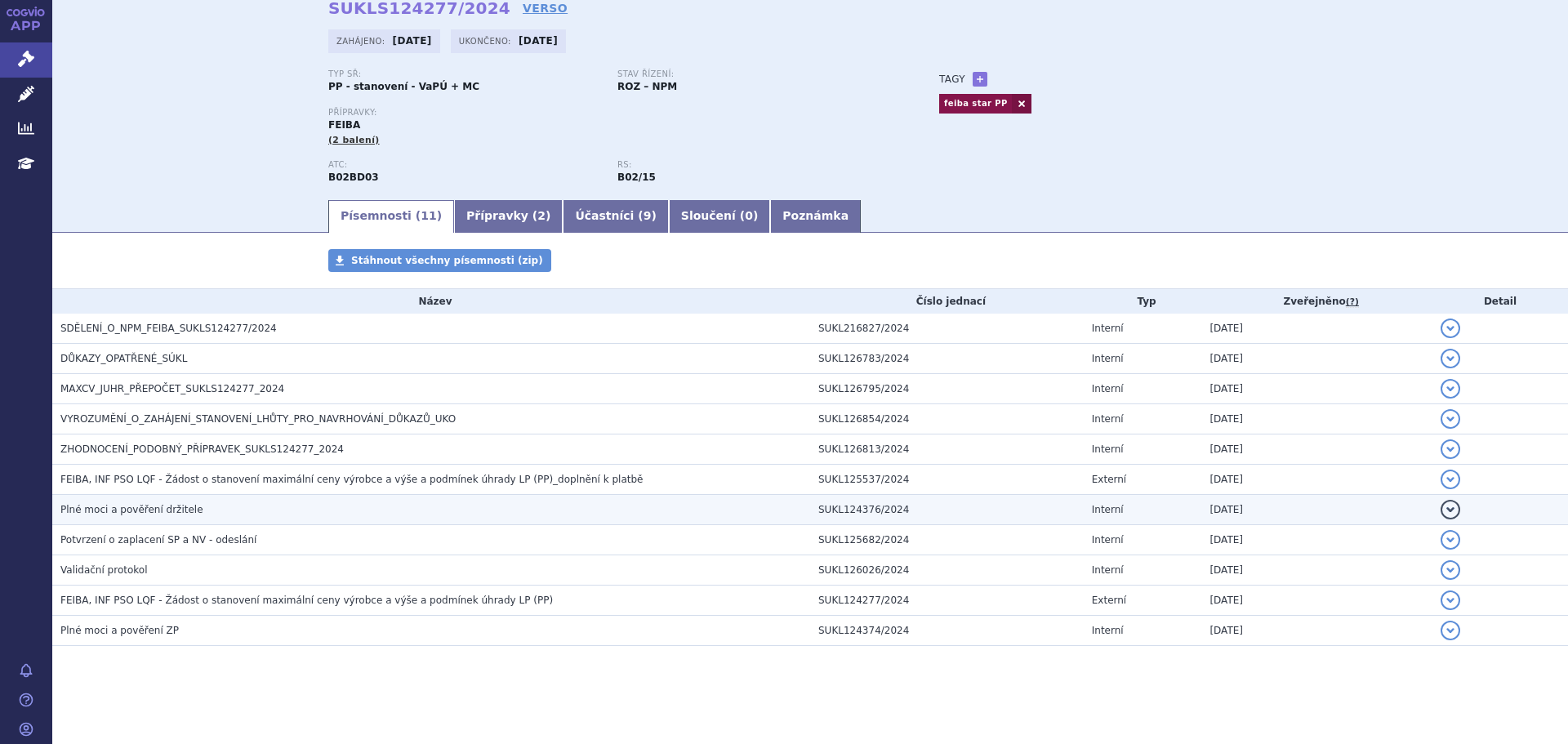
click at [172, 504] on span "Plné moci a pověření držitele" at bounding box center [131, 509] width 143 height 12
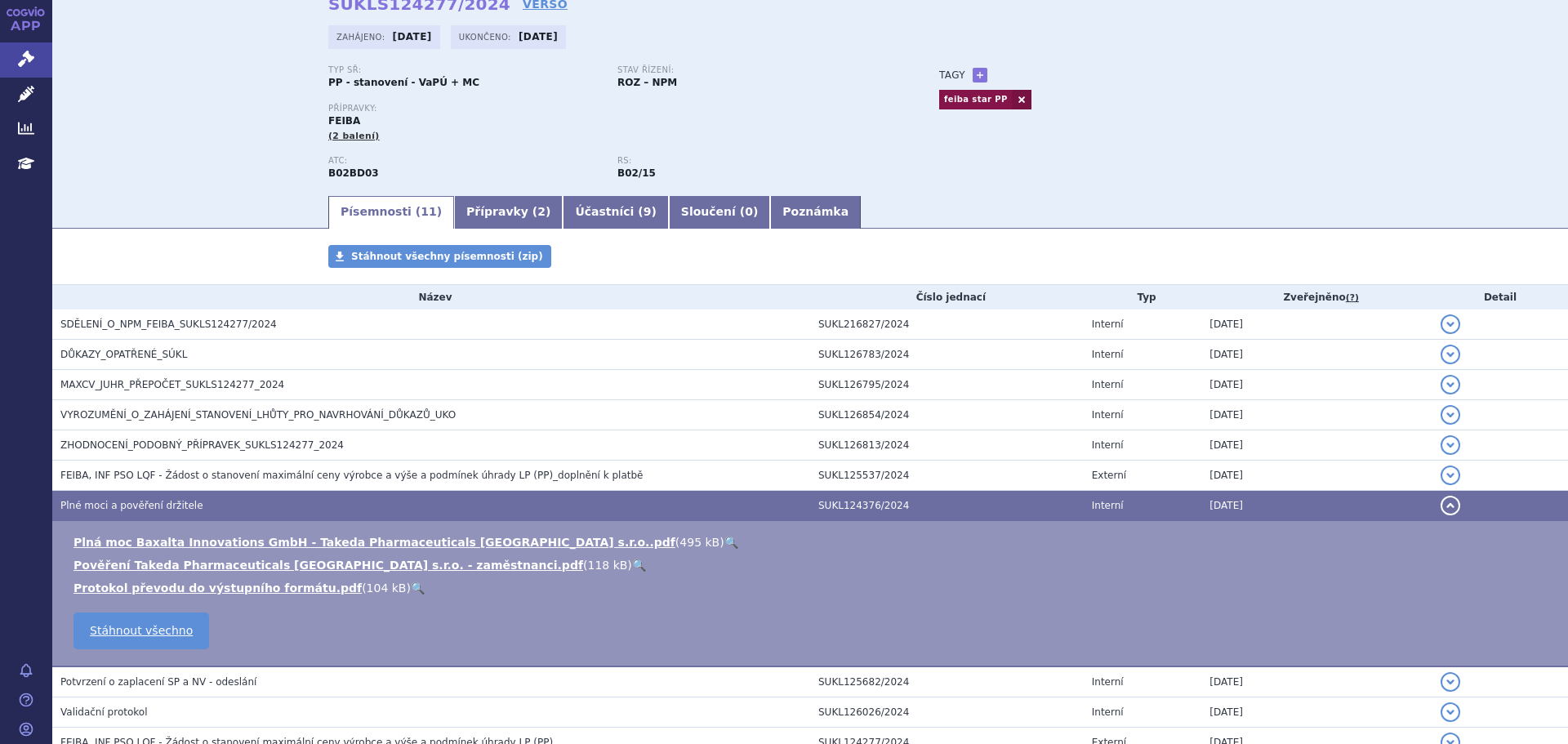
click at [632, 571] on link "🔍" at bounding box center [638, 565] width 13 height 13
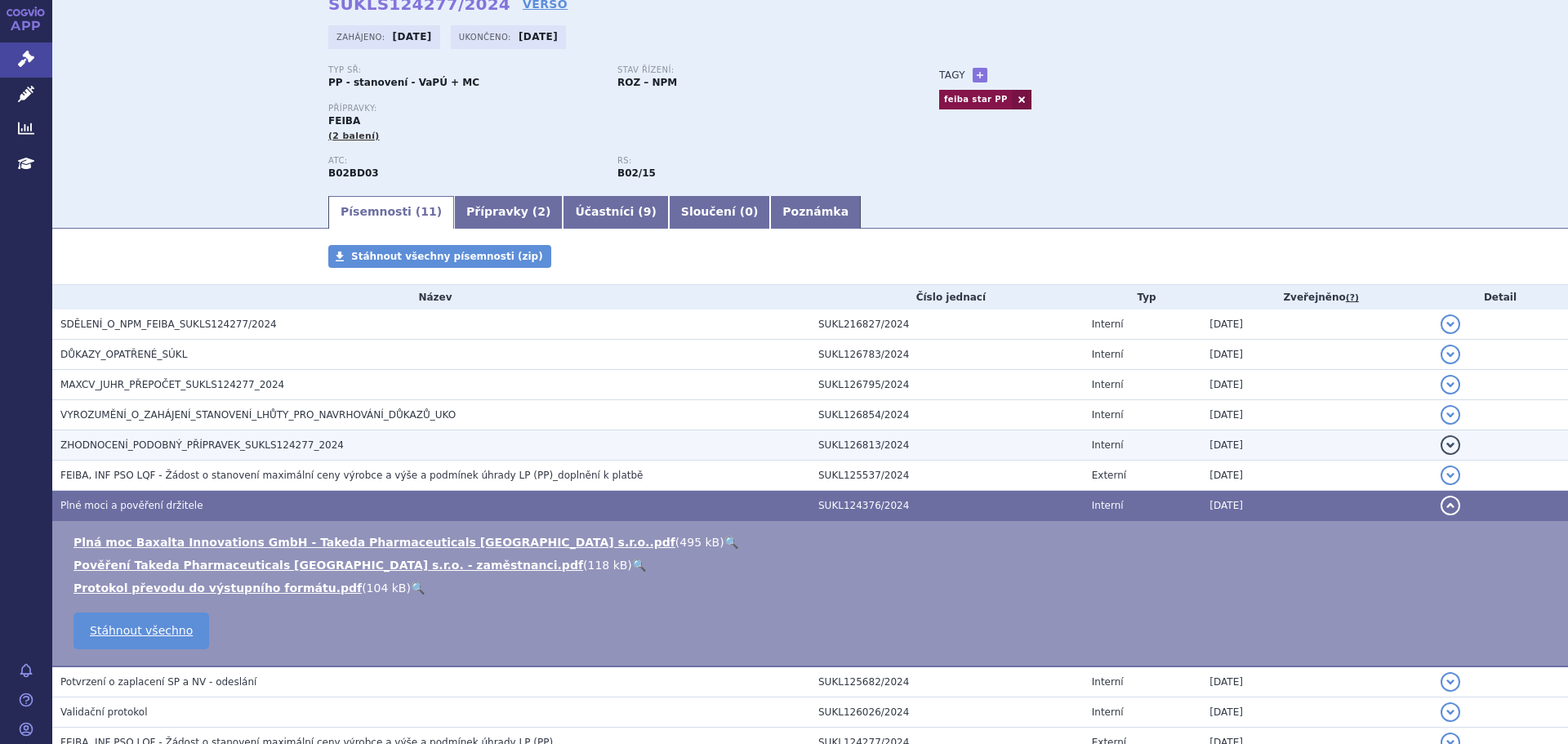
click at [308, 439] on span "ZHODNOCENÍ_PODOBNÝ_PŘÍPRAVEK_SUKLS124277_2024" at bounding box center [202, 444] width 284 height 12
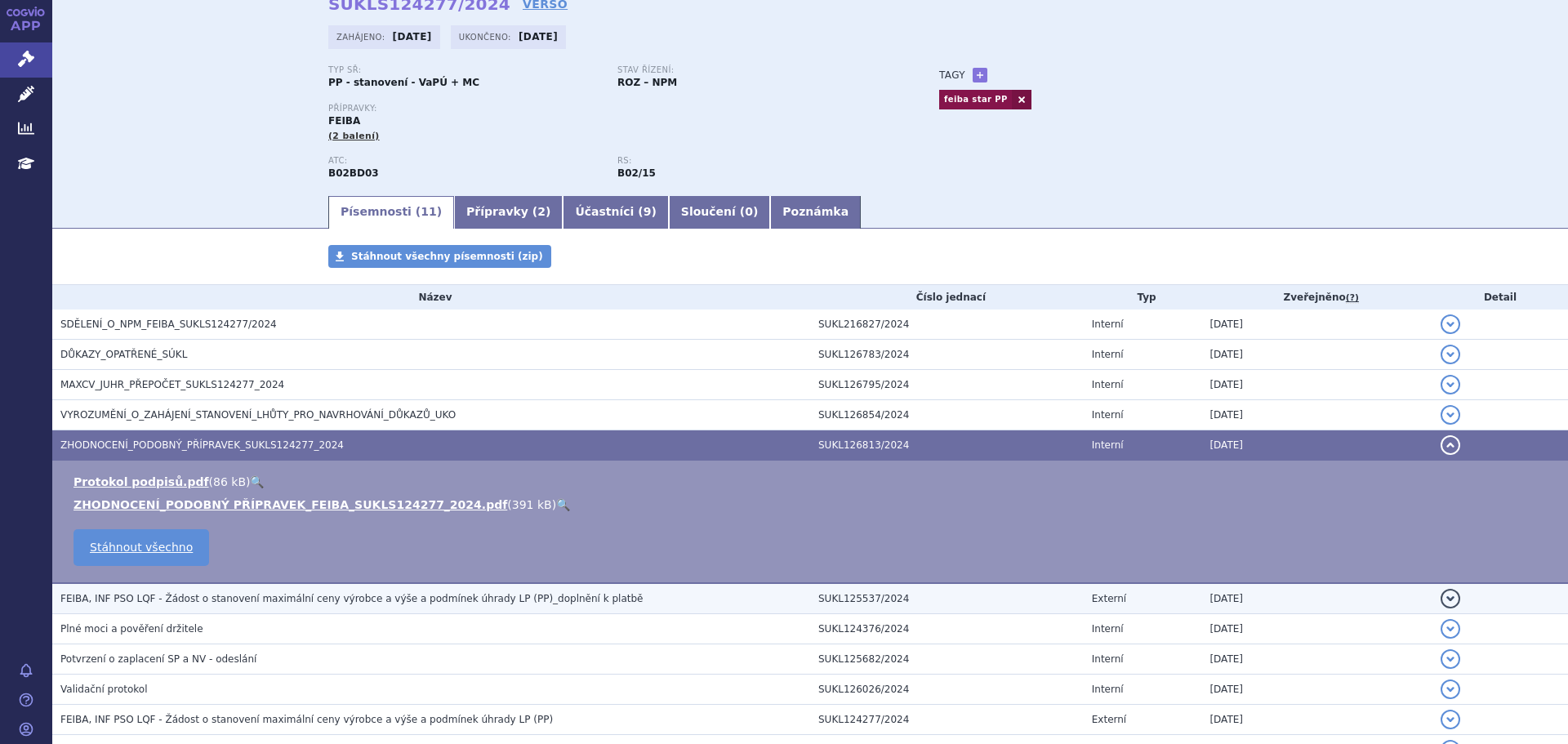
click at [455, 604] on span "FEIBA, INF PSO LQF - Žádost o stanovení maximální ceny výrobce a výše a podmíne…" at bounding box center [352, 598] width 583 height 12
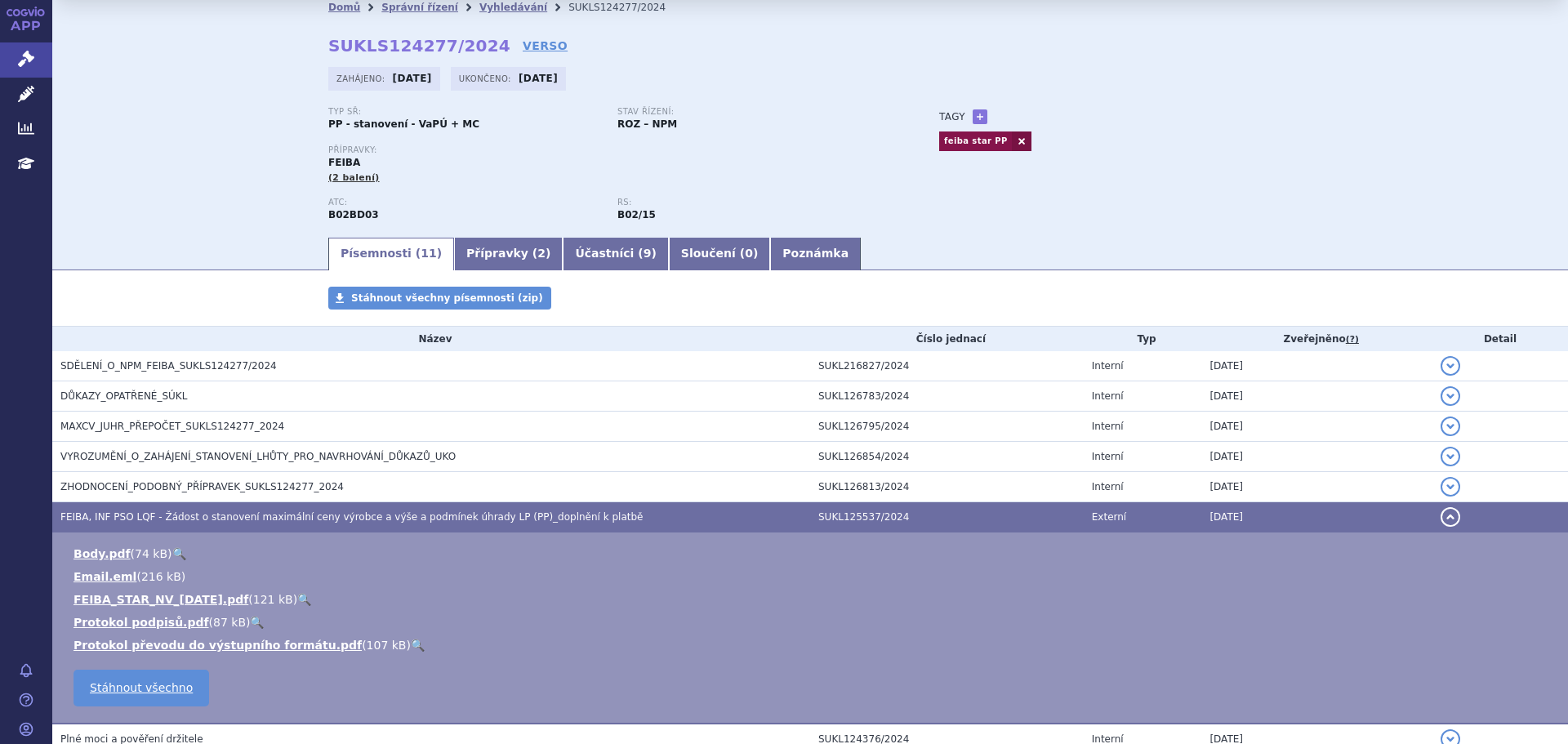
scroll to position [0, 0]
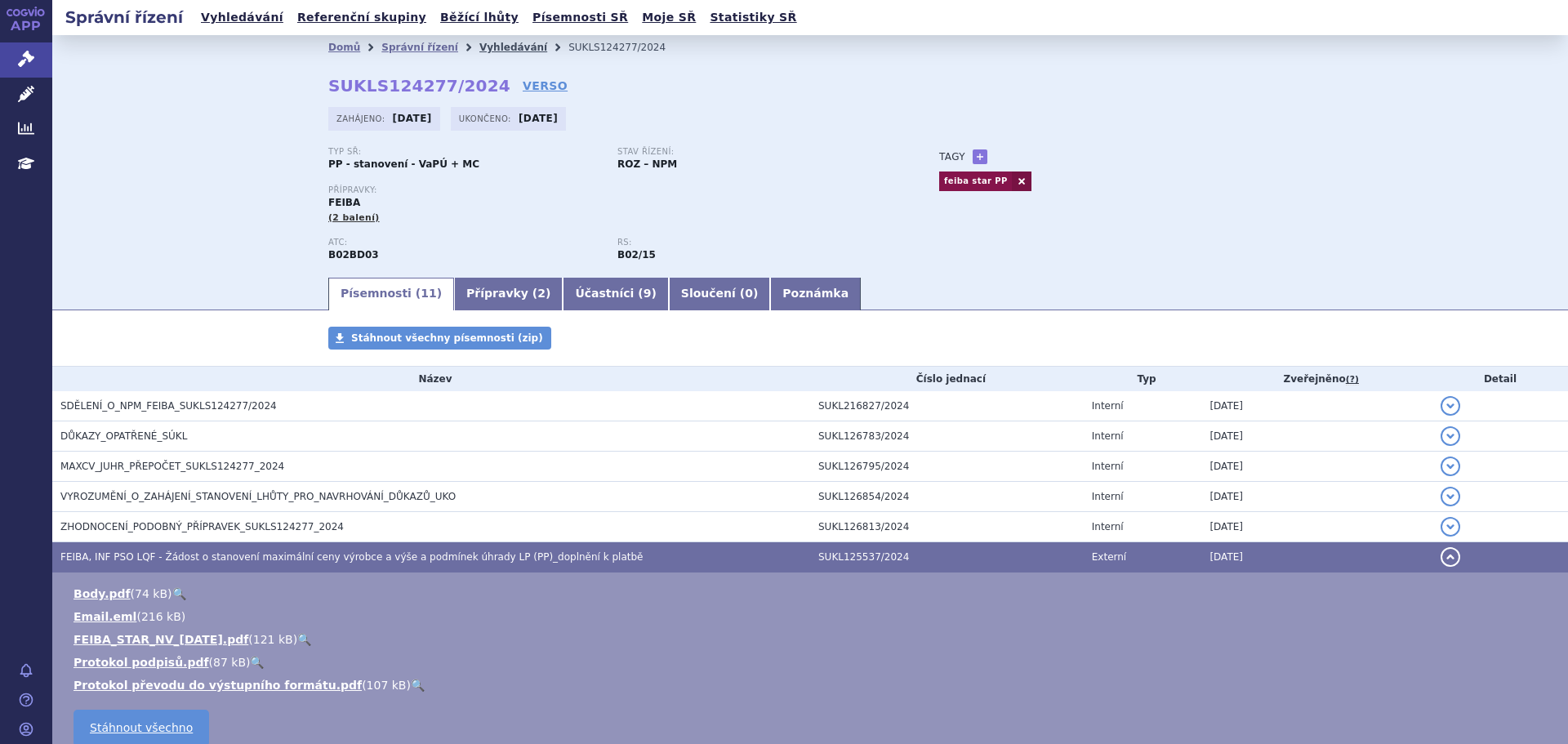
click at [483, 45] on link "Vyhledávání" at bounding box center [513, 47] width 68 height 12
click at [484, 47] on link "Vyhledávání" at bounding box center [513, 47] width 68 height 12
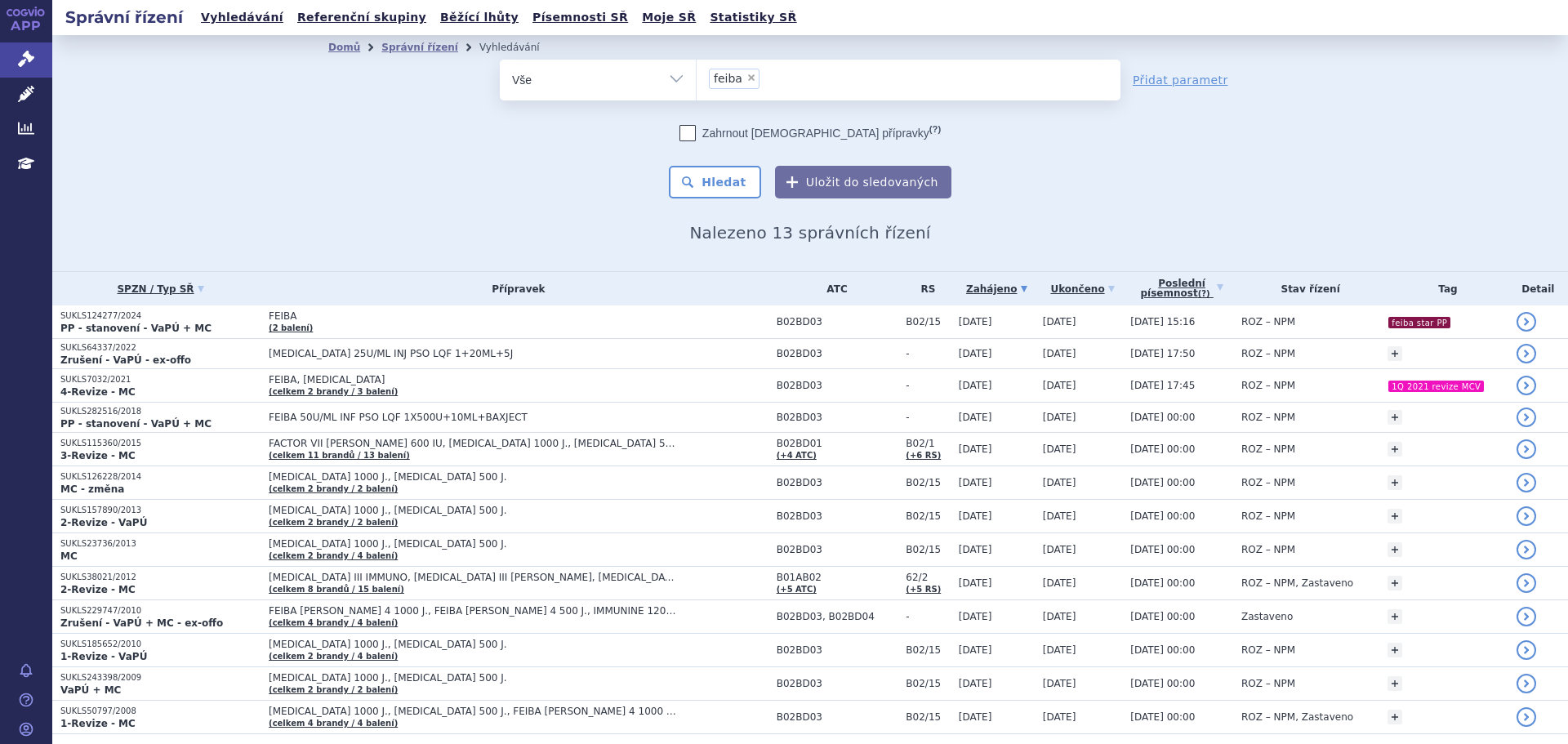
click at [746, 78] on span "×" at bounding box center [750, 77] width 10 height 10
click at [696, 78] on select "feiba" at bounding box center [696, 79] width 1 height 40
select select
type input "pr"
type input "preg"
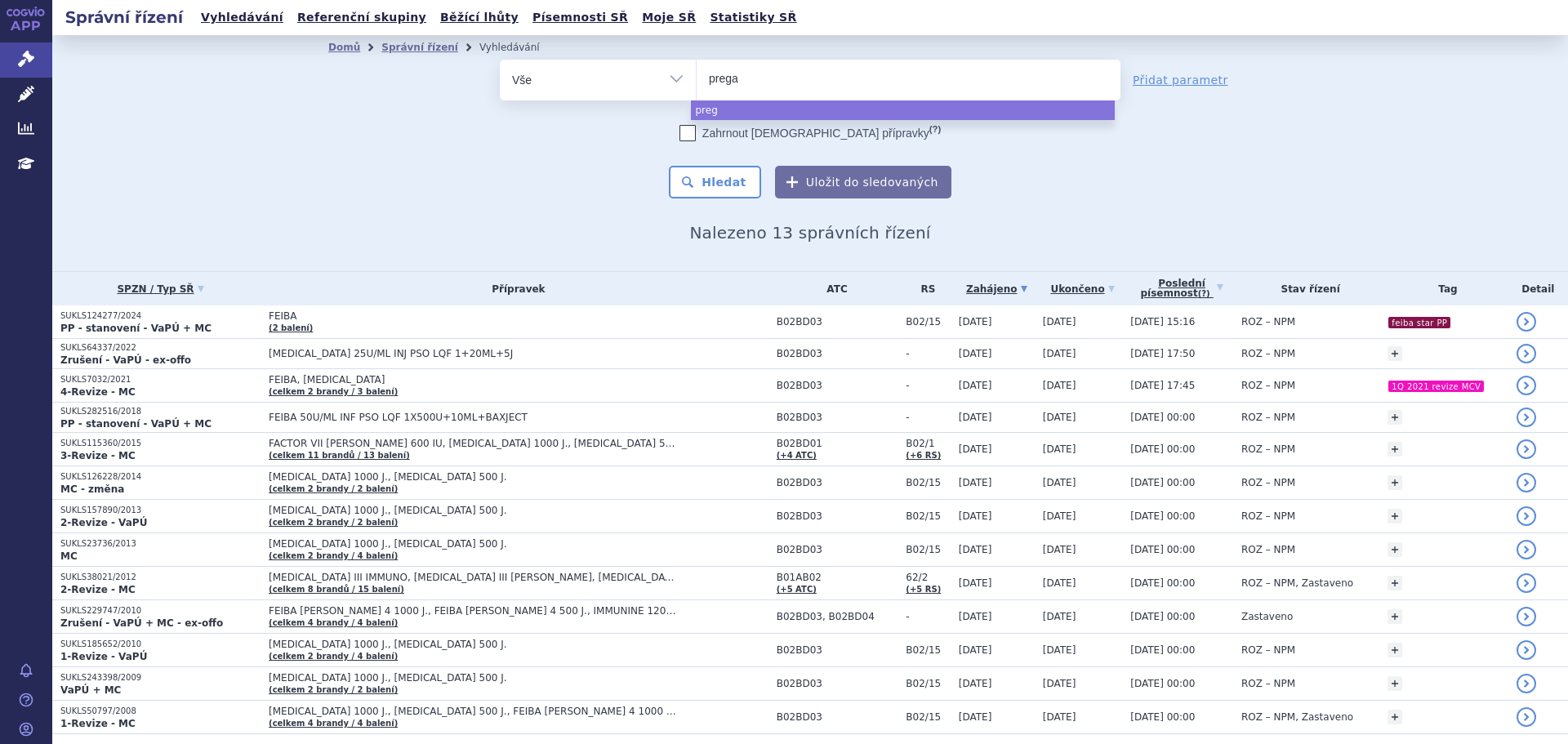
type input "pregab"
type input "pregabal"
type input "pregabalin"
type input "pregabalin vi"
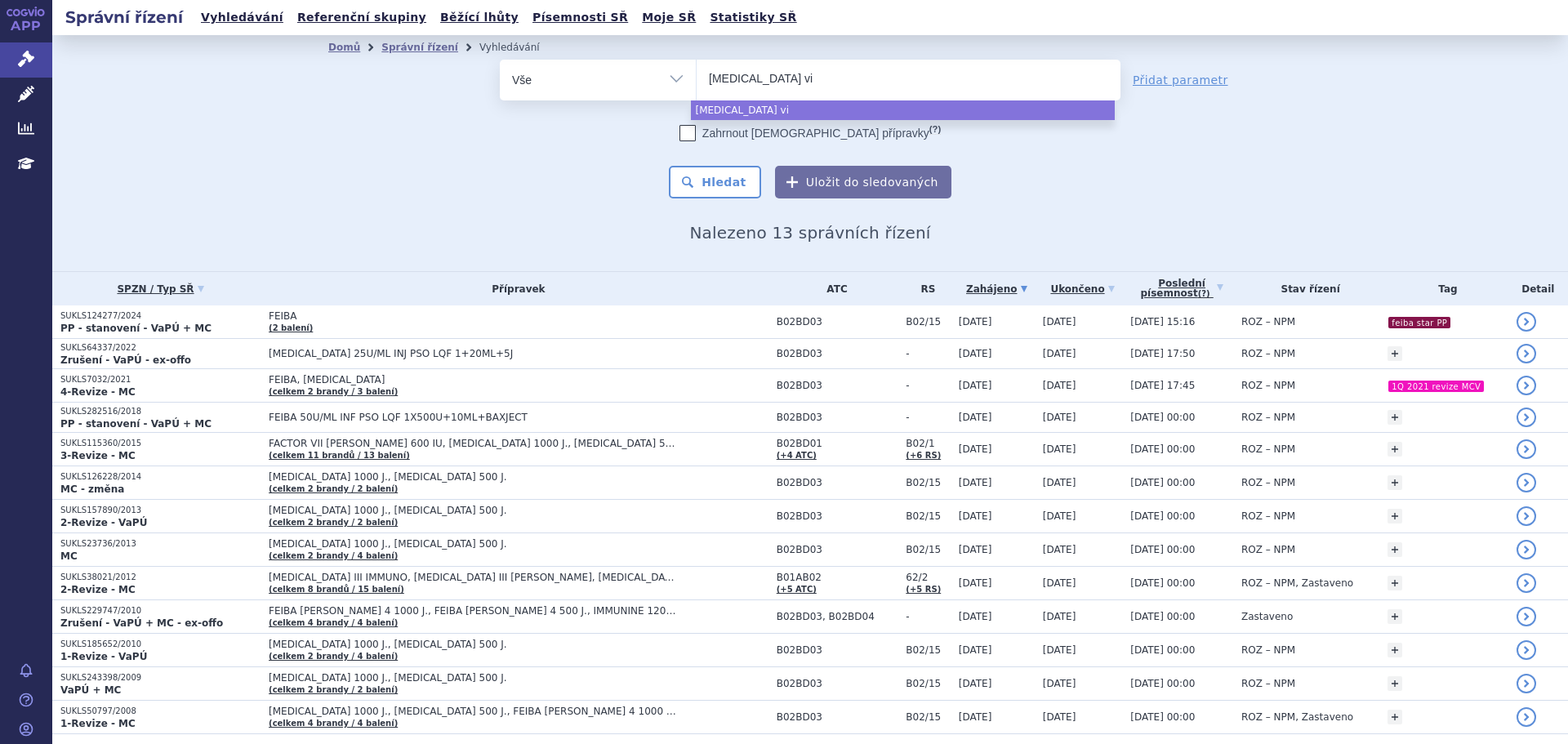
type input "pregabalin via"
type input "pregabalin viatr"
type input "pregabalin viatris"
select select "pregabalin viatris"
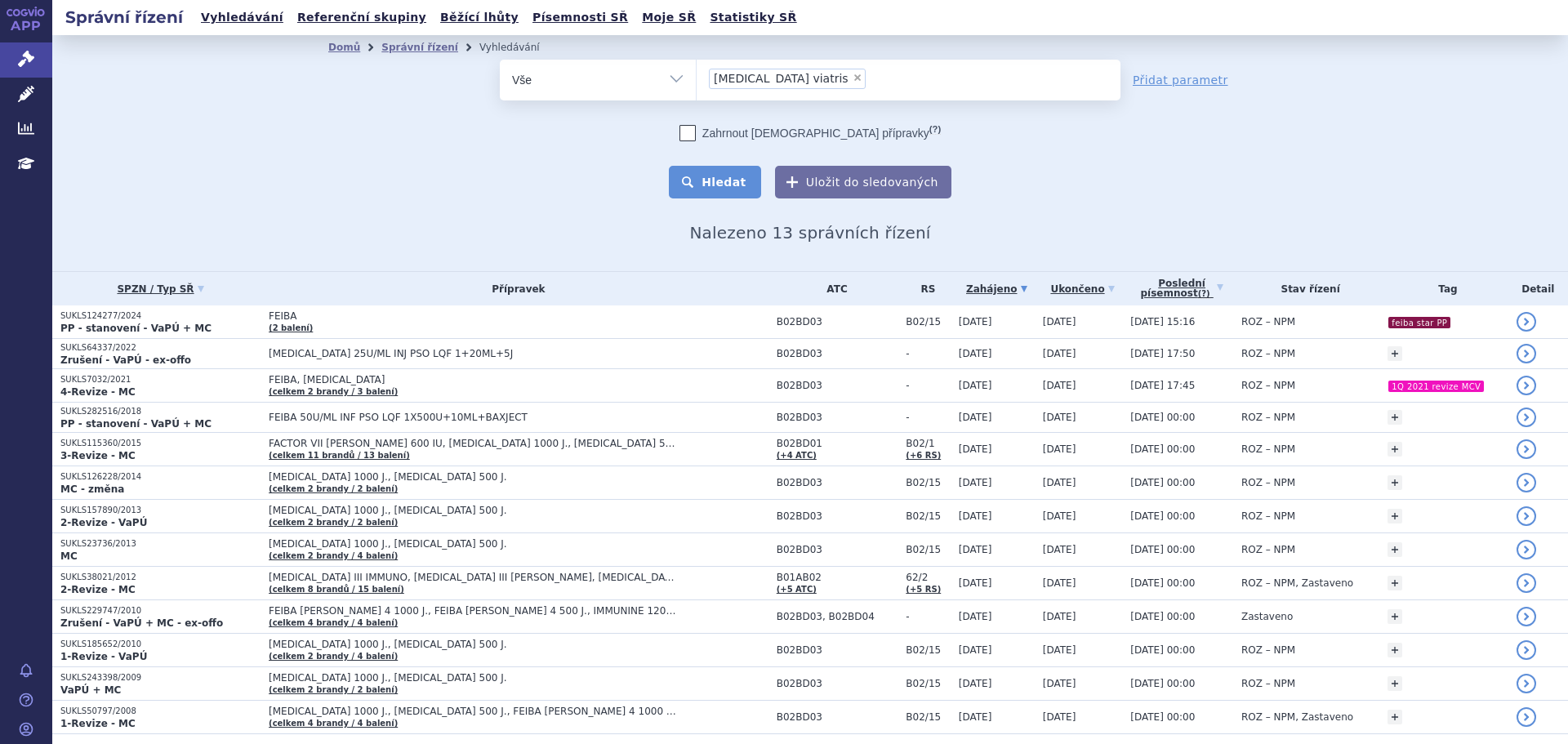
click at [708, 186] on button "Hledat" at bounding box center [714, 182] width 92 height 32
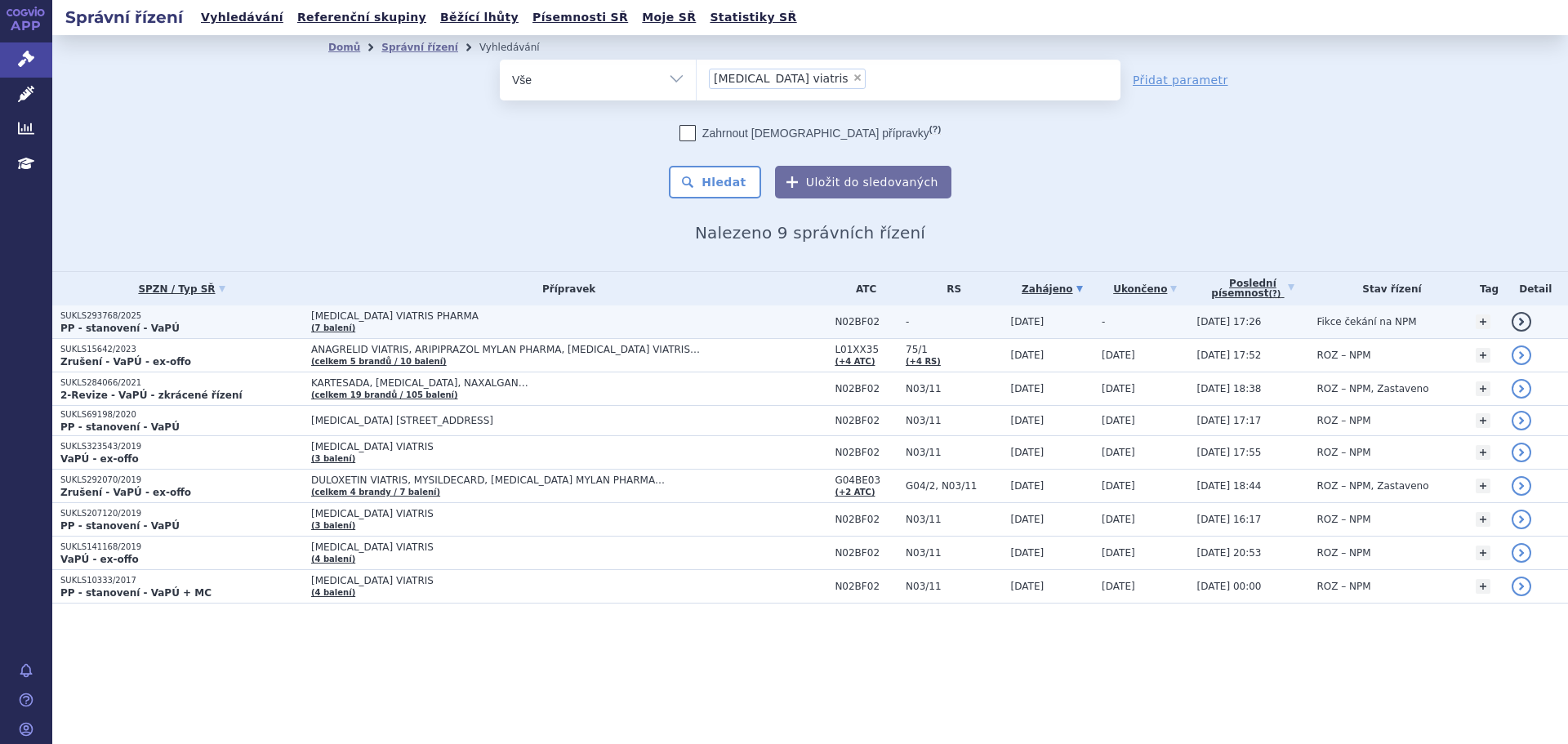
click at [179, 320] on p "SUKLS293768/2025" at bounding box center [181, 316] width 242 height 12
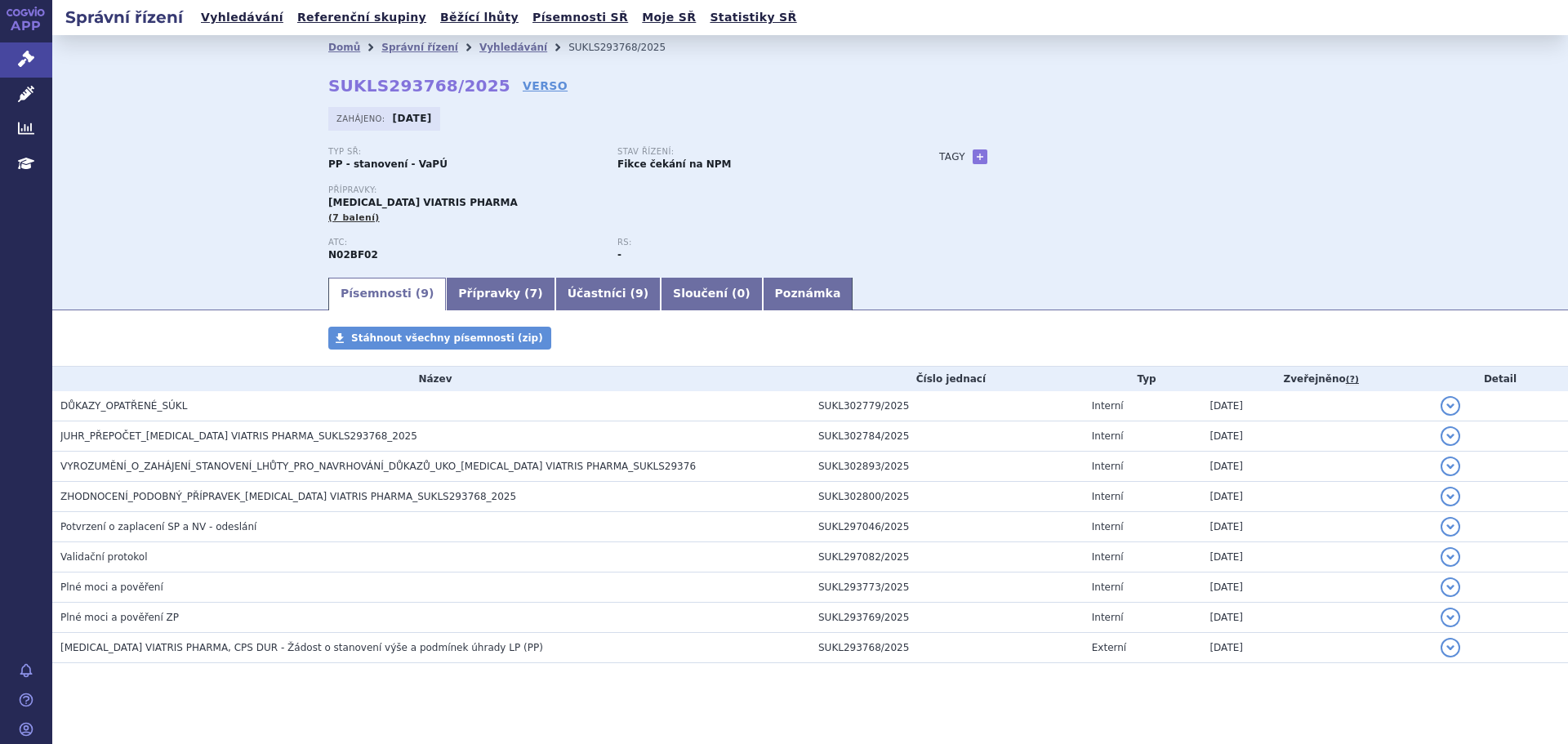
scroll to position [17, 0]
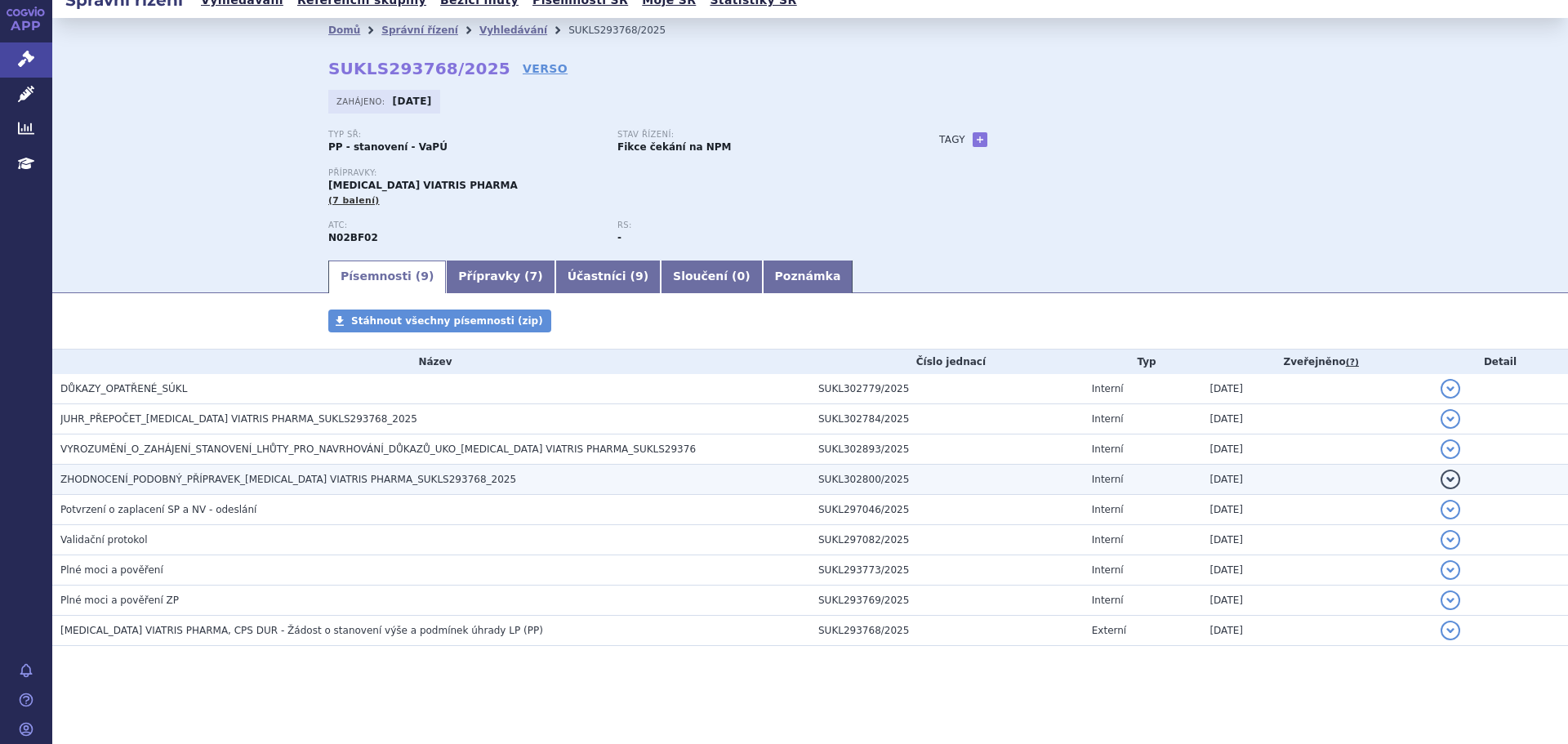
click at [328, 476] on span "ZHODNOCENÍ_PODOBNÝ_PŘÍPRAVEK_[MEDICAL_DATA] VIATRIS PHARMA_SUKLS293768_2025" at bounding box center [288, 479] width 456 height 12
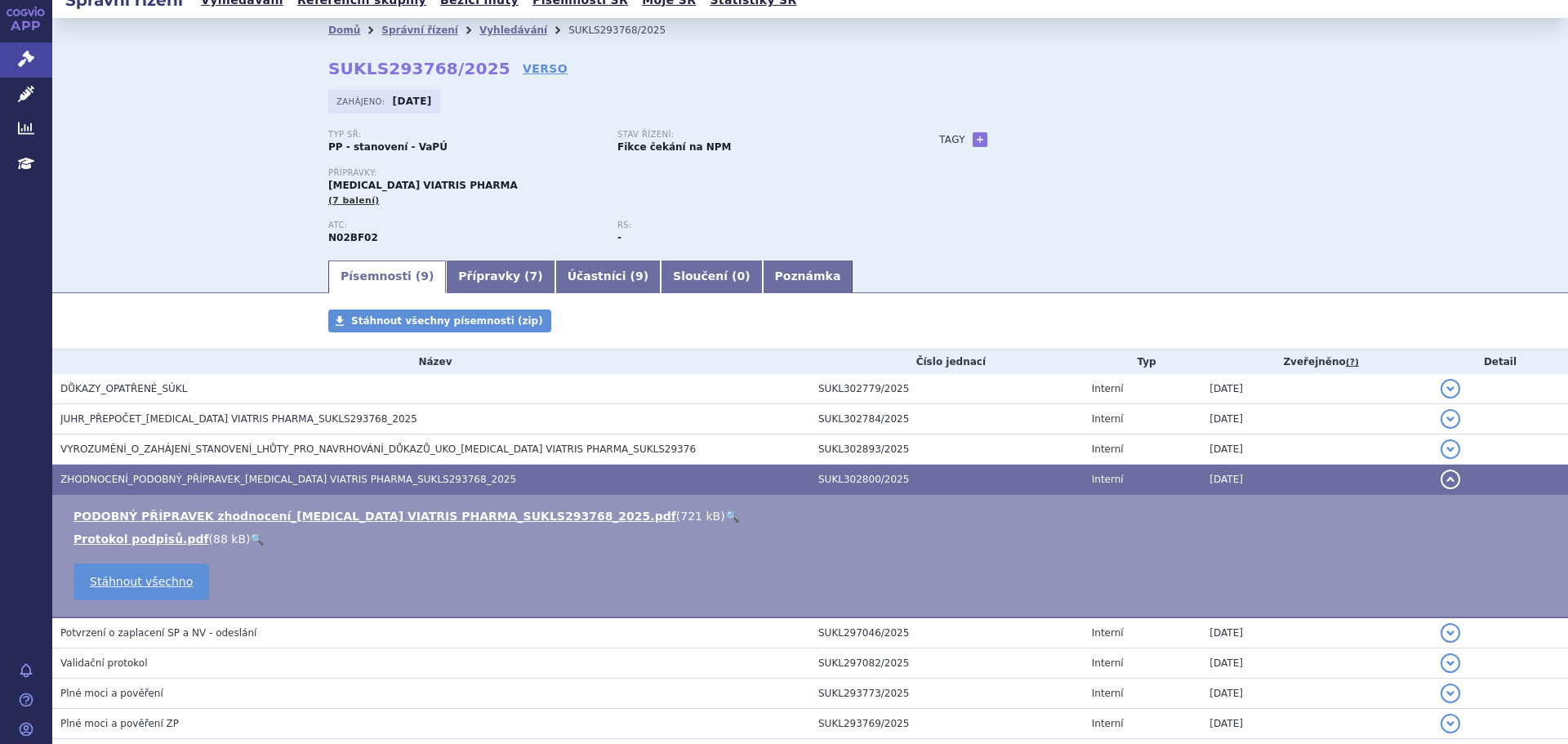
click at [725, 513] on link "🔍" at bounding box center [731, 516] width 13 height 13
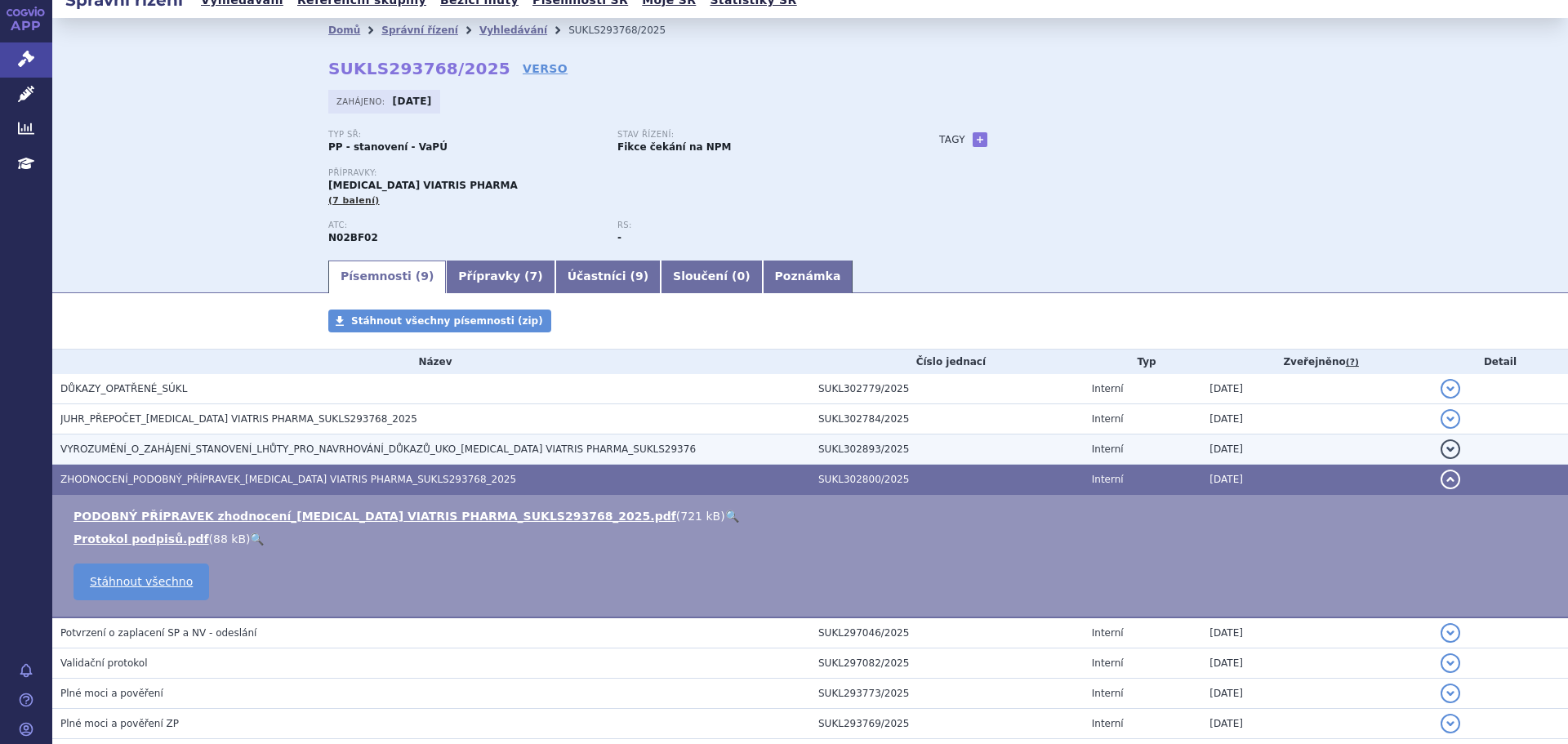
click at [404, 444] on span "VYROZUMĚNÍ_O_ZAHÁJENÍ_STANOVENÍ_LHŮTY_PRO_NAVRHOVÁNÍ_DŮKAZŮ_UKO_[MEDICAL_DATA] …" at bounding box center [378, 449] width 635 height 12
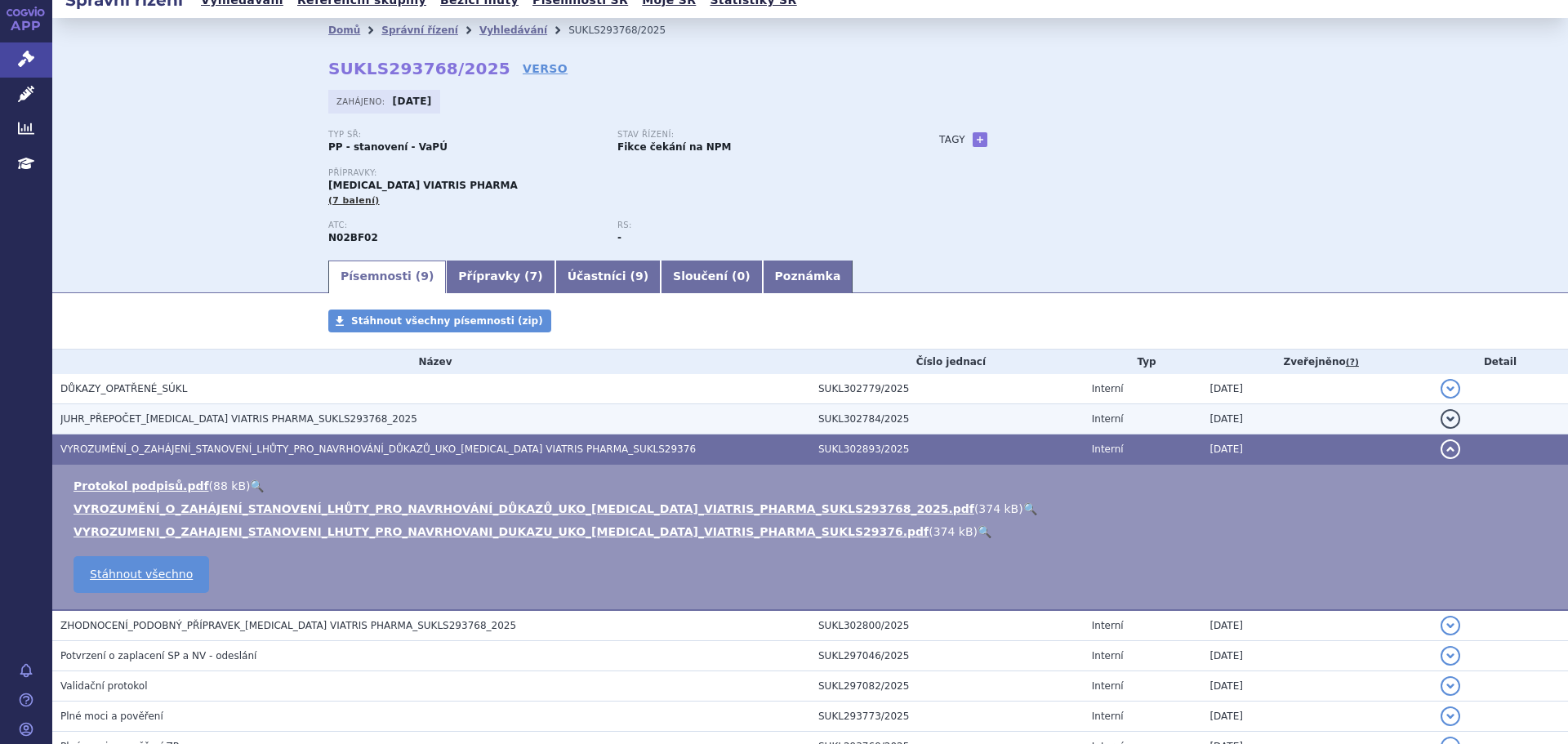
click at [251, 417] on span "JUHR_PŘEPOČET_[MEDICAL_DATA] VIATRIS PHARMA_SUKLS293768_2025" at bounding box center [239, 418] width 357 height 12
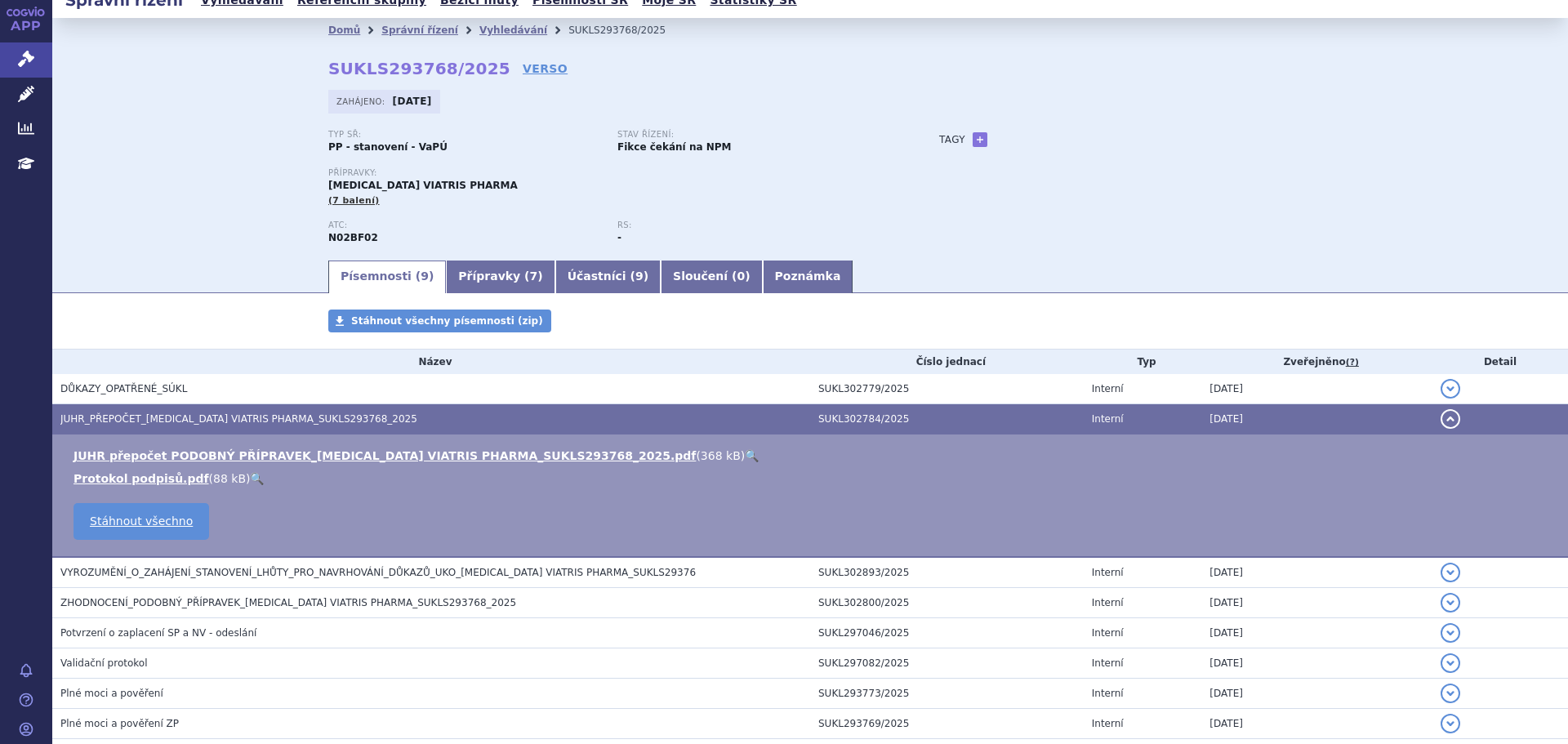
click at [745, 451] on link "🔍" at bounding box center [751, 455] width 13 height 13
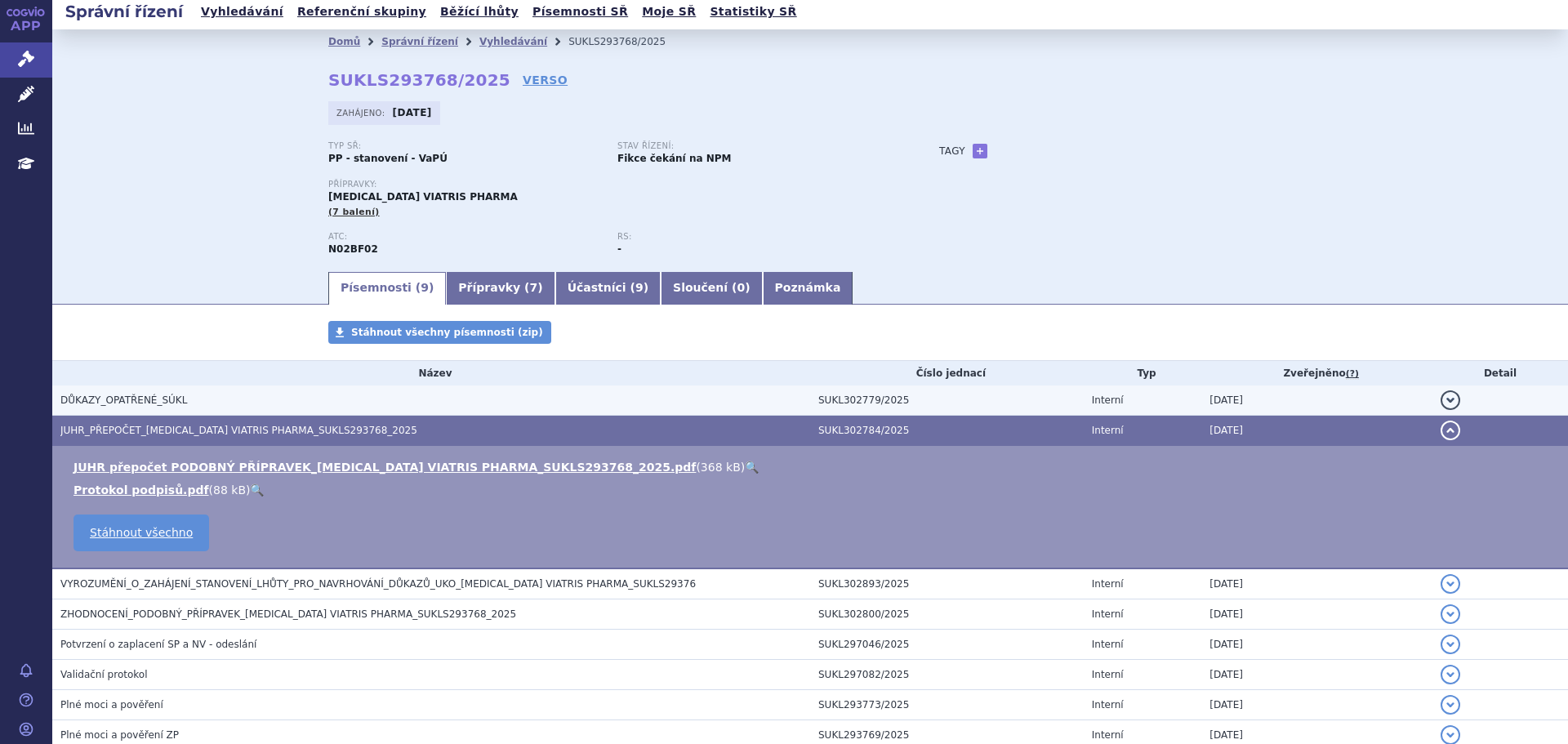
scroll to position [0, 0]
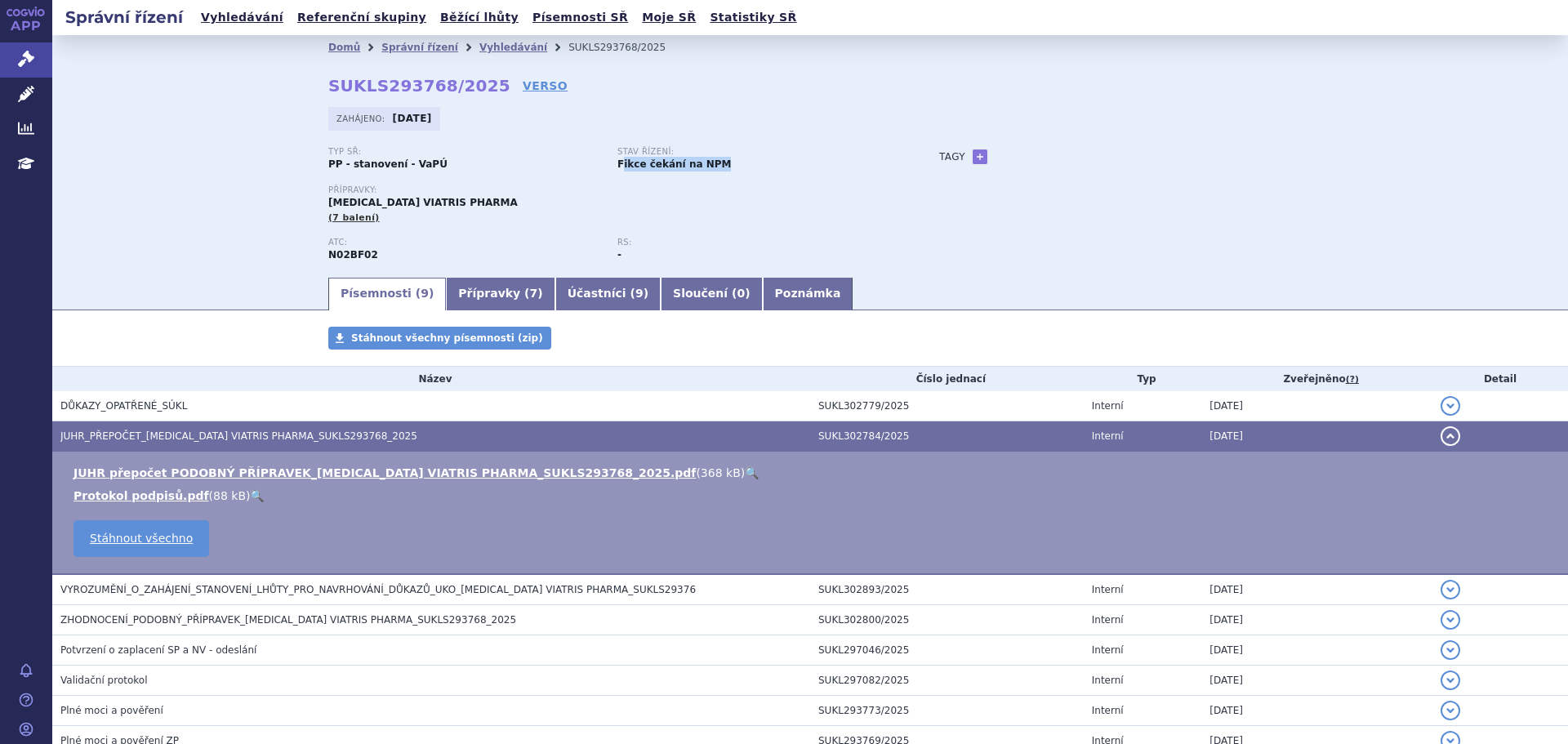
drag, startPoint x: 617, startPoint y: 159, endPoint x: 719, endPoint y: 160, distance: 102.0
click at [718, 160] on div "Stav řízení: Fikce čekání na NPM" at bounding box center [762, 159] width 289 height 24
click at [710, 211] on div "Přípravky: PREGABALIN VIATRIS PHARMA (7 balení)" at bounding box center [618, 206] width 578 height 39
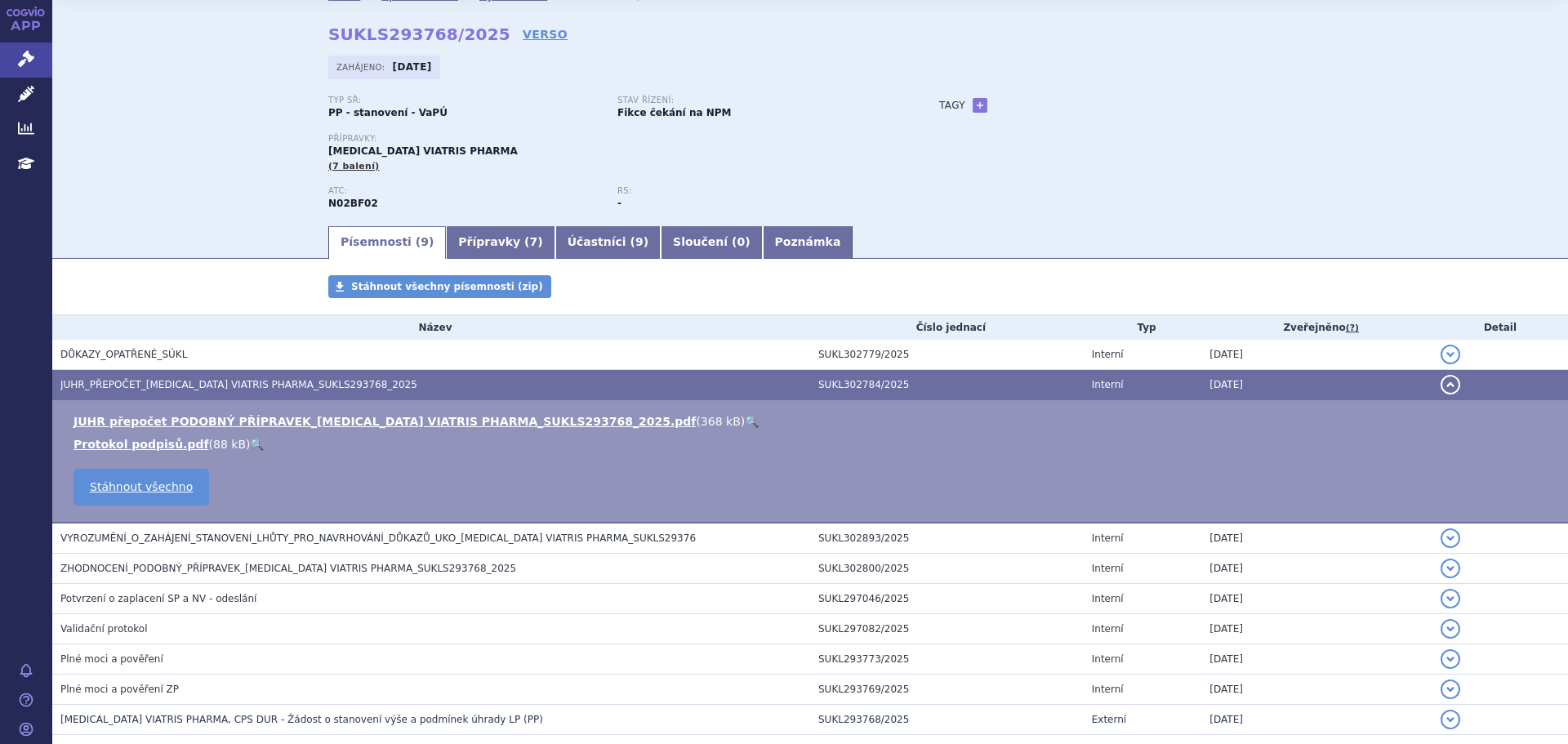
scroll to position [140, 0]
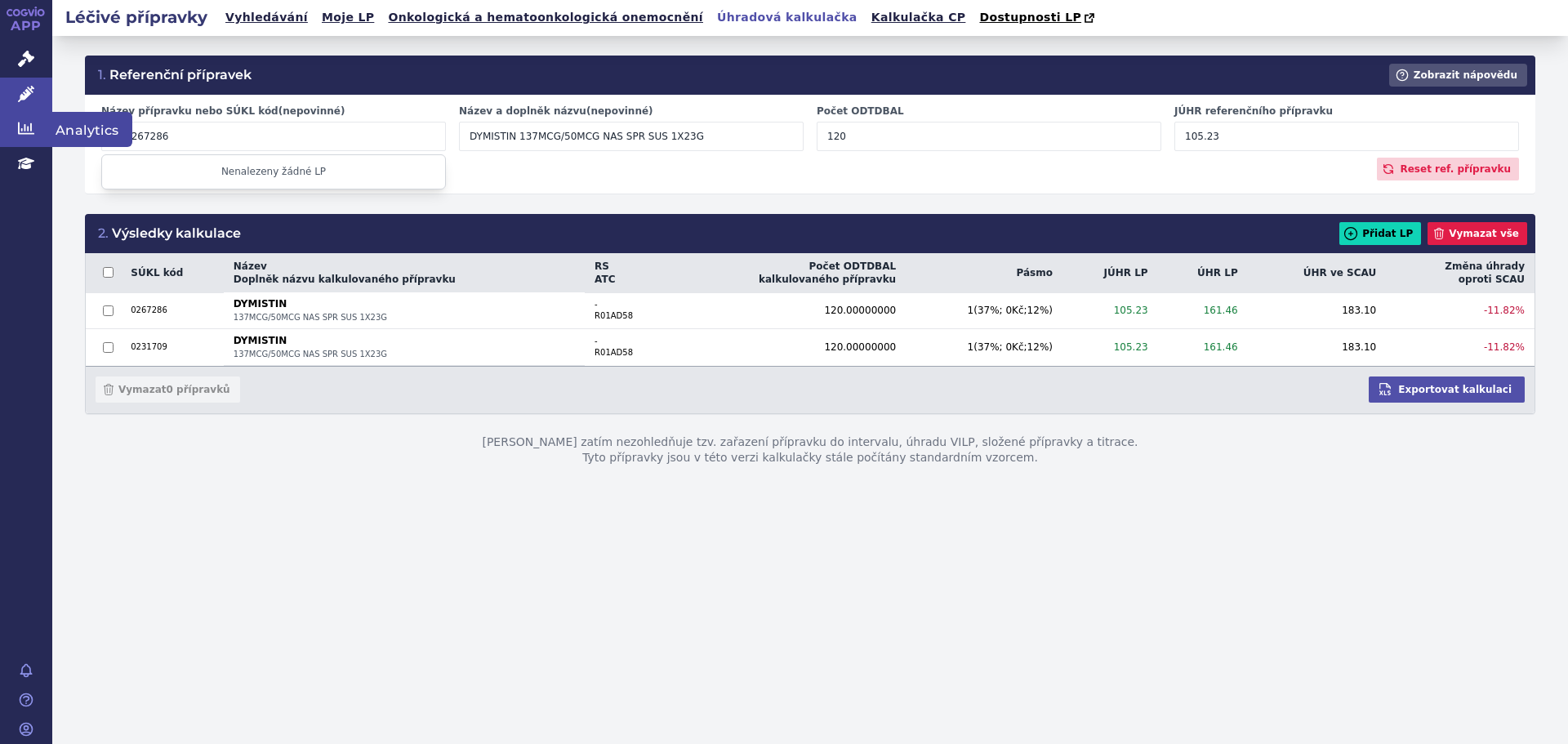
drag, startPoint x: 175, startPoint y: 137, endPoint x: 0, endPoint y: 115, distance: 176.4
click at [2, 115] on div "APP Správní řízení Léčivé přípravky Analytics Education Notifikace [GEOGRAPHIC_…" at bounding box center [784, 372] width 1568 height 744
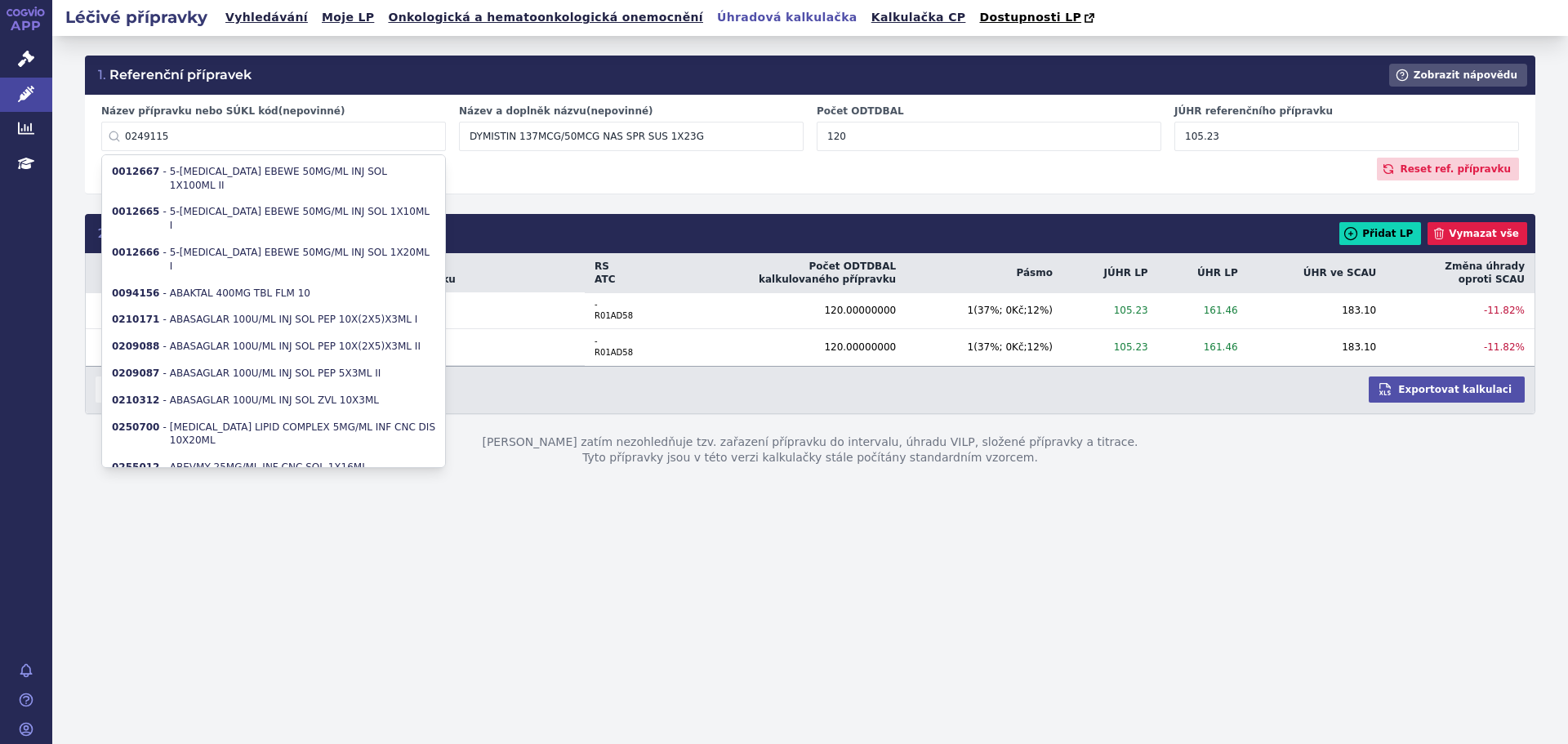
click at [176, 129] on input "0249115" at bounding box center [274, 136] width 345 height 30
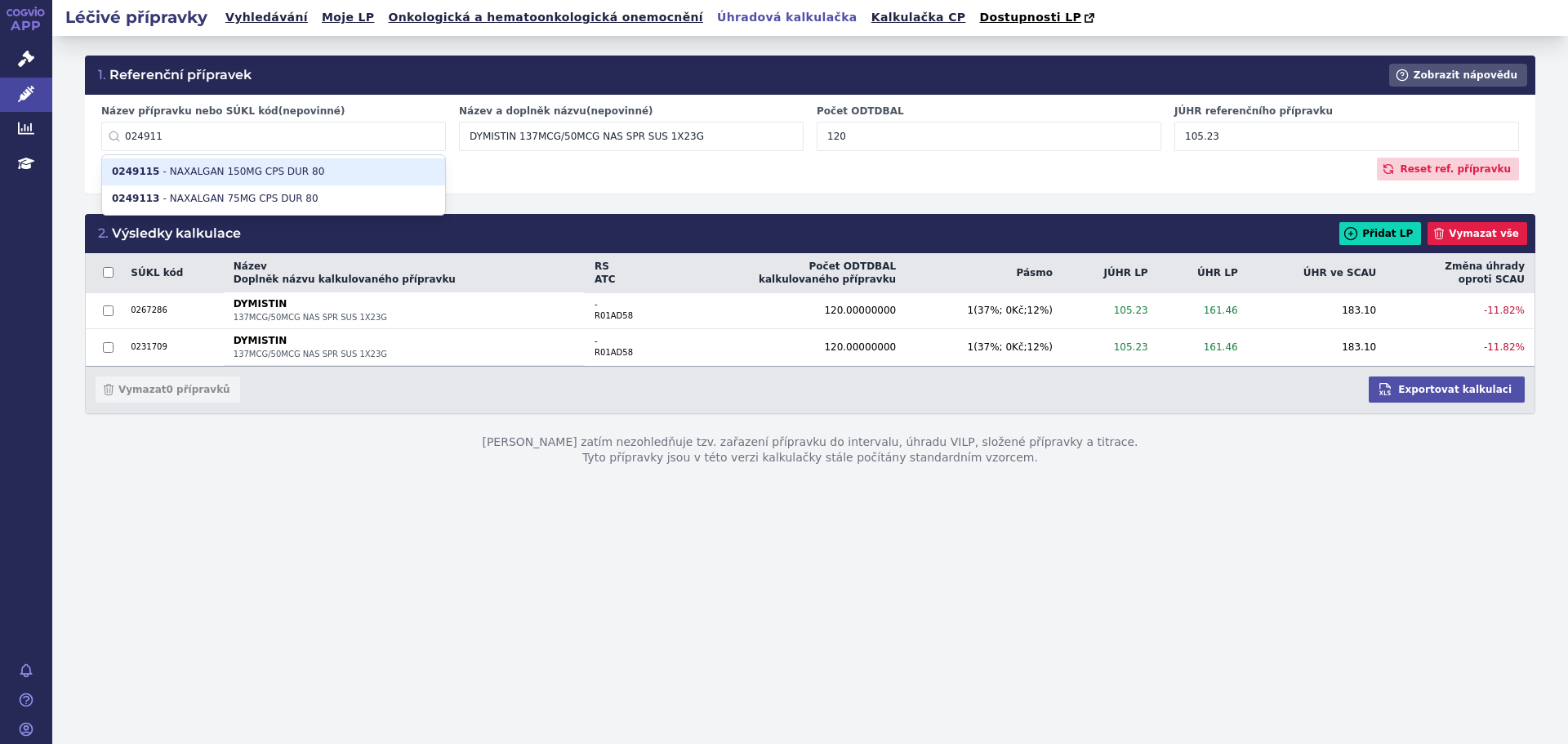
click at [186, 173] on li "0249115 - NAXALGAN 150MG CPS DUR 80" at bounding box center [274, 171] width 343 height 27
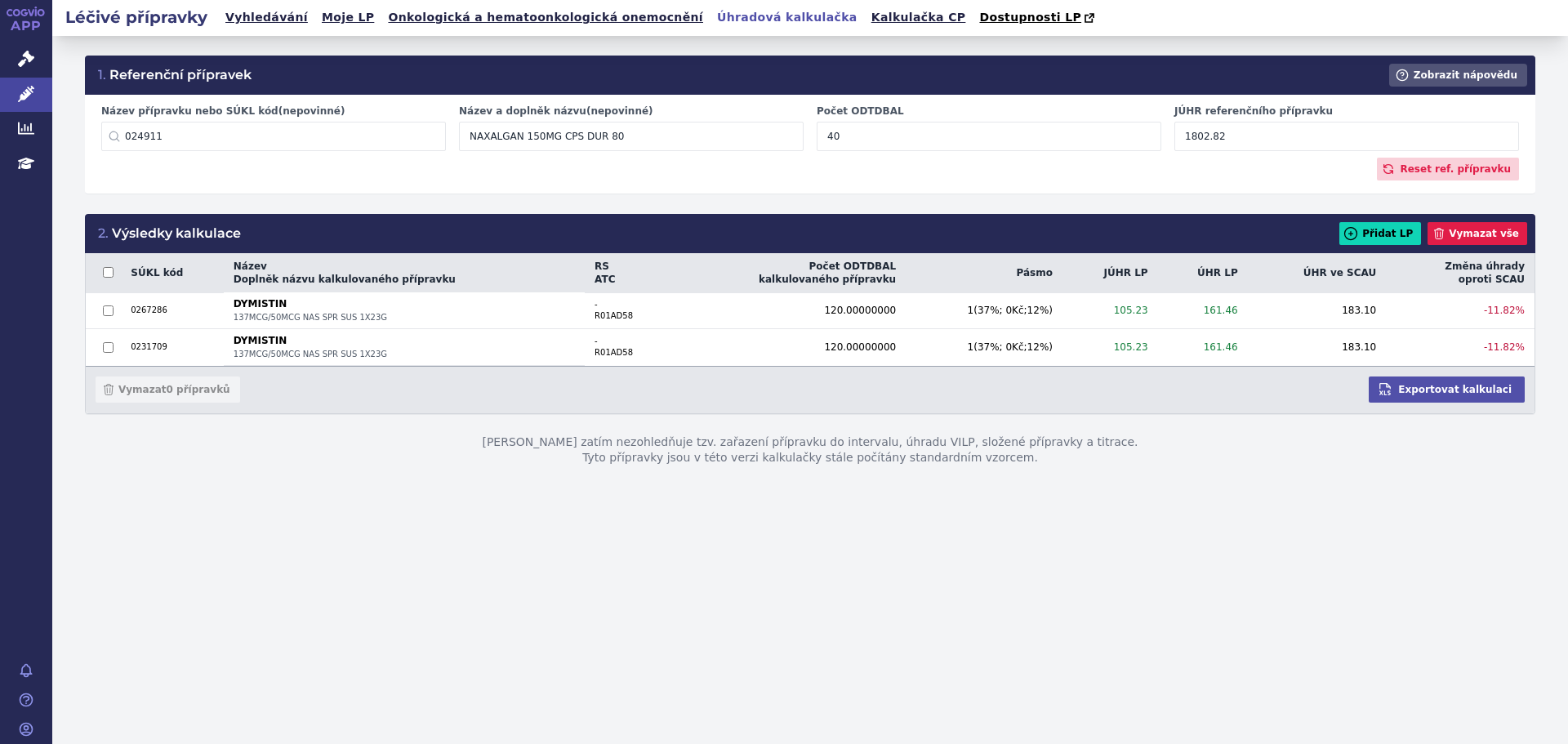
type input "0249115"
type input "NAXALGAN 150MG CPS DUR 80"
type input "40"
type input "1802.82"
click at [1445, 234] on icon at bounding box center [1439, 233] width 13 height 13
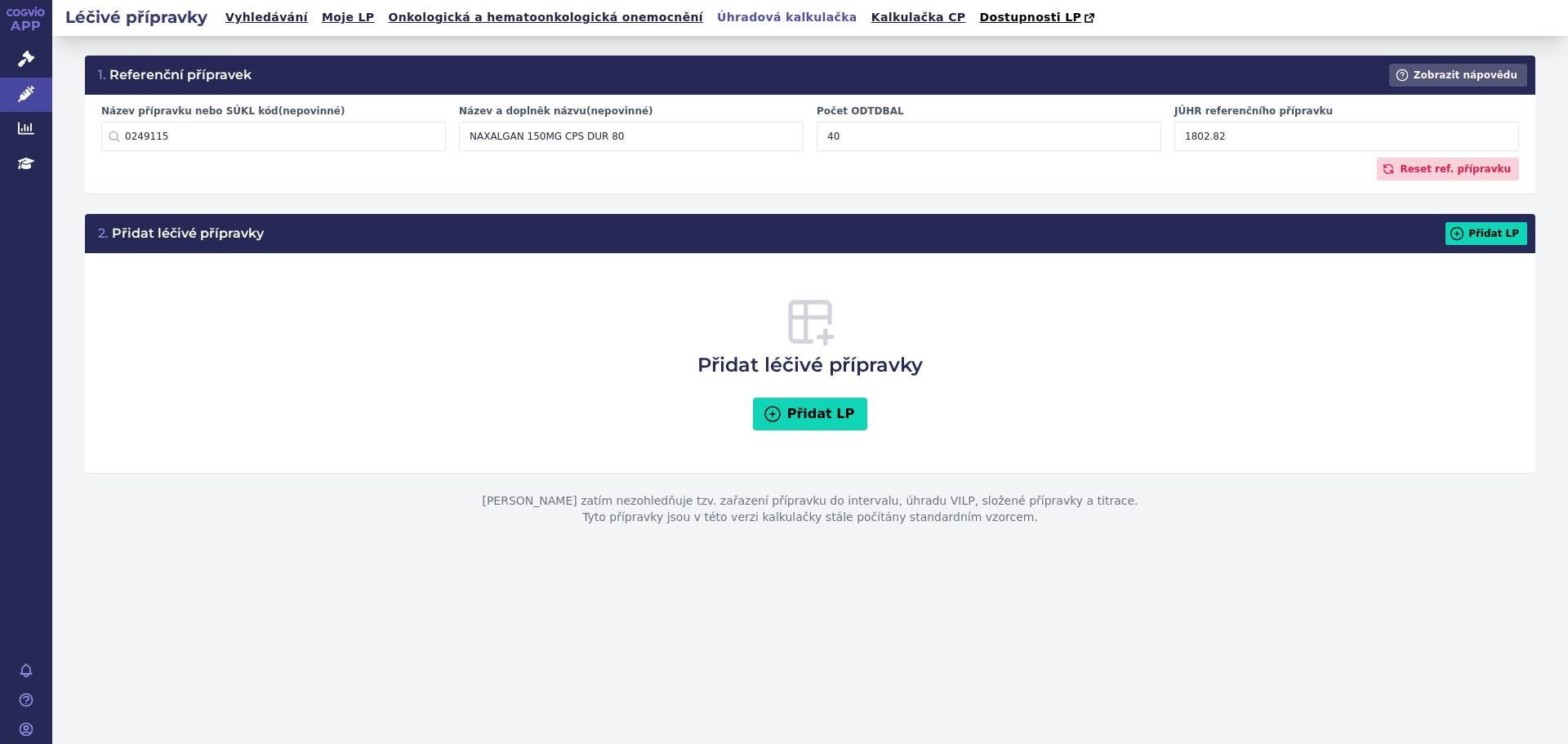
click at [1499, 222] on div "2. Přidat léčivé přípravky Přidat LP" at bounding box center [810, 233] width 1450 height 39
click at [1501, 234] on button "Přidat LP" at bounding box center [1485, 232] width 82 height 22
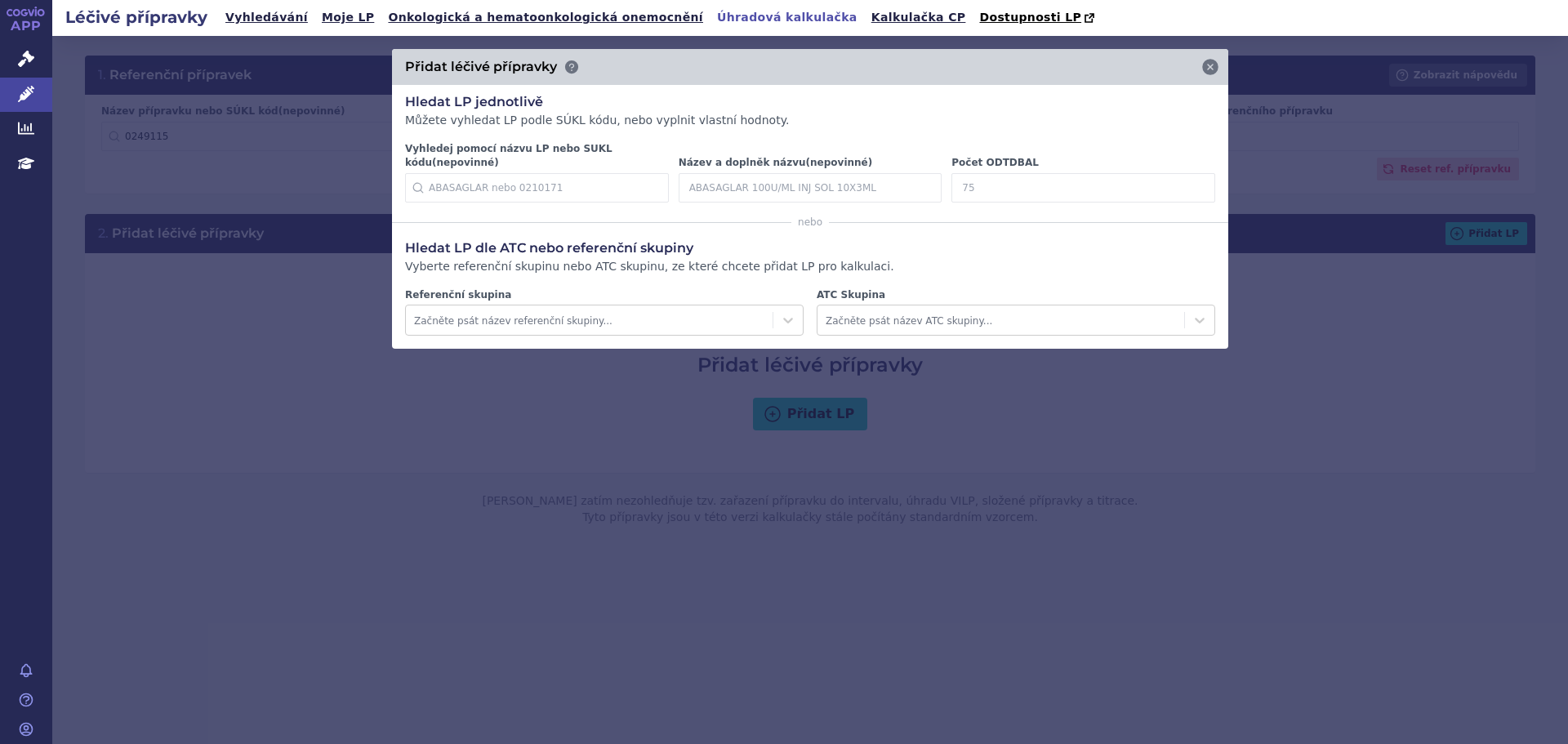
click at [527, 185] on input "Vyhledej pomocí názvu LP nebo SUKL kódu (nepovinné)" at bounding box center [537, 188] width 264 height 30
paste input "0194971"
type input "0194971"
drag, startPoint x: 521, startPoint y: 179, endPoint x: 272, endPoint y: 167, distance: 249.3
click at [272, 167] on div "Přidat léčivé přípravky Hledat LP jednotlivě Můžete vyhledat LP podle SÚKL kódu…" at bounding box center [810, 390] width 1515 height 708
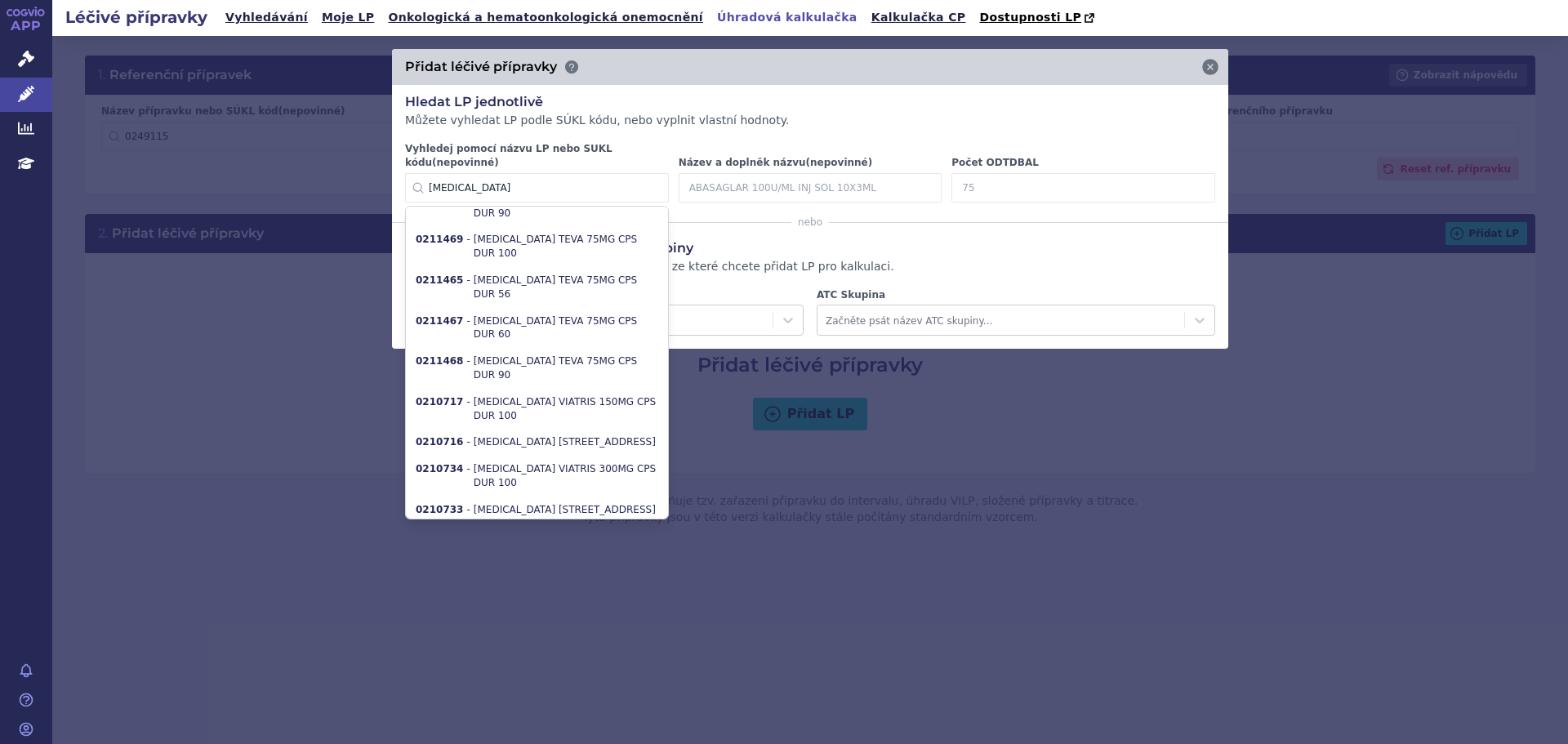
scroll to position [1062, 0]
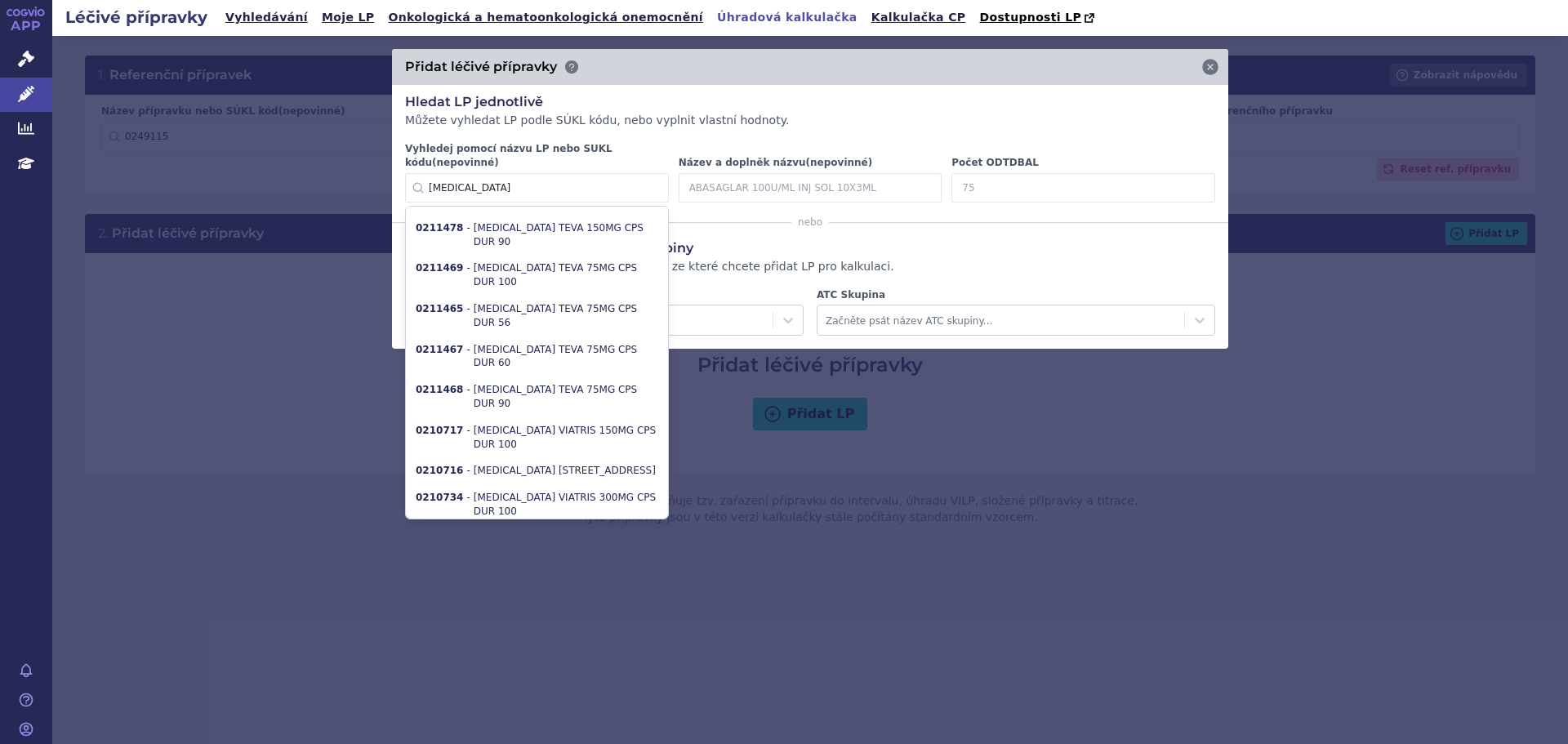
click at [542, 552] on li "0210705 - [MEDICAL_DATA] VIATRIS 75MG CPS DUR 100" at bounding box center [537, 572] width 262 height 40
type input "0210705"
type input "[MEDICAL_DATA] VIATRIS"
type input "25"
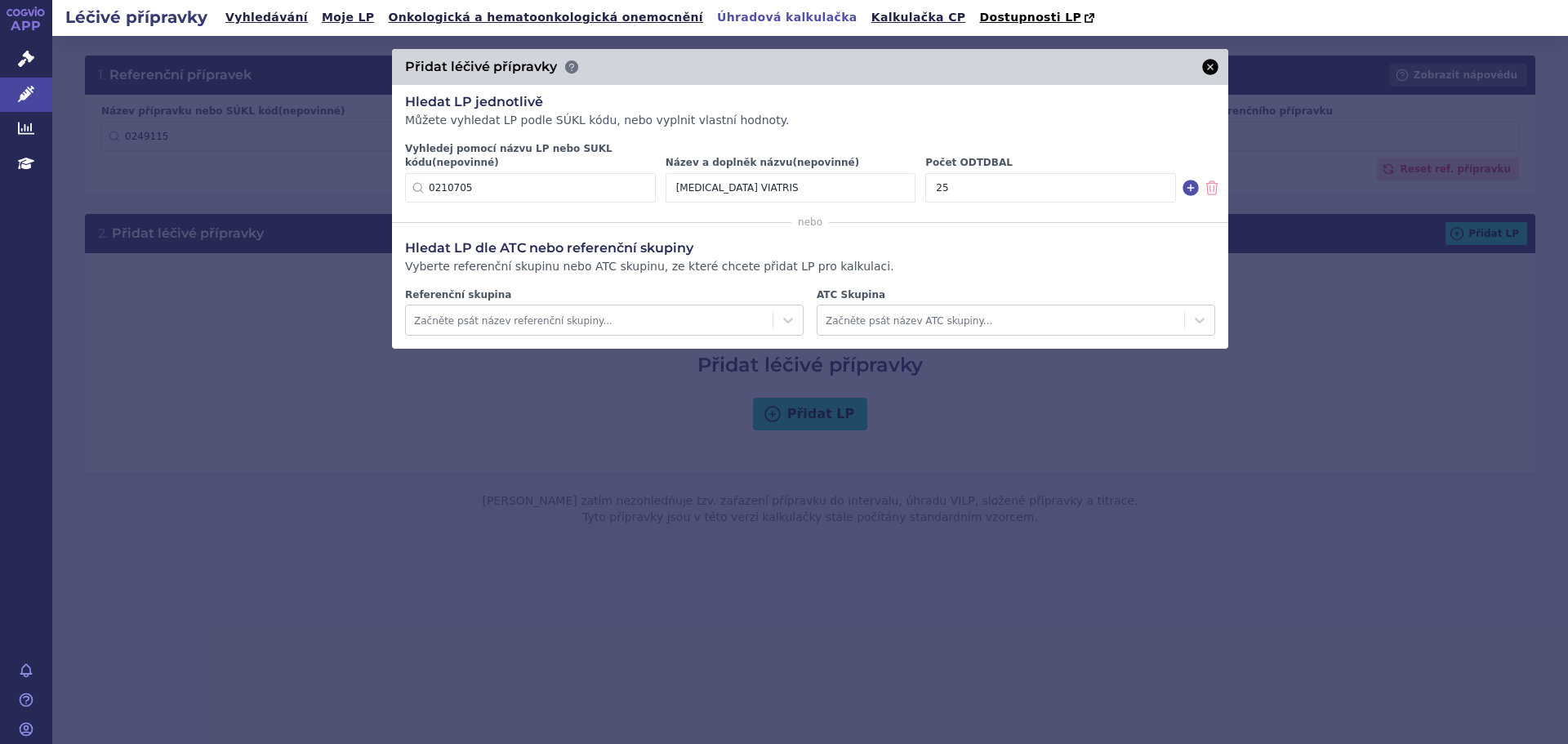
click at [1205, 60] on icon at bounding box center [1210, 67] width 20 height 20
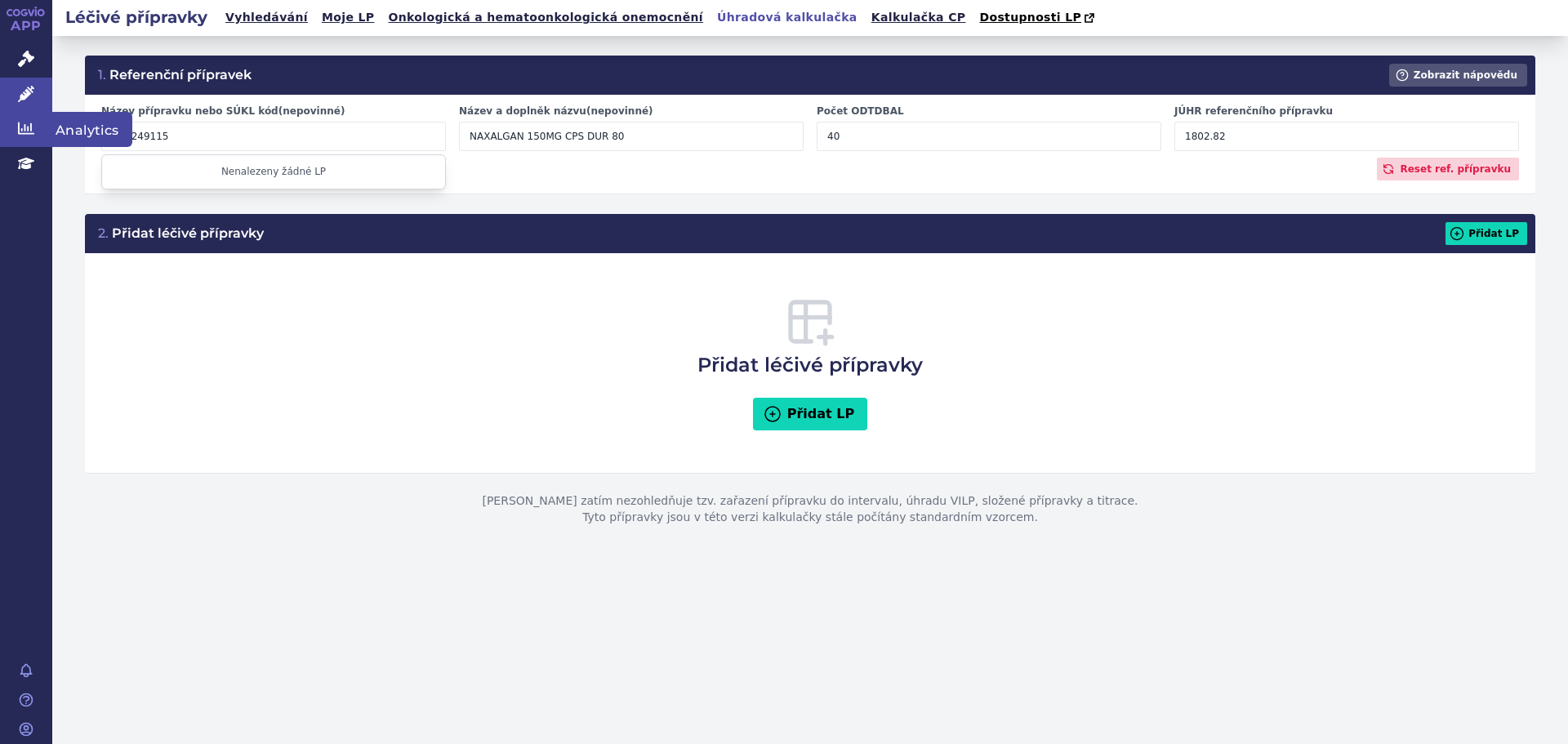
drag, startPoint x: 210, startPoint y: 138, endPoint x: 22, endPoint y: 127, distance: 188.3
click at [22, 127] on div "APP Správní řízení Léčivé přípravky Analytics Education Notifikace [GEOGRAPHIC_…" at bounding box center [784, 372] width 1568 height 744
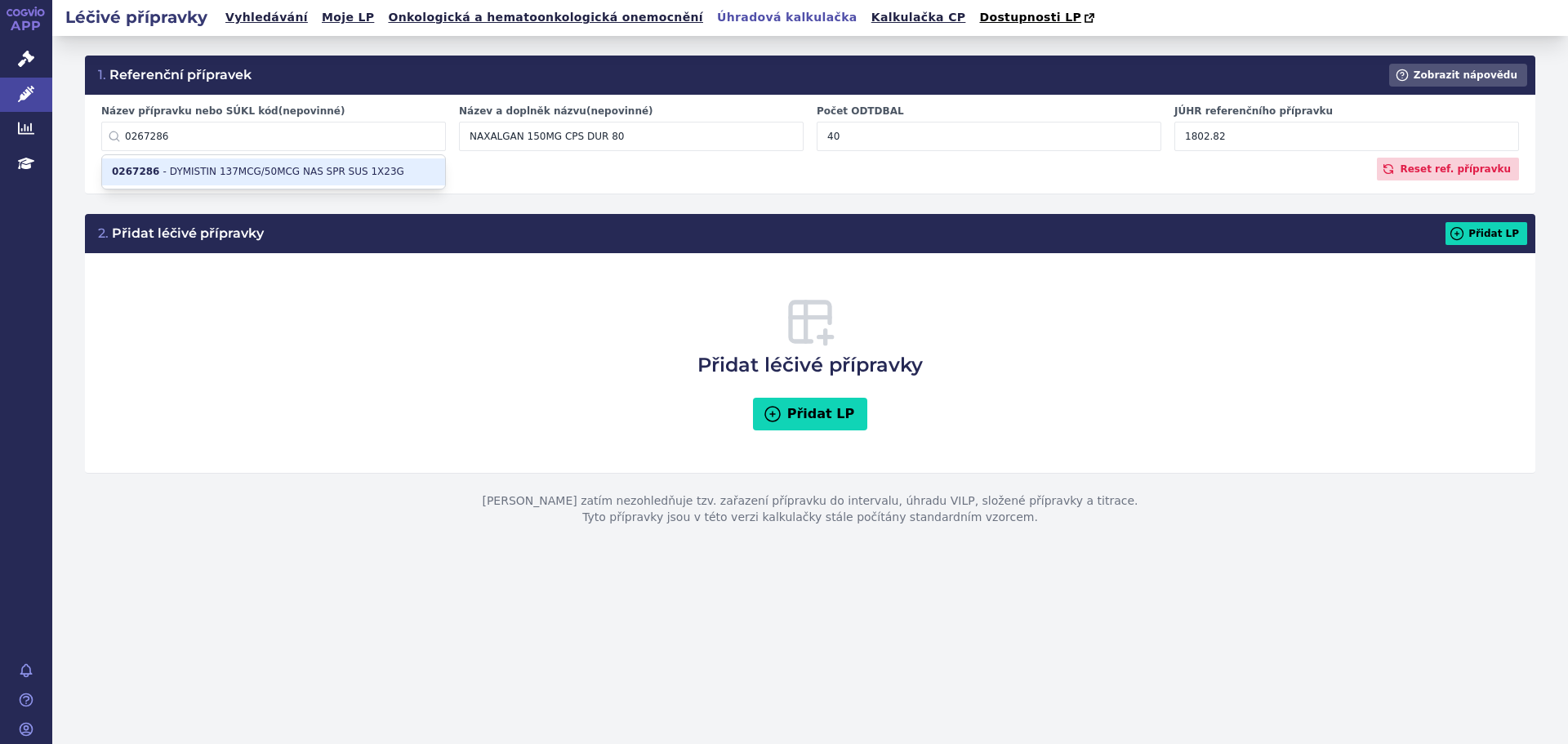
type input "0267286"
click at [250, 170] on li "0267286 - DYMISTIN 137MCG/50MCG NAS SPR SUS 1X23G" at bounding box center [274, 171] width 343 height 27
type input "DYMISTIN 137MCG/50MCG NAS SPR SUS 1X23G"
type input "120"
type input "105.23"
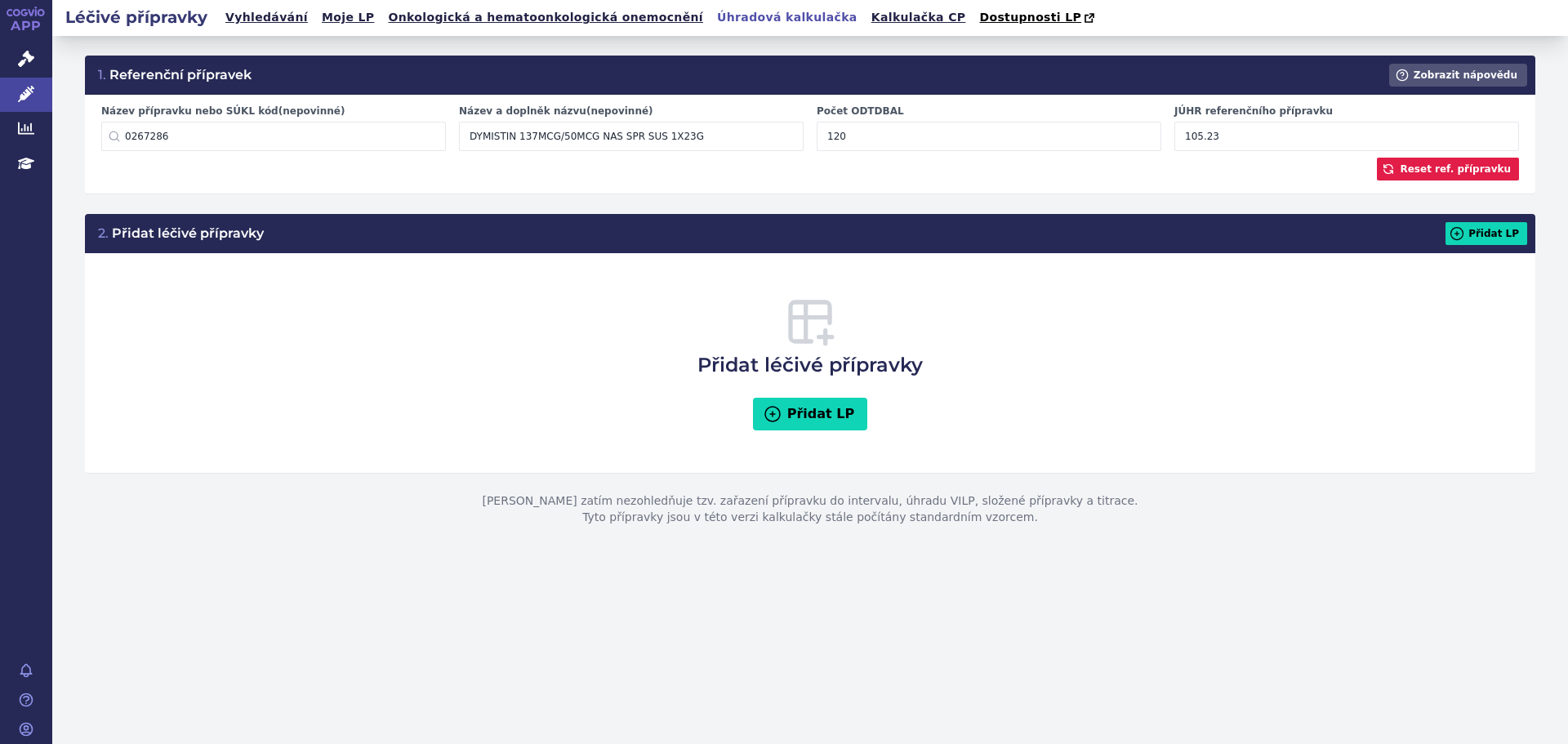
click at [1441, 173] on button "Reset ref. přípravku" at bounding box center [1448, 169] width 142 height 22
click at [266, 140] on input "Název přípravku nebo SÚKL kód (nepovinné)" at bounding box center [274, 136] width 345 height 30
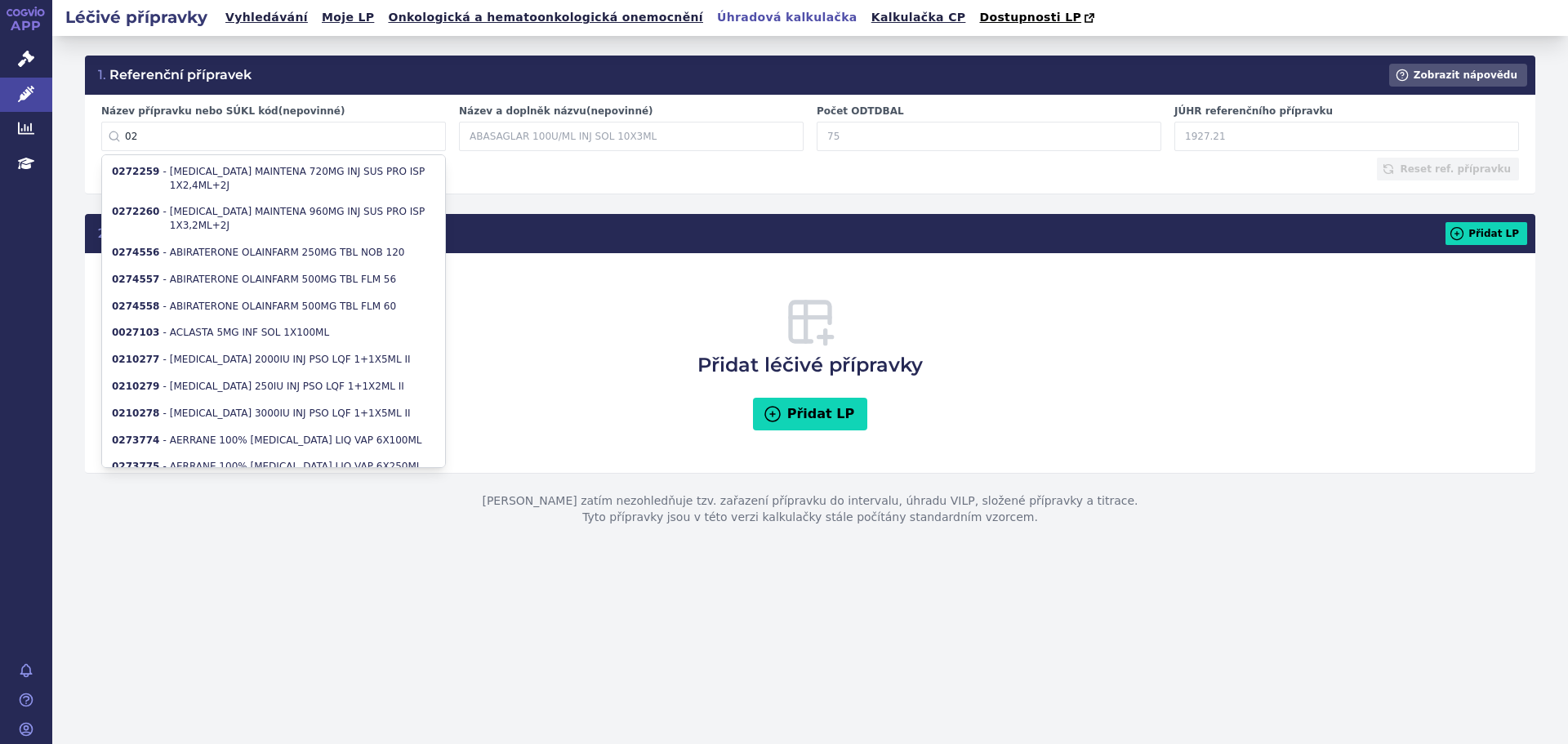
type input "0"
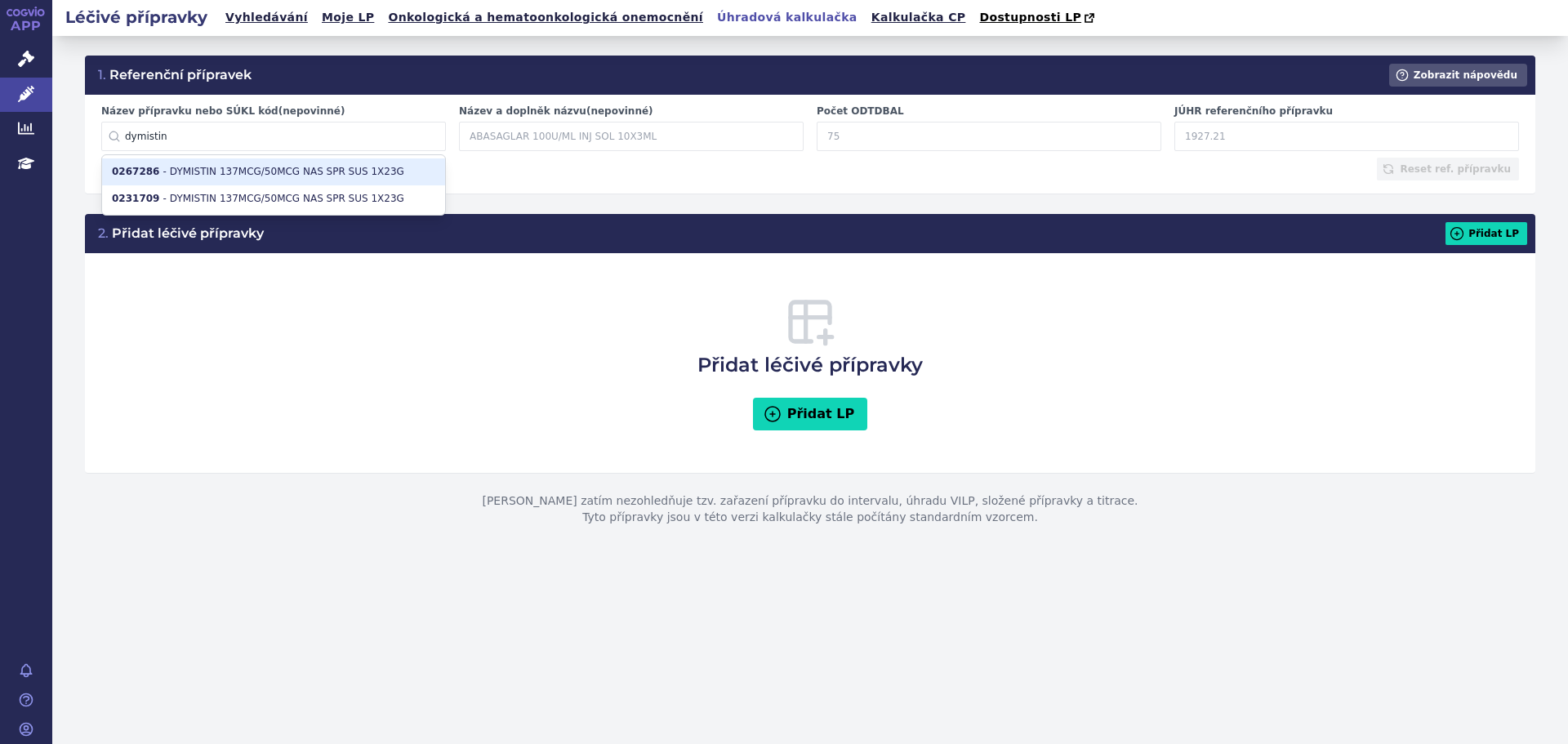
click at [208, 171] on li "0267286 - DYMISTIN 137MCG/50MCG NAS SPR SUS 1X23G" at bounding box center [274, 171] width 343 height 27
type input "0267286"
type input "DYMISTIN 137MCG/50MCG NAS SPR SUS 1X23G"
type input "120"
type input "105.23"
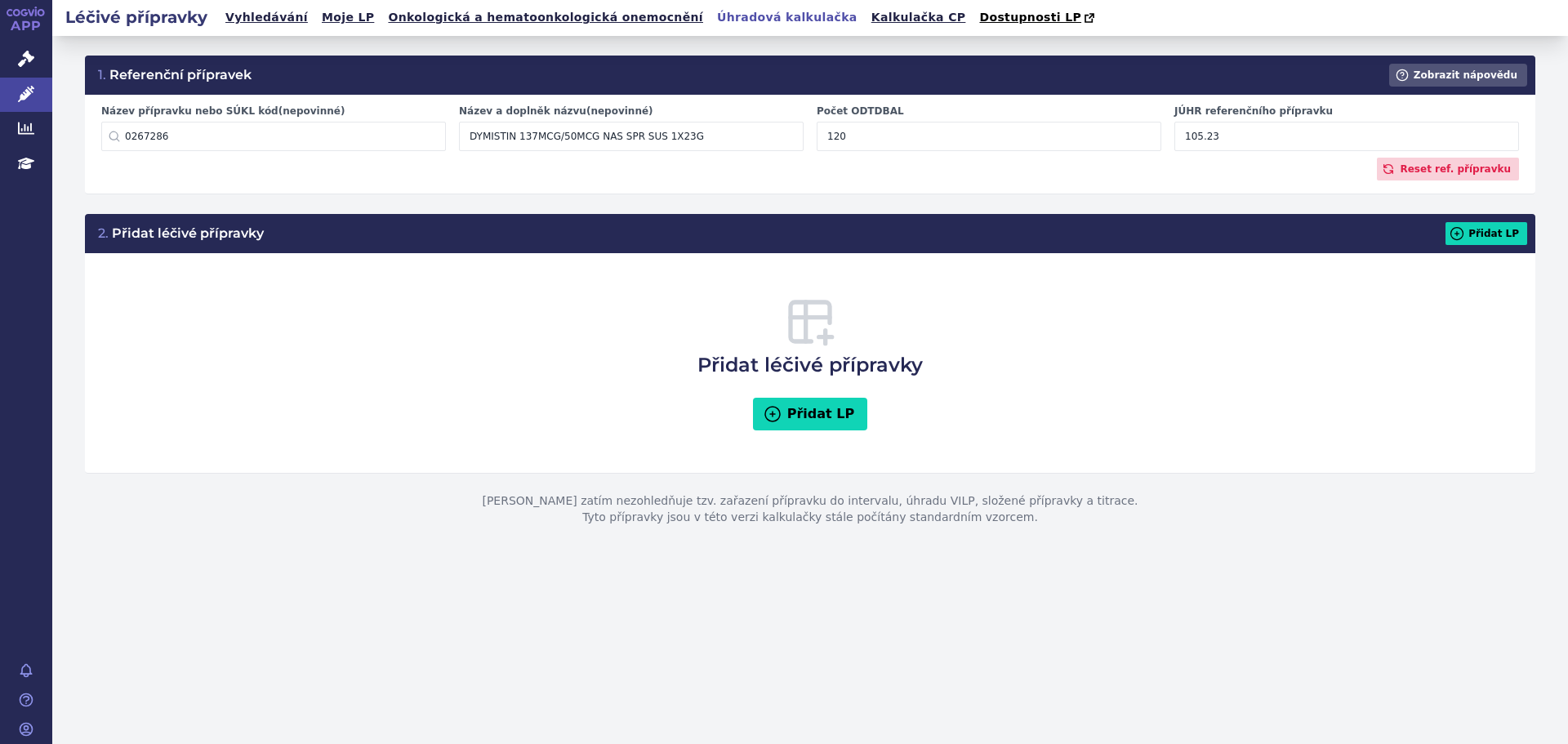
click at [1009, 180] on div "Reset ref. přípravku" at bounding box center [810, 169] width 1417 height 22
click at [1481, 235] on button "Přidat LP" at bounding box center [1485, 232] width 82 height 22
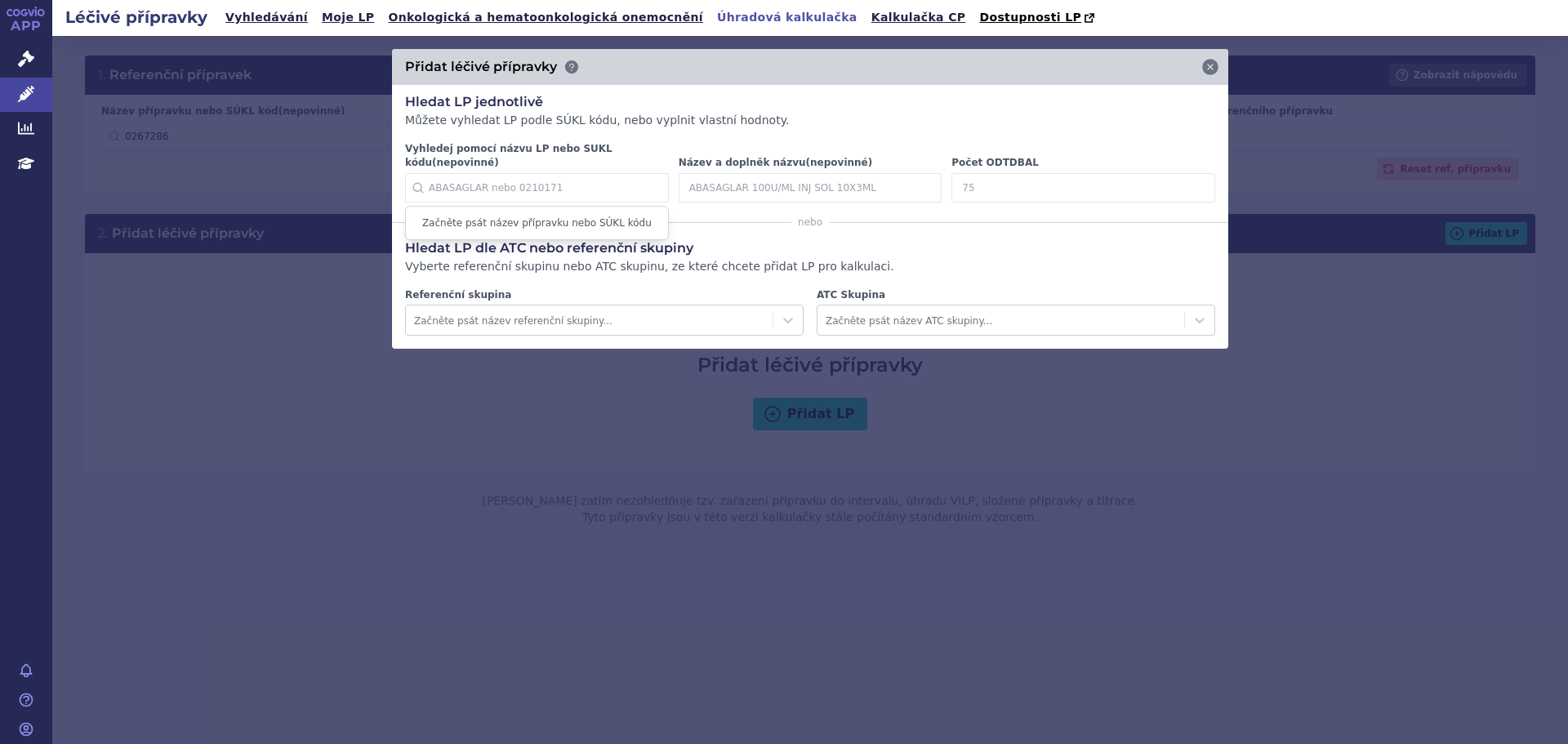
click at [478, 177] on input "Vyhledej pomocí názvu LP nebo SUKL kódu (nepovinné)" at bounding box center [537, 188] width 264 height 30
click at [987, 173] on input "Počet ODTDBAL" at bounding box center [1083, 188] width 264 height 30
type input "28"
click at [1184, 179] on icon at bounding box center [1190, 188] width 16 height 16
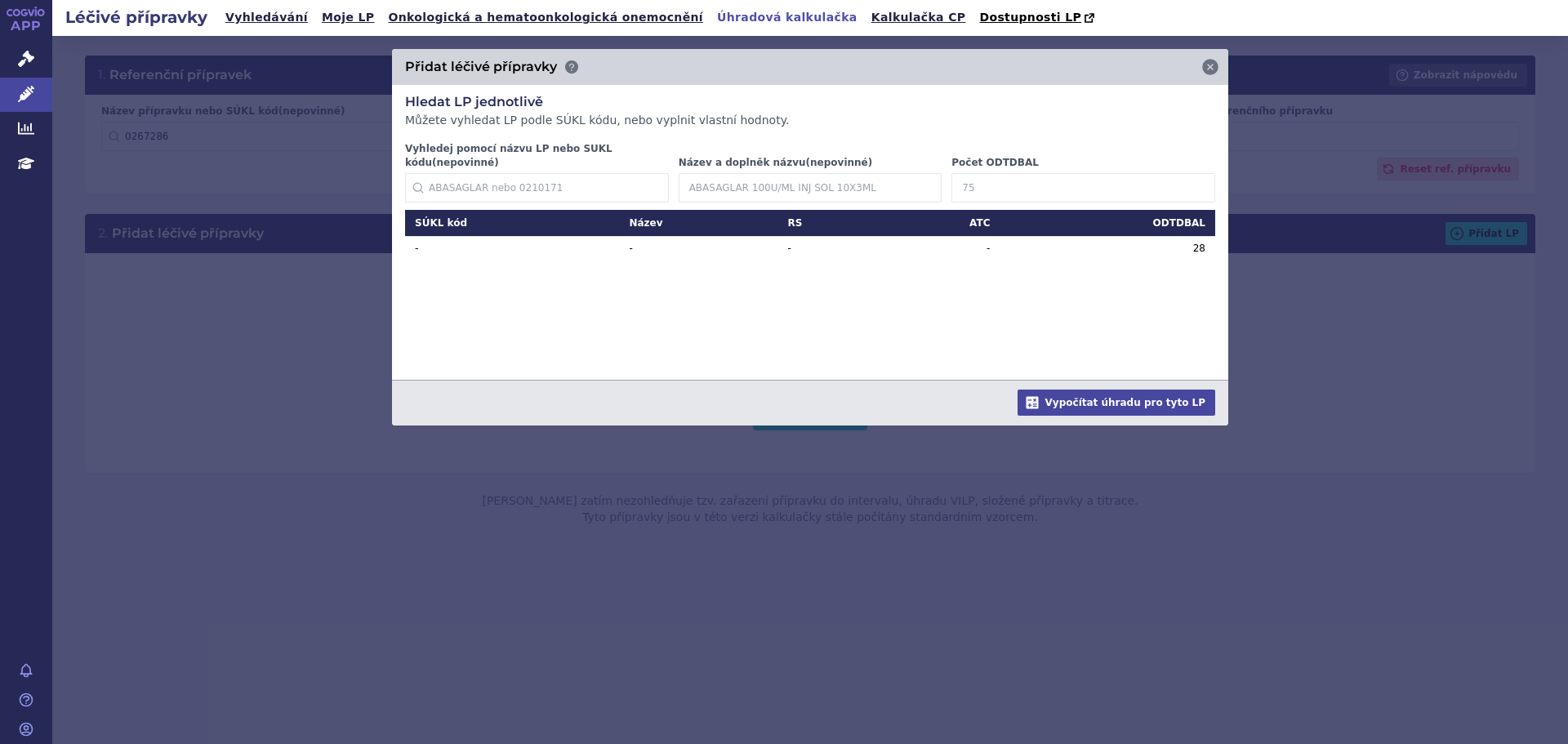
click at [939, 173] on input "Název a doplněk názvu (nepovinné)" at bounding box center [810, 188] width 264 height 30
click at [970, 173] on input "Počet ODTDBAL" at bounding box center [1083, 188] width 264 height 30
type input "6"
type input "360"
click at [1189, 178] on icon at bounding box center [1190, 188] width 20 height 20
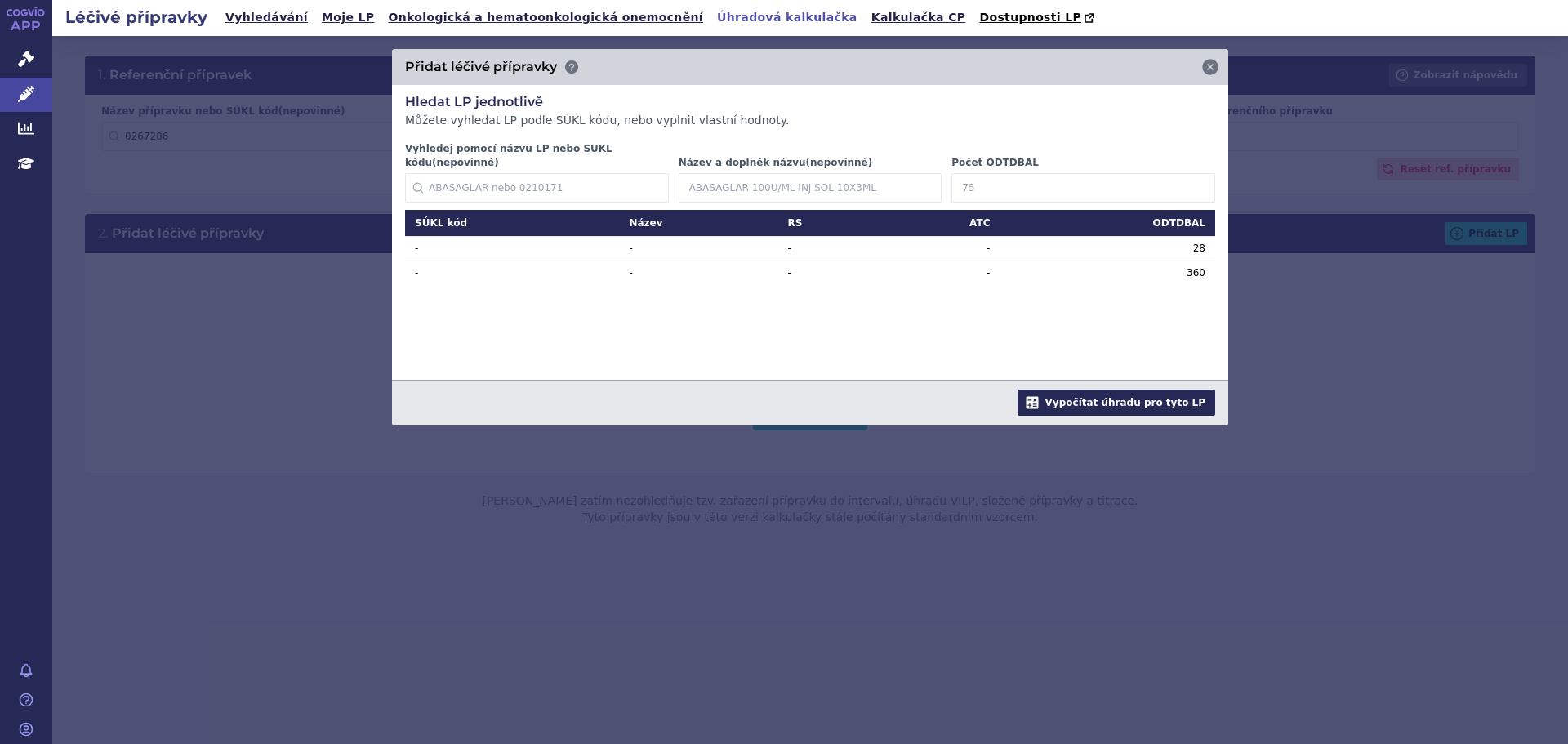
click at [1085, 390] on button "Vypočítat úhradu pro tyto LP" at bounding box center [1117, 402] width 197 height 26
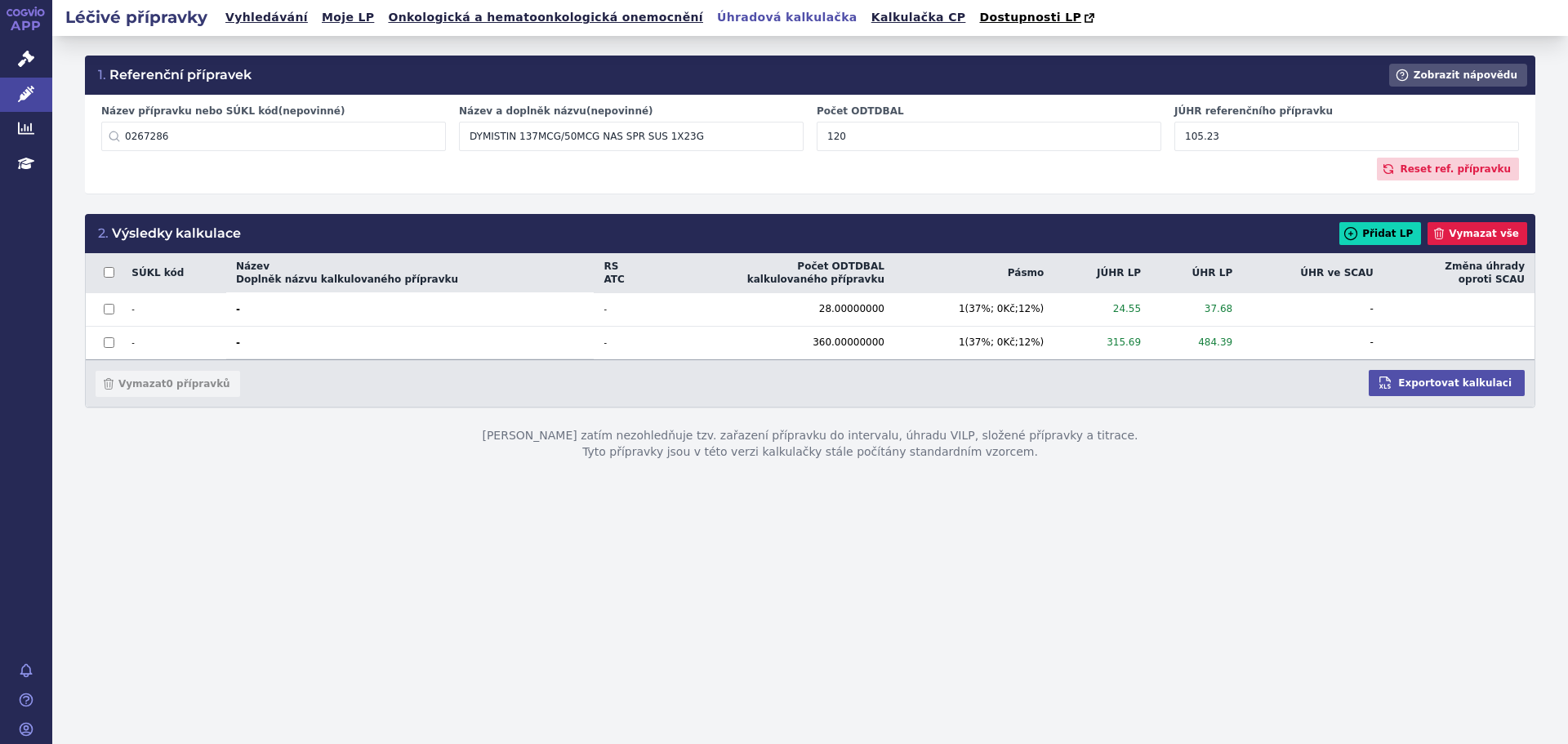
drag, startPoint x: 1230, startPoint y: 138, endPoint x: 1168, endPoint y: 138, distance: 62.0
click at [1168, 138] on div "[PERSON_NAME] referenčního přípravku 105.23" at bounding box center [1346, 127] width 357 height 47
click at [1095, 575] on div "1. Referenční přípravek Zobrazit nápovědu Název přípravku nebo SÚKL kód (nepovi…" at bounding box center [810, 390] width 1515 height 708
drag, startPoint x: 1222, startPoint y: 136, endPoint x: 1098, endPoint y: 141, distance: 124.1
click at [1098, 141] on div "Název přípravku nebo SÚKL kód (nepovinné) 0267286 Nenalezeny žádné LP Název a d…" at bounding box center [810, 130] width 1431 height 53
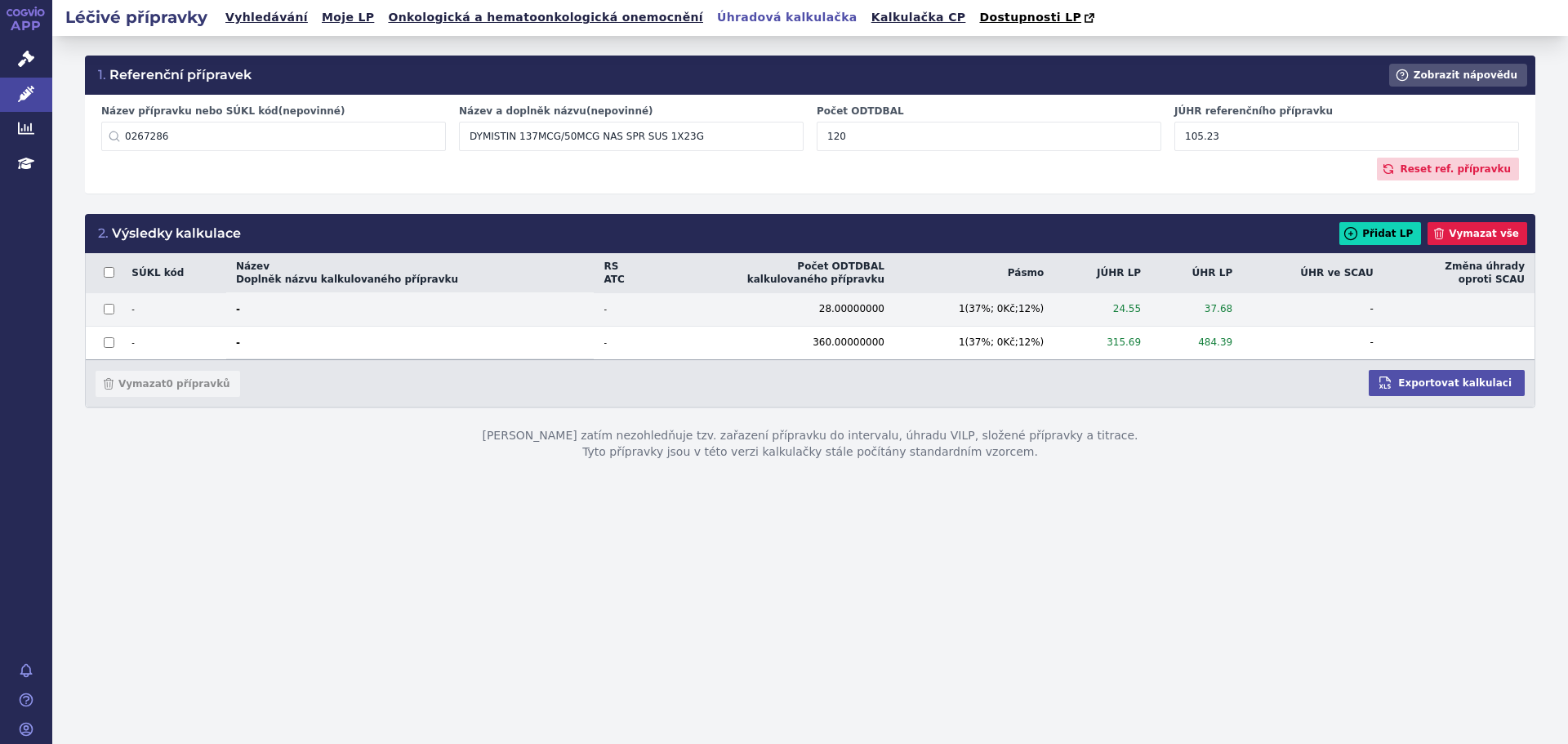
type input "105.23"
drag, startPoint x: 1144, startPoint y: 311, endPoint x: 1113, endPoint y: 312, distance: 31.0
click at [1113, 312] on td "24.55" at bounding box center [1102, 309] width 97 height 33
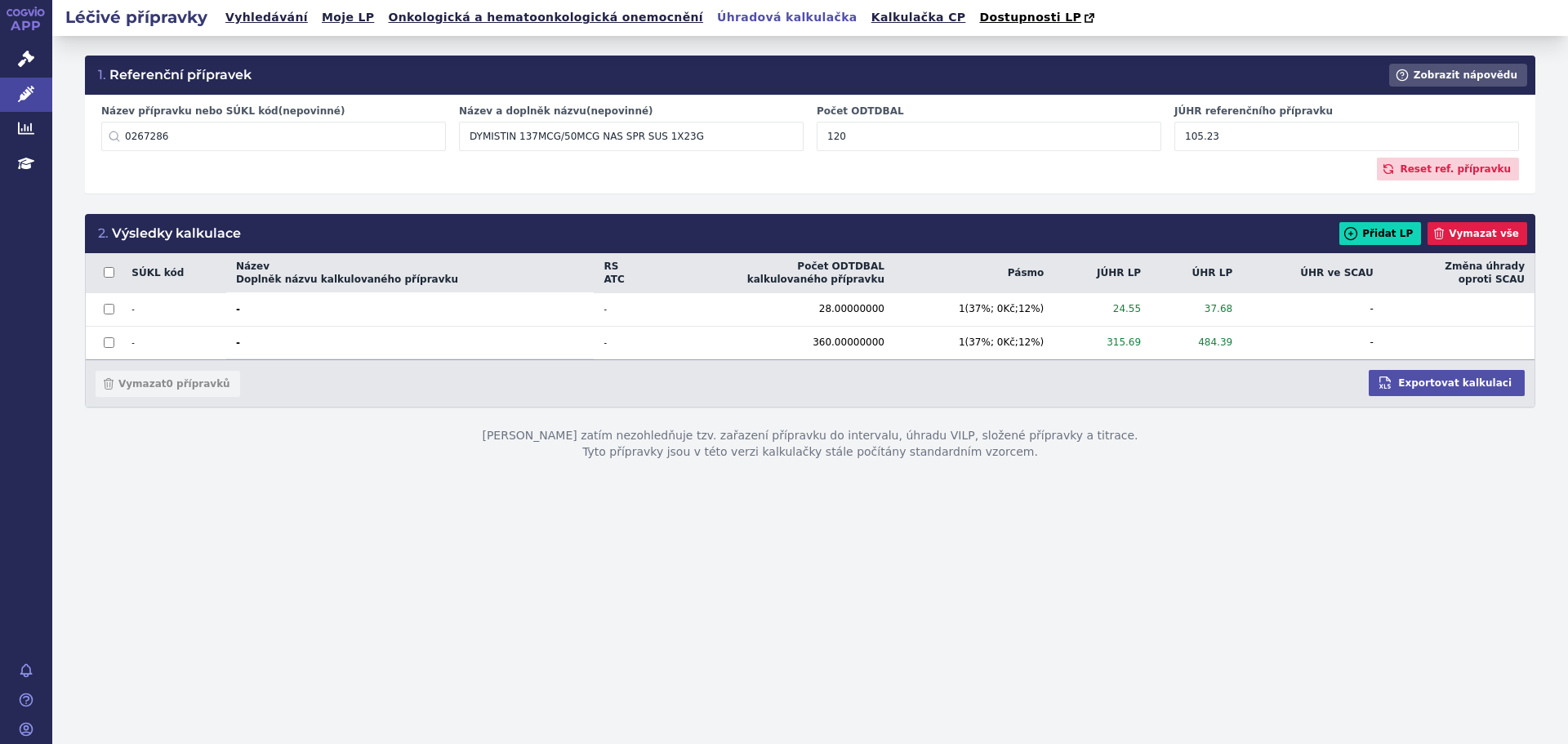
click at [895, 584] on div "1. Referenční přípravek Zobrazit nápovědu Název přípravku nebo SÚKL kód (nepovi…" at bounding box center [810, 390] width 1515 height 708
